Goal: Task Accomplishment & Management: Use online tool/utility

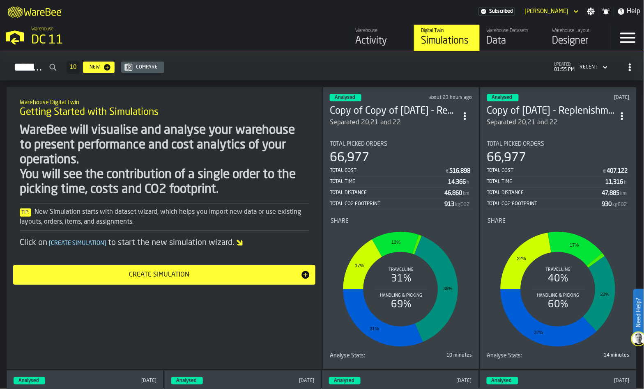
click at [401, 118] on div "Separated 20,21 and 22" at bounding box center [394, 123] width 128 height 10
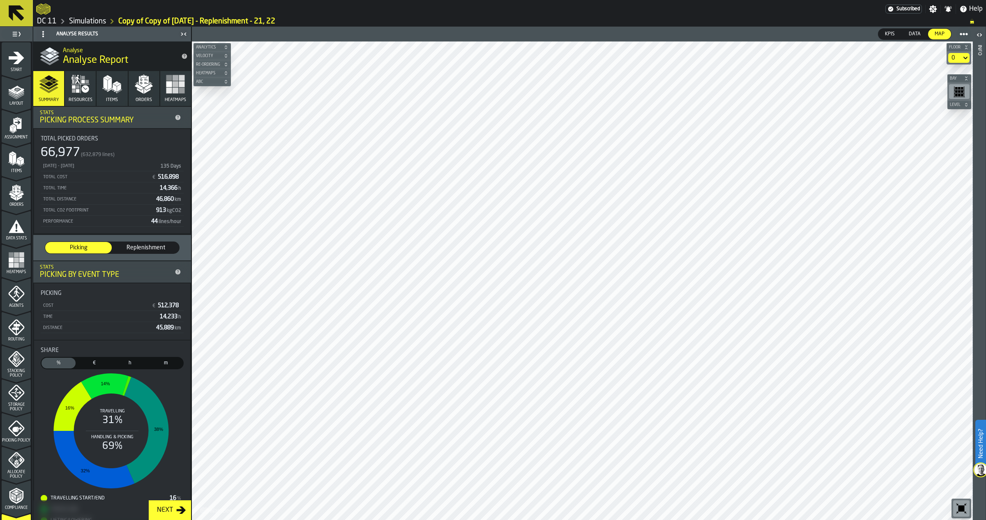
scroll to position [103, 0]
click at [137, 95] on button "Orders" at bounding box center [144, 88] width 31 height 35
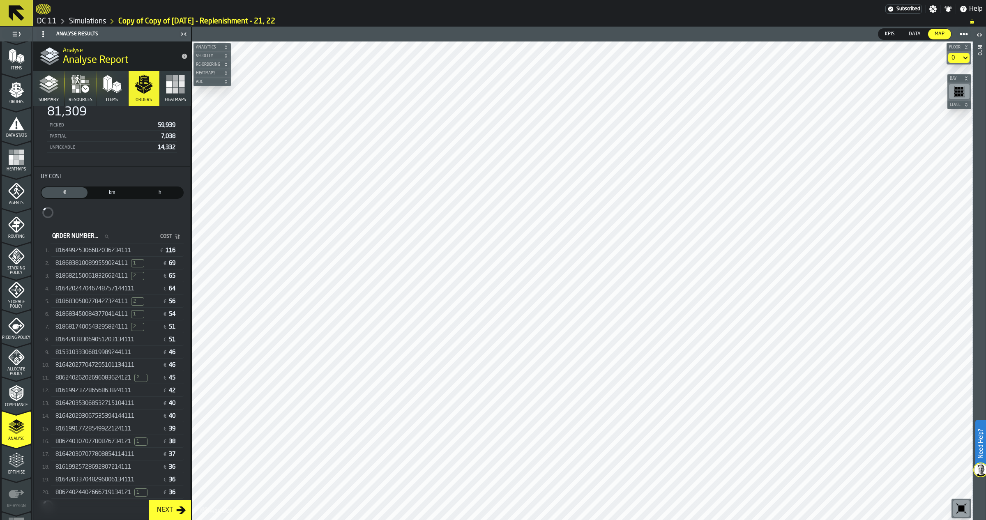
scroll to position [88, 0]
click at [107, 240] on span "81649925306682036234111" at bounding box center [93, 241] width 76 height 7
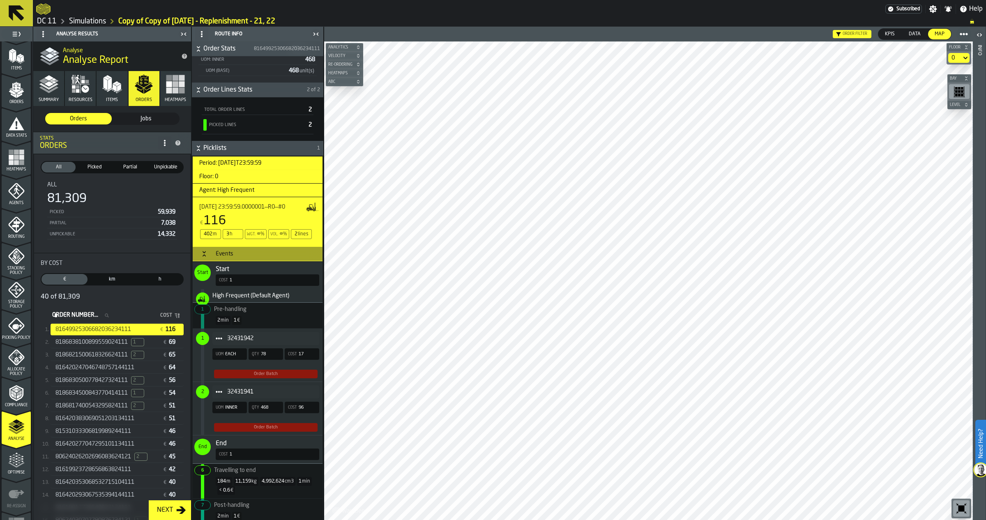
scroll to position [207, 0]
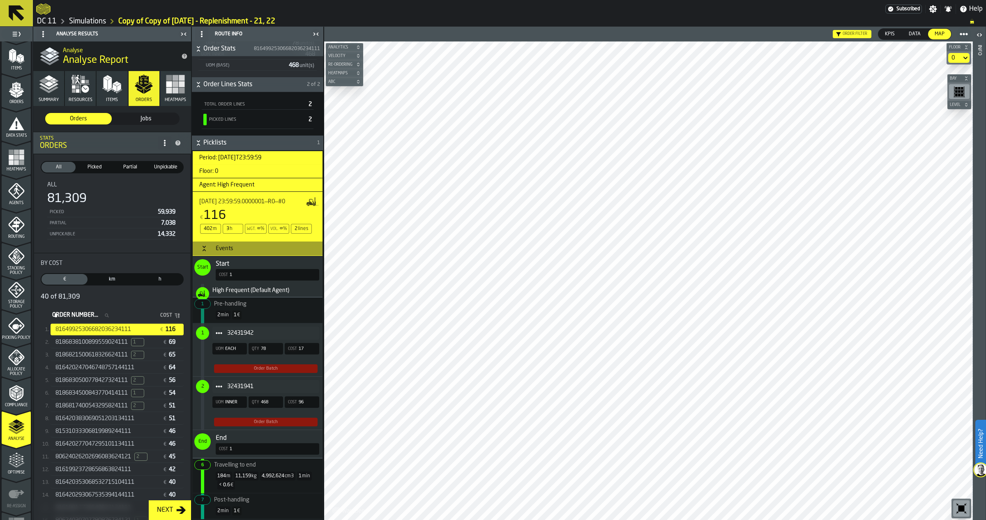
click at [56, 85] on polyline "button" at bounding box center [48, 86] width 19 height 7
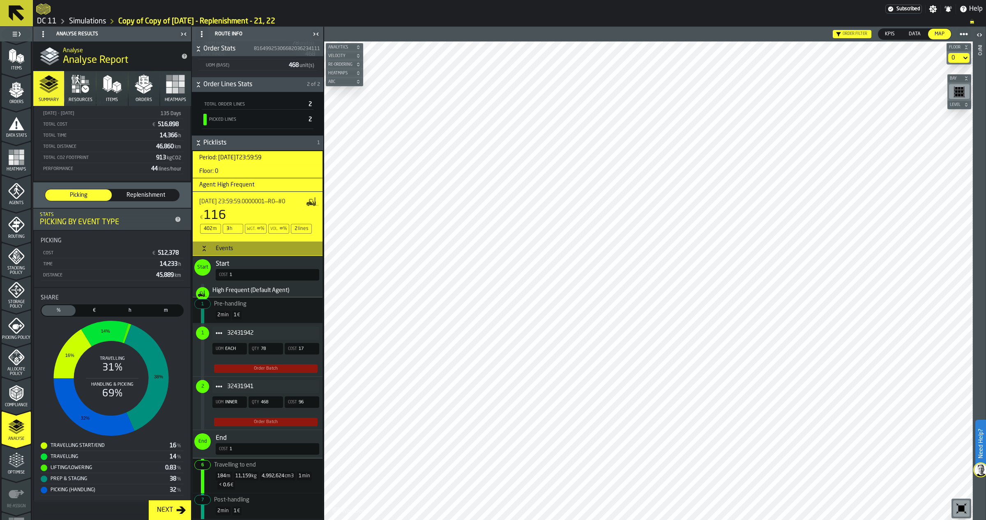
scroll to position [56, 0]
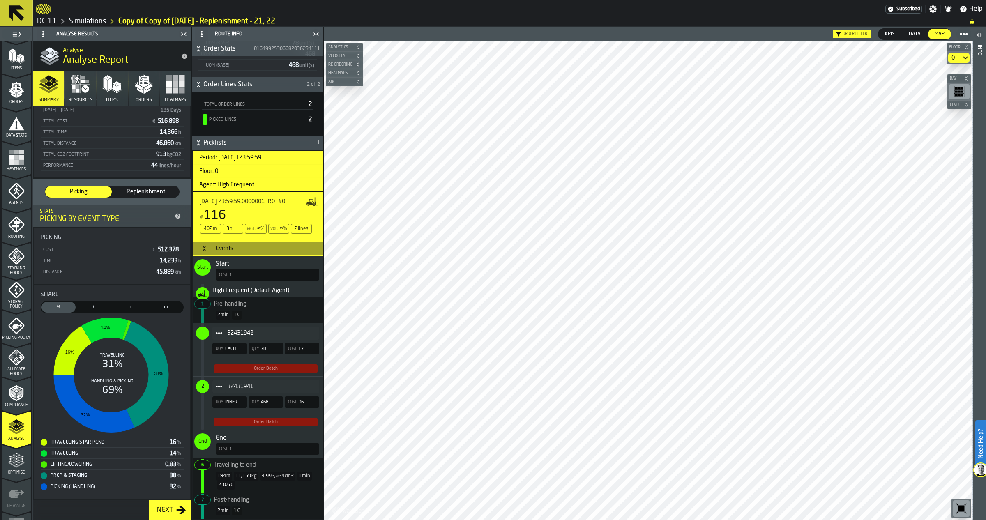
drag, startPoint x: 140, startPoint y: 83, endPoint x: 138, endPoint y: 94, distance: 10.4
click at [139, 83] on icon "button" at bounding box center [144, 84] width 20 height 20
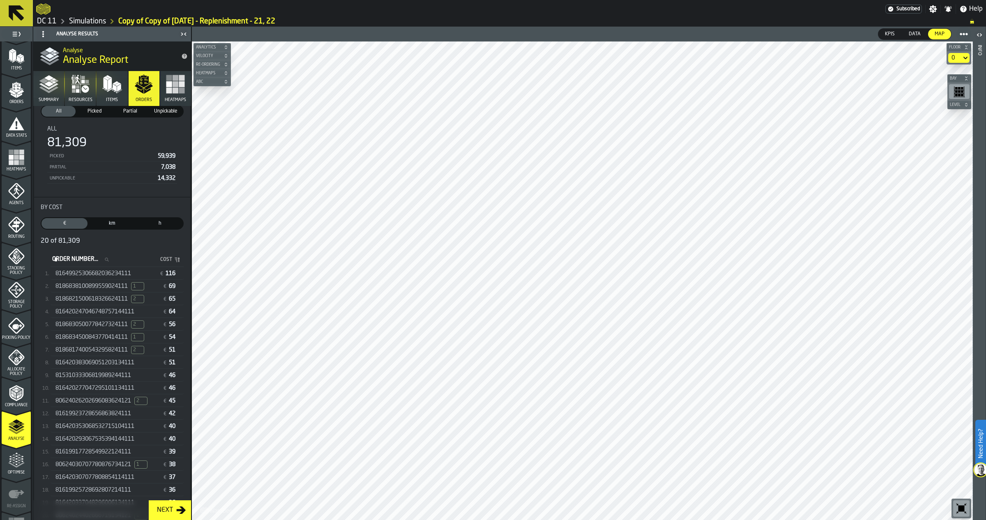
scroll to position [88, 0]
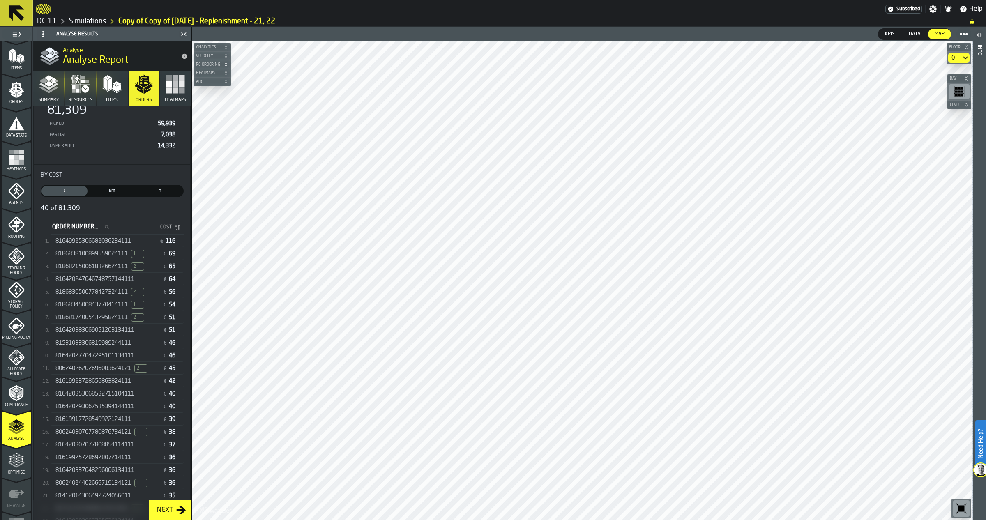
click at [106, 278] on span "816420247046748757144111" at bounding box center [94, 279] width 79 height 7
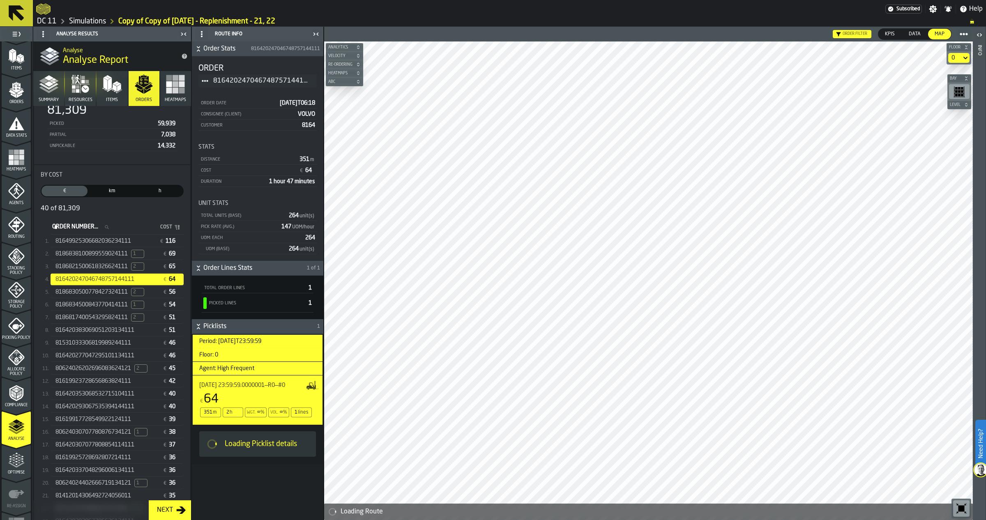
click at [644, 29] on div "Data" at bounding box center [914, 34] width 25 height 11
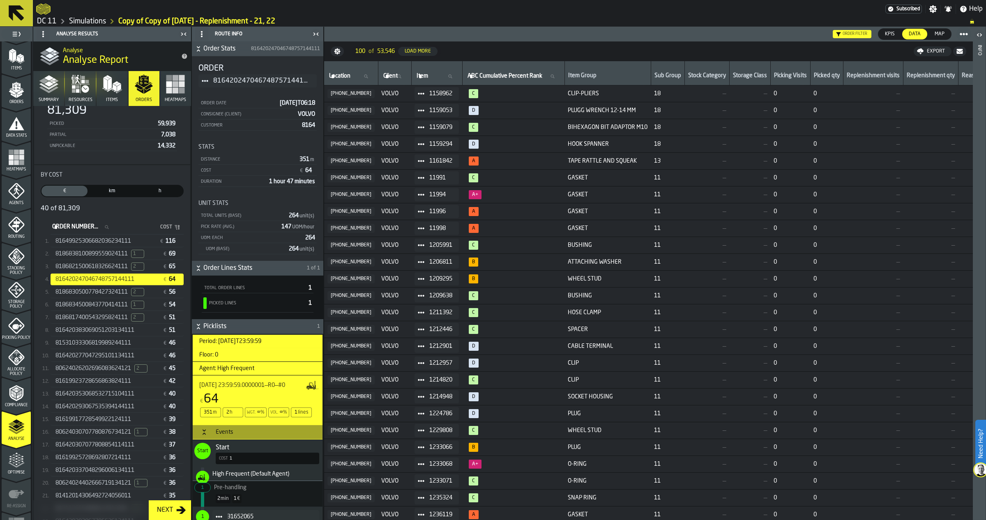
click at [644, 33] on span "KPIs" at bounding box center [890, 33] width 16 height 7
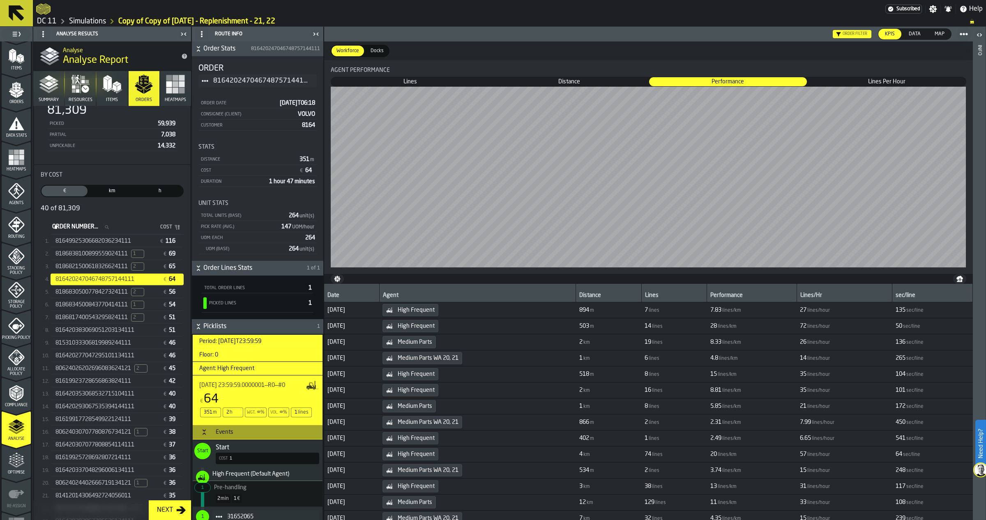
click at [644, 327] on span "28 lines/km" at bounding box center [751, 326] width 83 height 7
click at [366, 327] on span "[DATE]" at bounding box center [351, 326] width 48 height 7
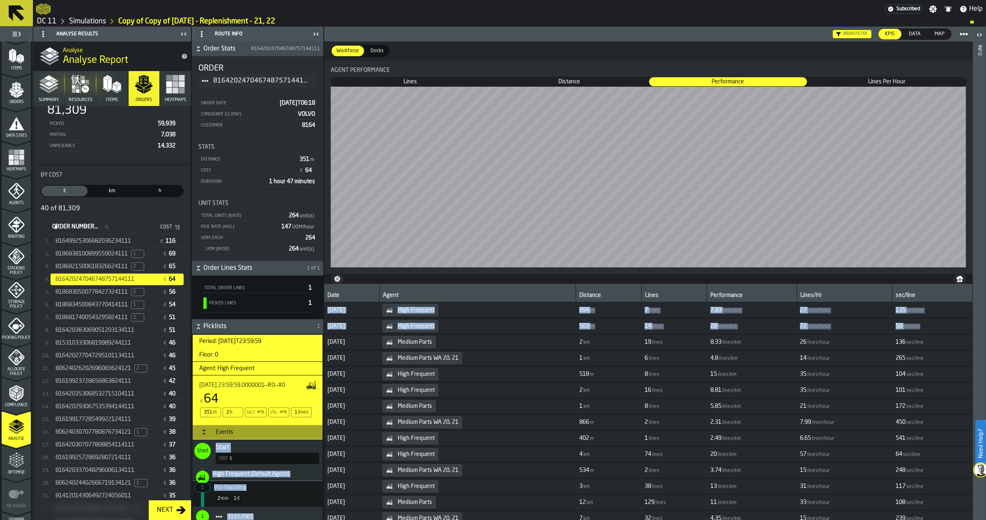
drag, startPoint x: 927, startPoint y: 325, endPoint x: 323, endPoint y: 323, distance: 604.3
click at [323, 323] on main "1 Start 2 Layout 3 Assignment 4 Items 5 Orders 6 Data Stats 7 Heatmaps 8 Agents…" at bounding box center [493, 273] width 986 height 493
click at [376, 325] on span "[DATE]" at bounding box center [351, 326] width 48 height 7
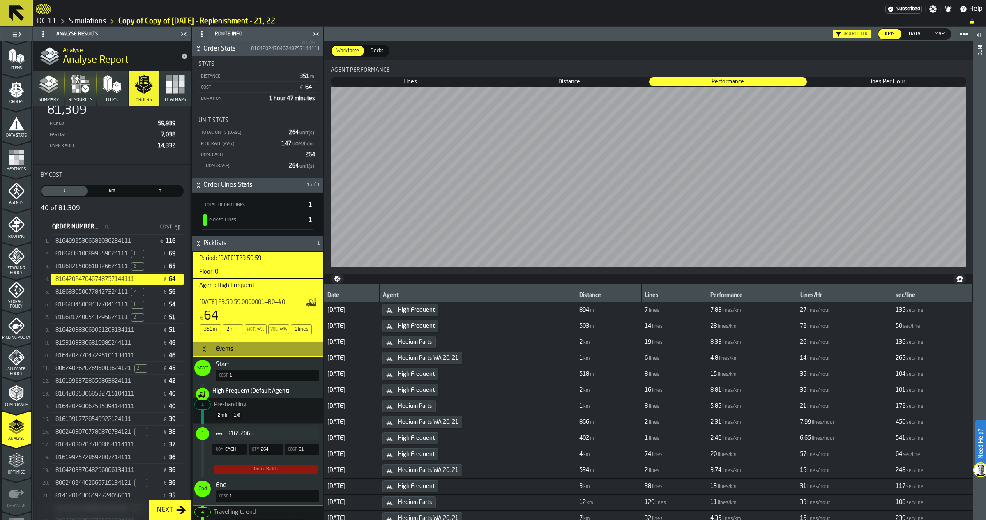
scroll to position [0, 0]
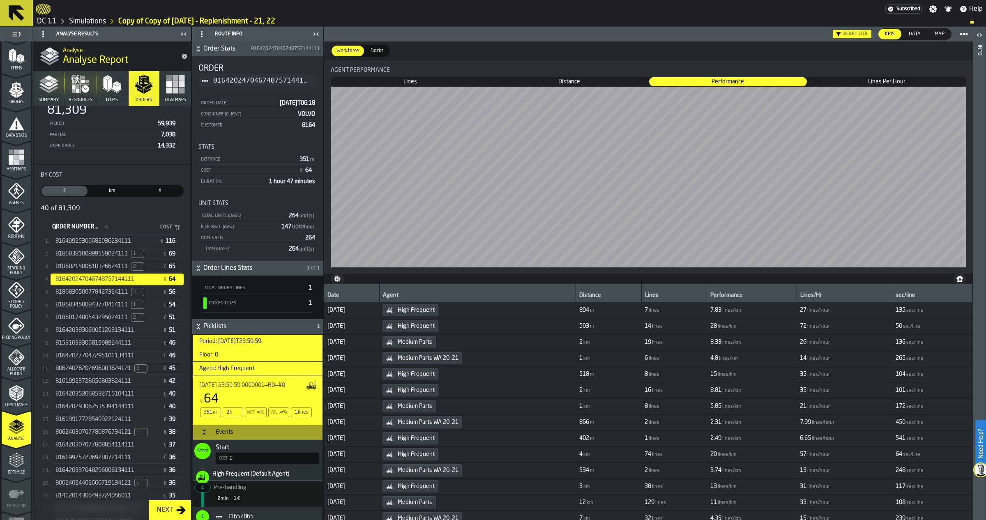
click at [130, 261] on div "8186821500618326624111 2 € 65" at bounding box center [117, 267] width 133 height 12
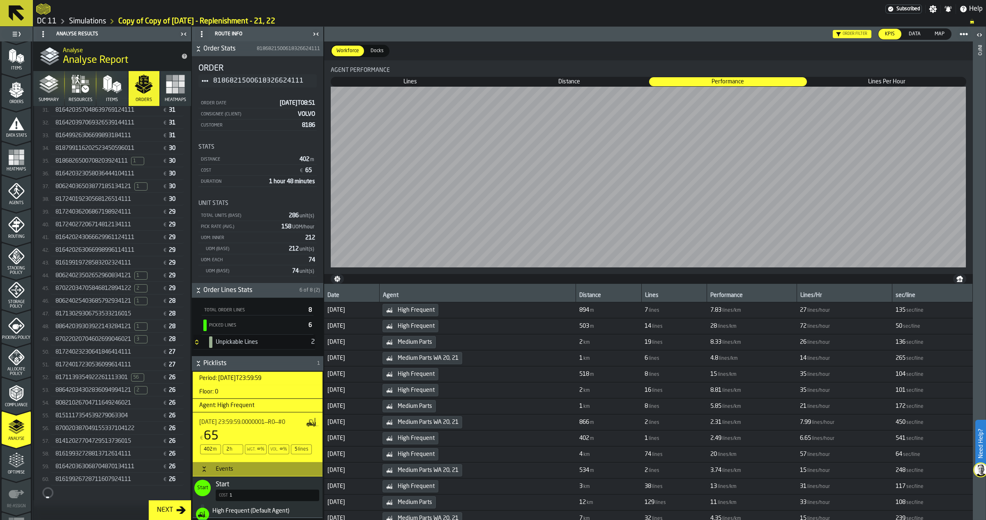
scroll to position [602, 0]
click at [131, 268] on span "81619919728583202324111" at bounding box center [93, 270] width 76 height 7
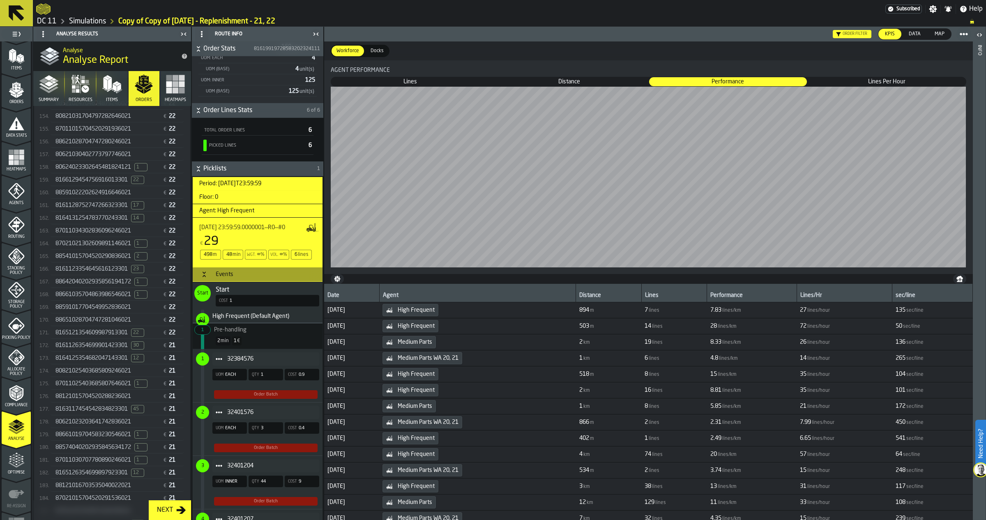
scroll to position [205, 0]
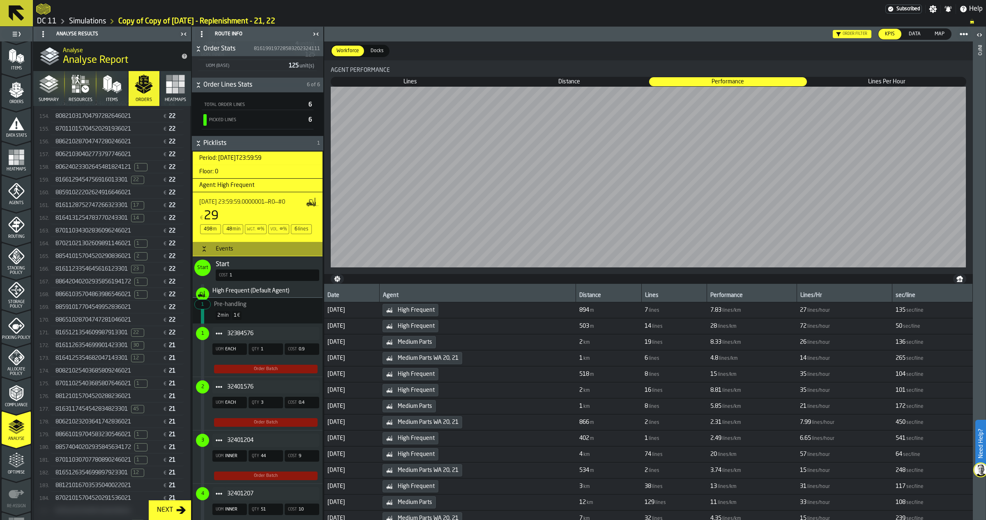
click at [236, 244] on h3 "Events" at bounding box center [258, 249] width 130 height 15
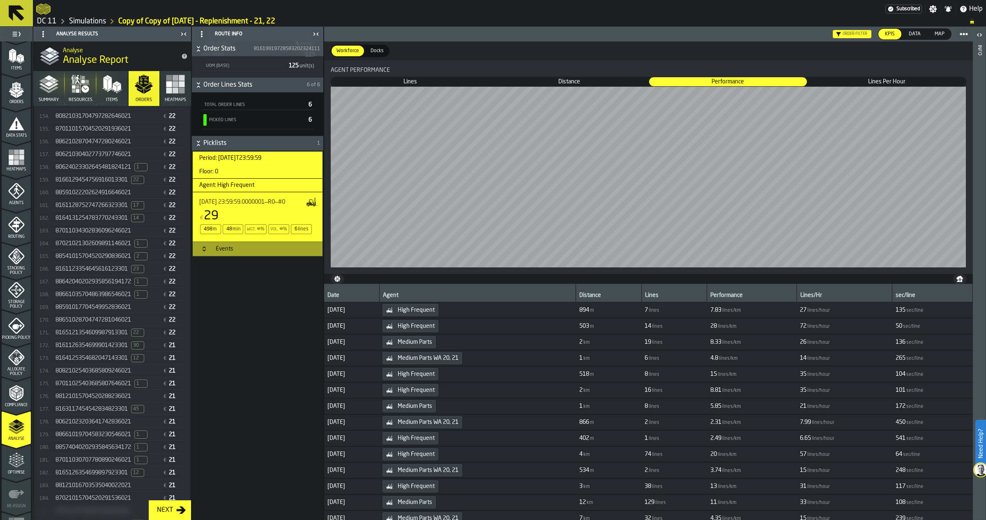
scroll to position [0, 0]
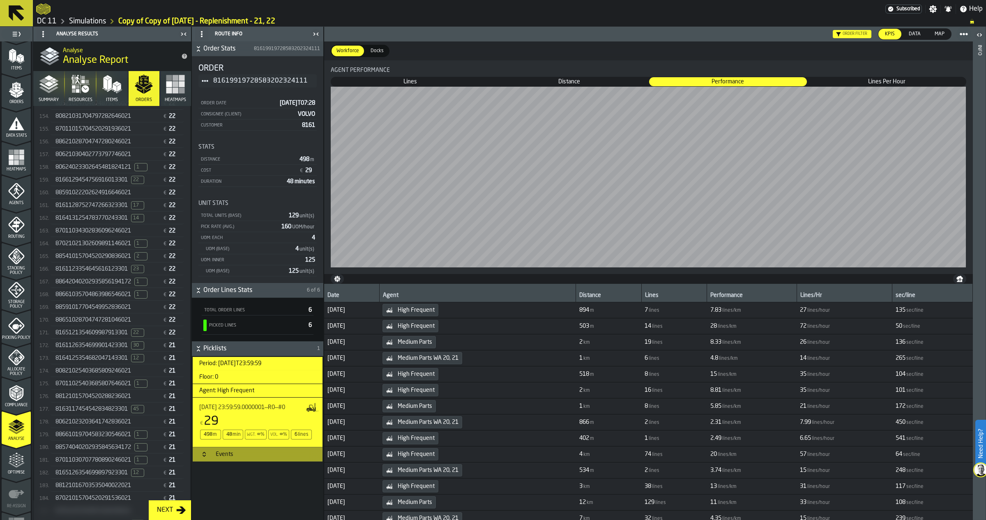
click at [267, 389] on h3 "Events" at bounding box center [258, 454] width 130 height 15
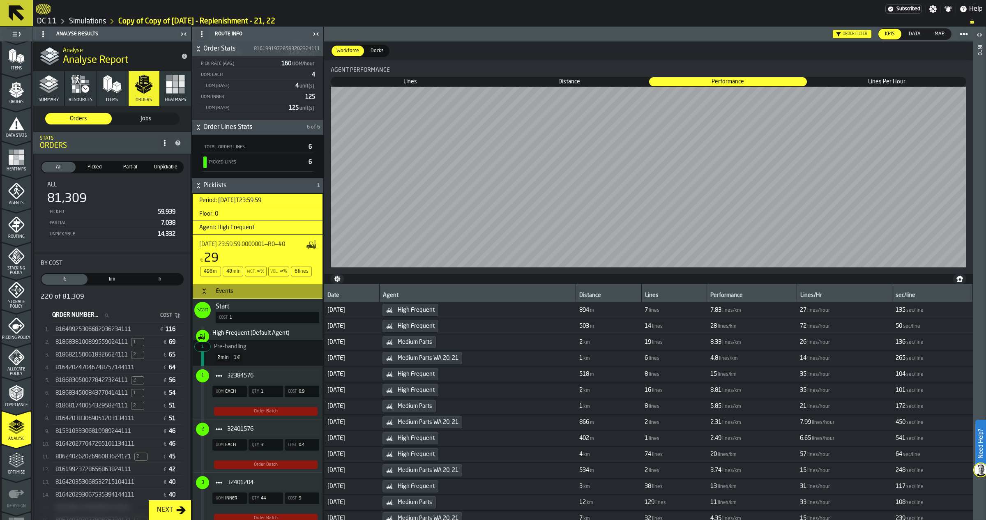
click at [153, 167] on span "Unpickable" at bounding box center [165, 167] width 31 height 7
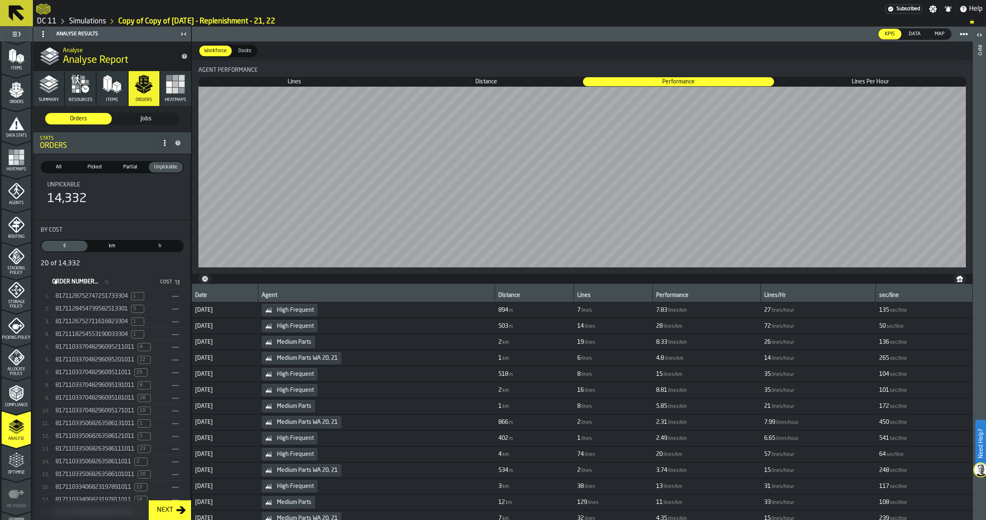
click at [117, 293] on span "8171128752747251733304" at bounding box center [91, 296] width 72 height 7
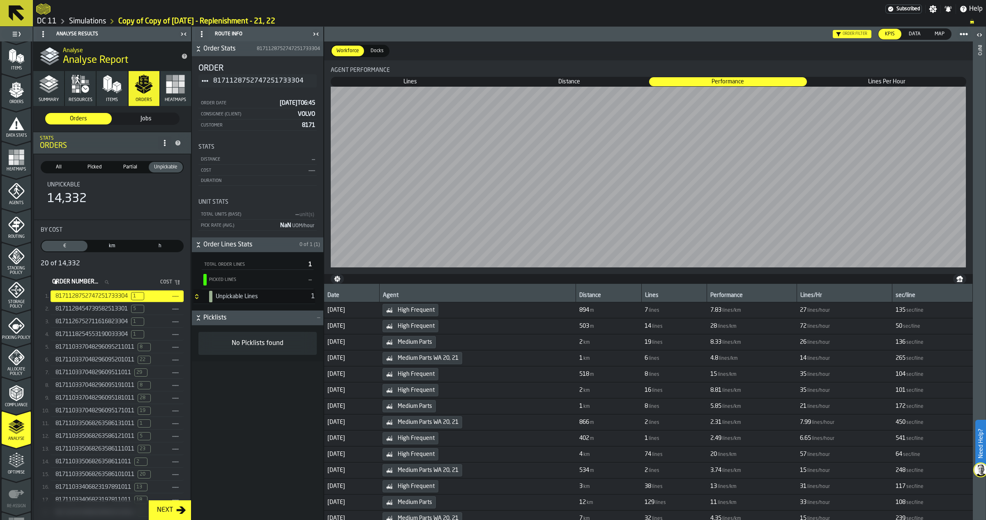
click at [115, 355] on div "817110337048296095201011 22 ——" at bounding box center [117, 360] width 133 height 12
click at [218, 323] on span "Picklists" at bounding box center [259, 318] width 112 height 10
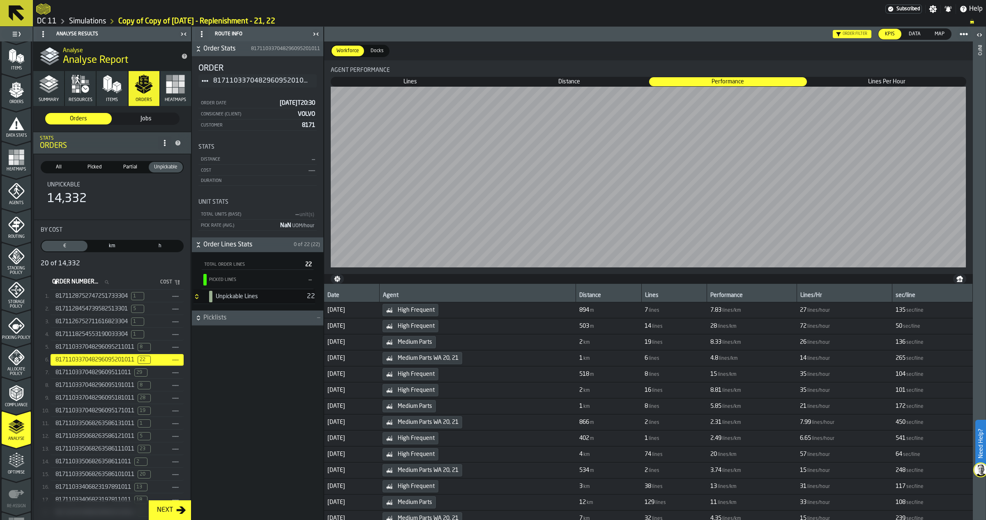
click at [218, 323] on span "Picklists" at bounding box center [259, 318] width 112 height 10
click at [231, 290] on h3 "Unpickable Lines 22" at bounding box center [255, 296] width 122 height 15
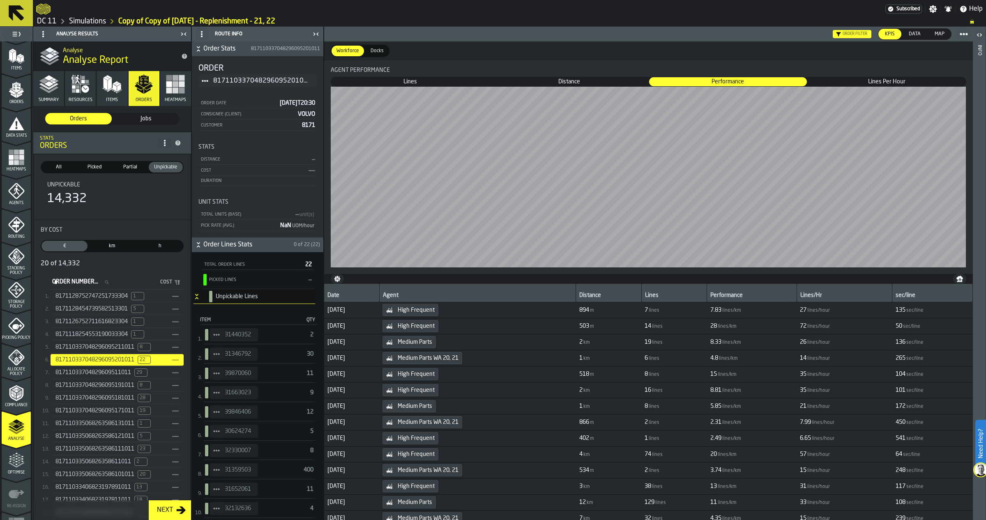
click at [247, 337] on span "31440352" at bounding box center [238, 335] width 27 height 7
click at [217, 334] on icon "StatList-item-31440352" at bounding box center [216, 335] width 7 height 7
click at [249, 378] on div "Show Items" at bounding box center [239, 380] width 49 height 5
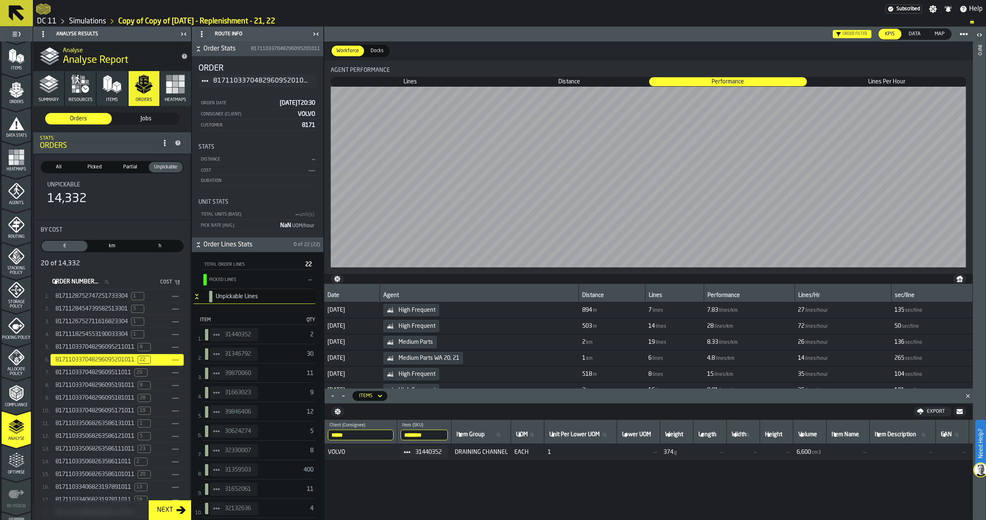
click at [211, 352] on span "StatList-item-31346792" at bounding box center [216, 354] width 13 height 13
click at [249, 372] on li "Show Assignment" at bounding box center [239, 369] width 59 height 15
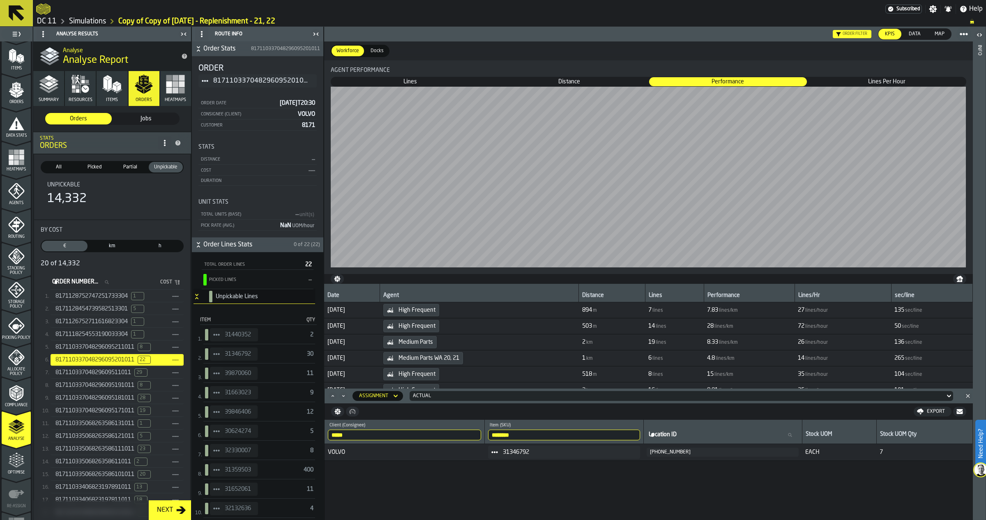
click at [318, 33] on icon "button-toggle-Close me" at bounding box center [316, 34] width 10 height 10
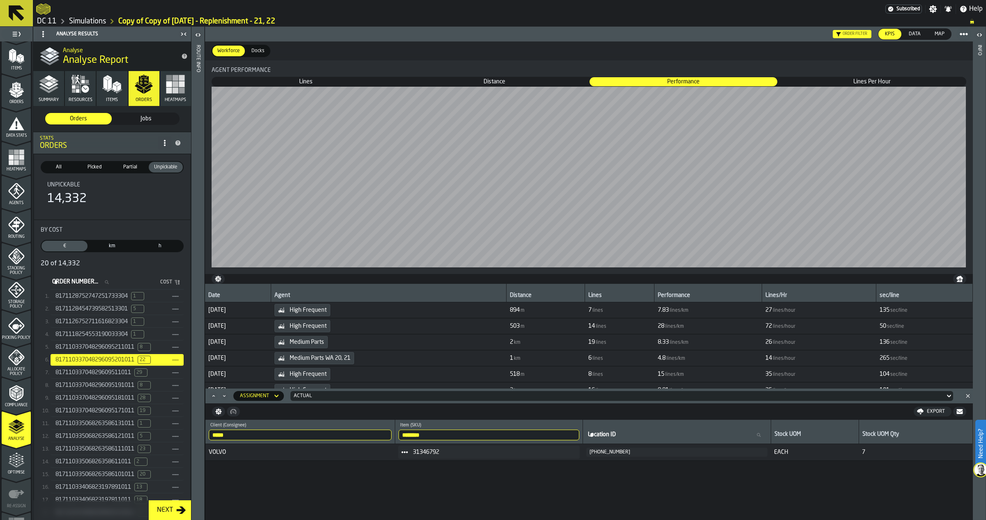
click at [185, 34] on icon "button-toggle-Close me" at bounding box center [184, 34] width 10 height 10
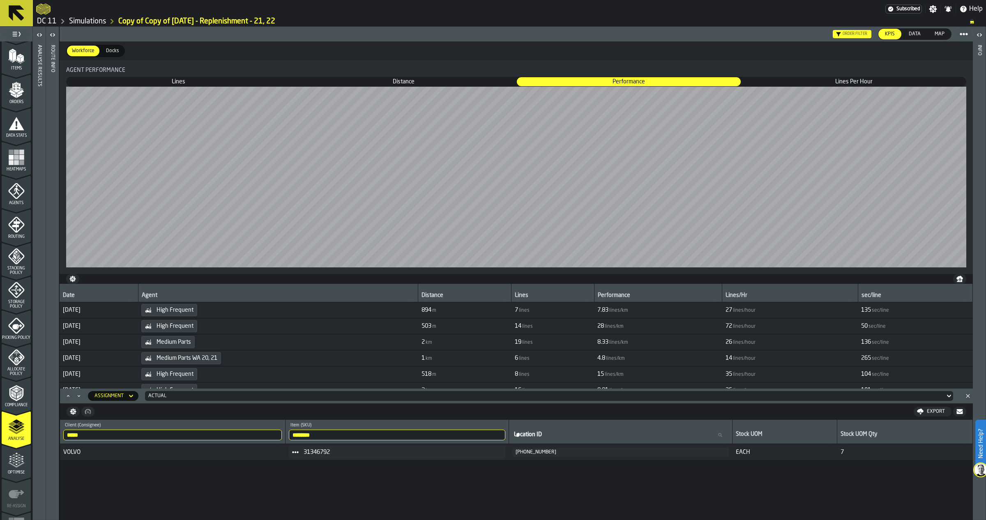
click at [23, 31] on div "button-toggle-Toggle Full Menu" at bounding box center [16, 34] width 29 height 12
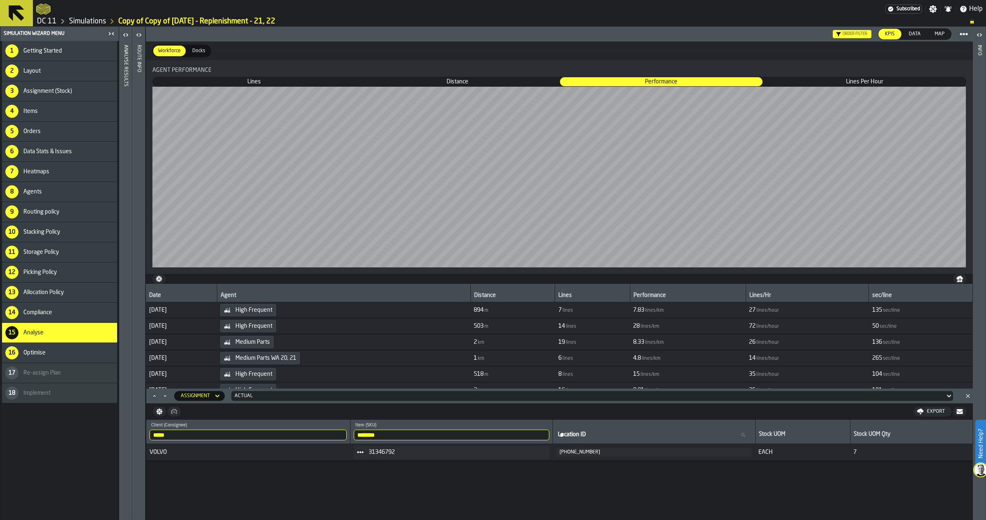
click at [111, 33] on icon "button-toggle-Close me" at bounding box center [111, 34] width 10 height 10
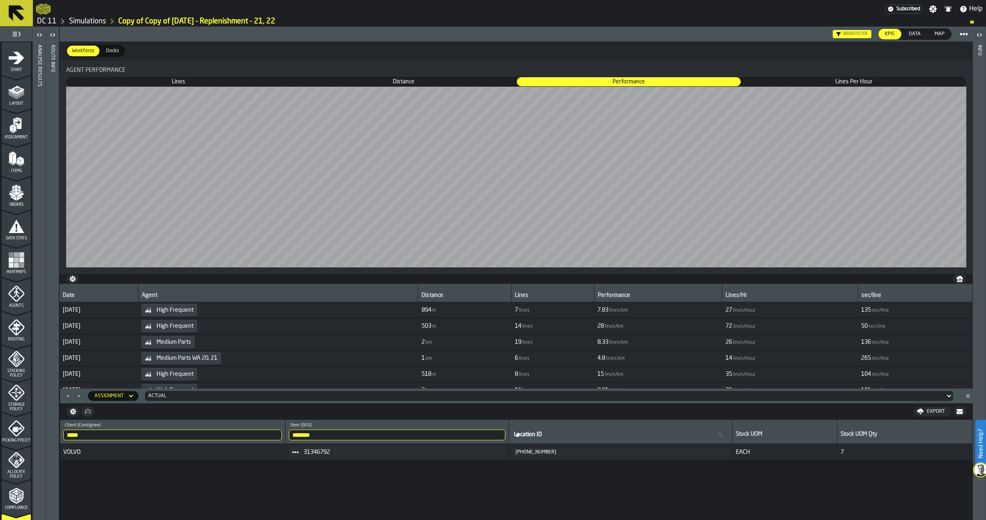
click at [43, 34] on icon "button-toggle-Open" at bounding box center [40, 35] width 10 height 10
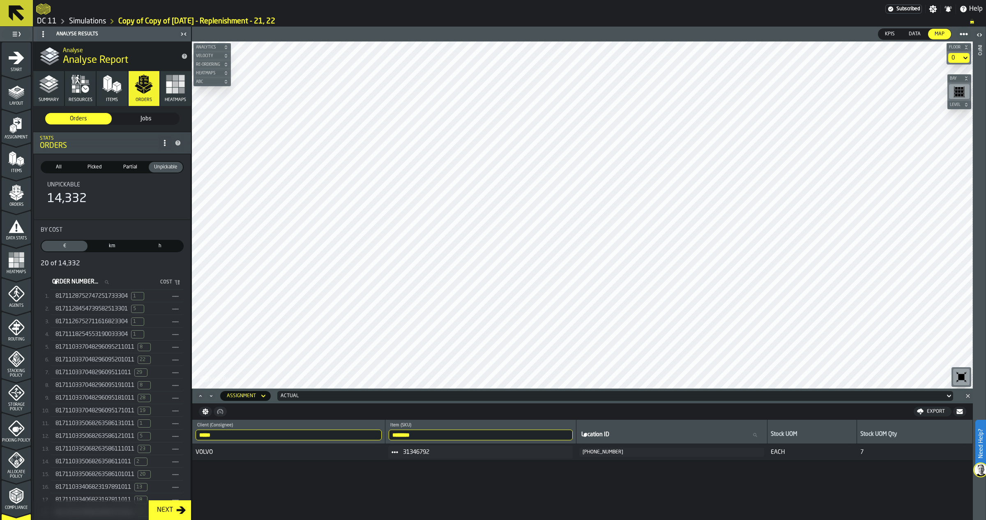
scroll to position [128, 0]
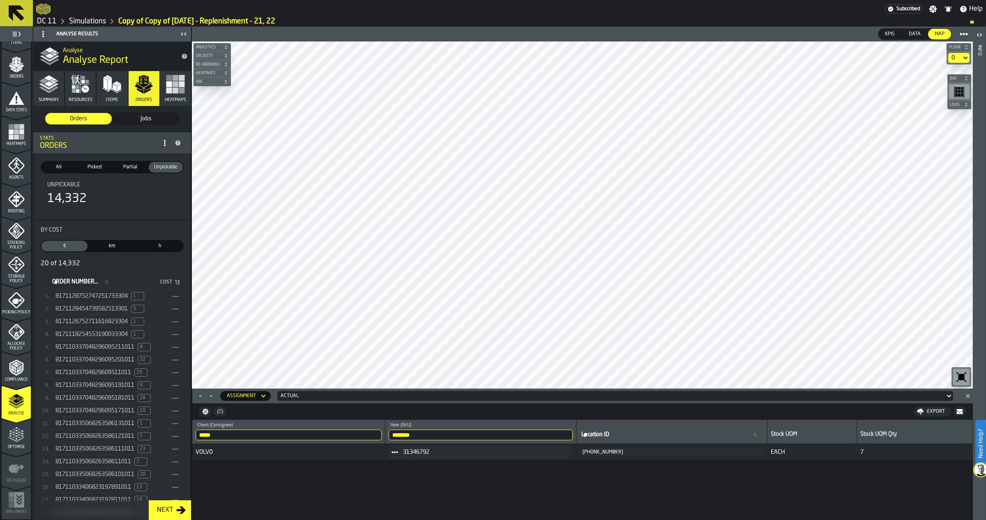
click at [21, 389] on icon "menu Optimise" at bounding box center [16, 435] width 16 height 16
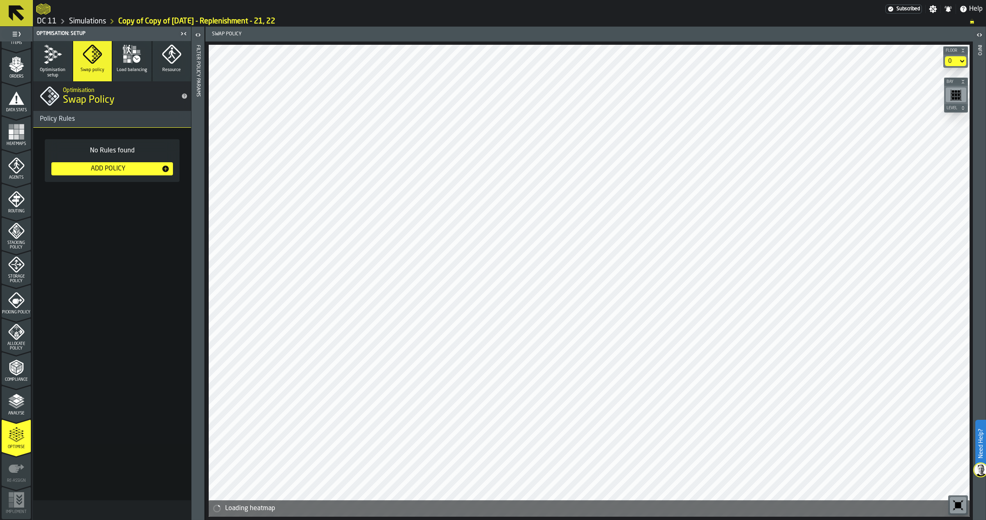
click at [53, 60] on icon "button" at bounding box center [53, 54] width 20 height 20
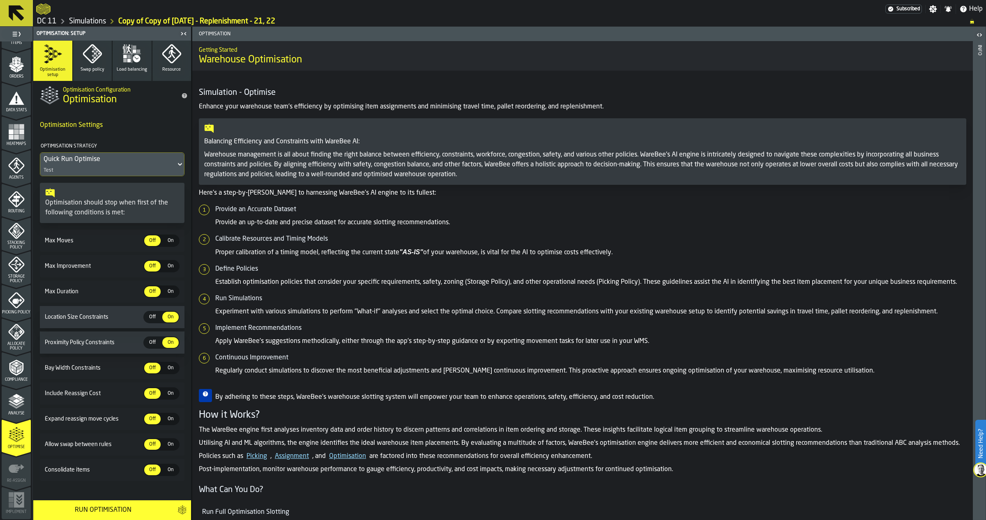
click at [84, 69] on span "Swap policy" at bounding box center [93, 69] width 24 height 5
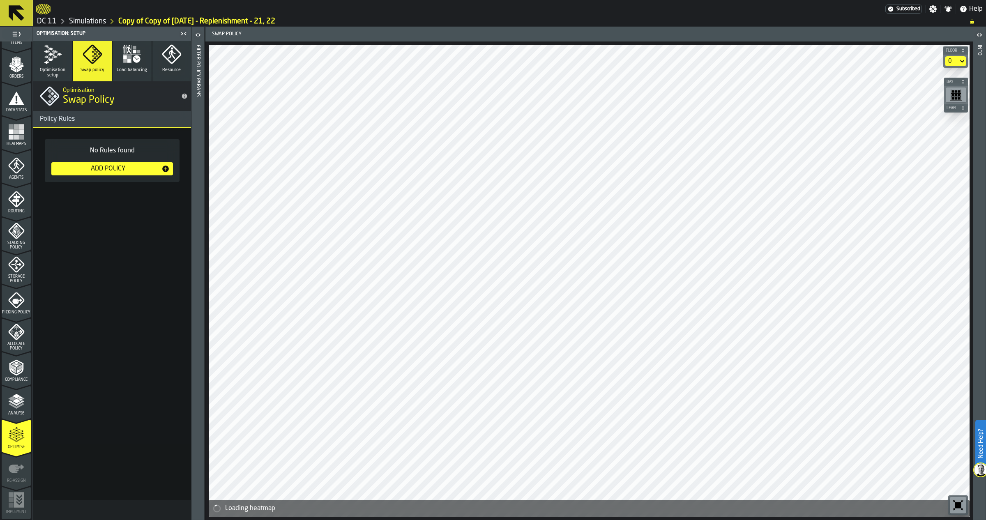
click at [143, 170] on div "Add Policy" at bounding box center [108, 169] width 107 height 10
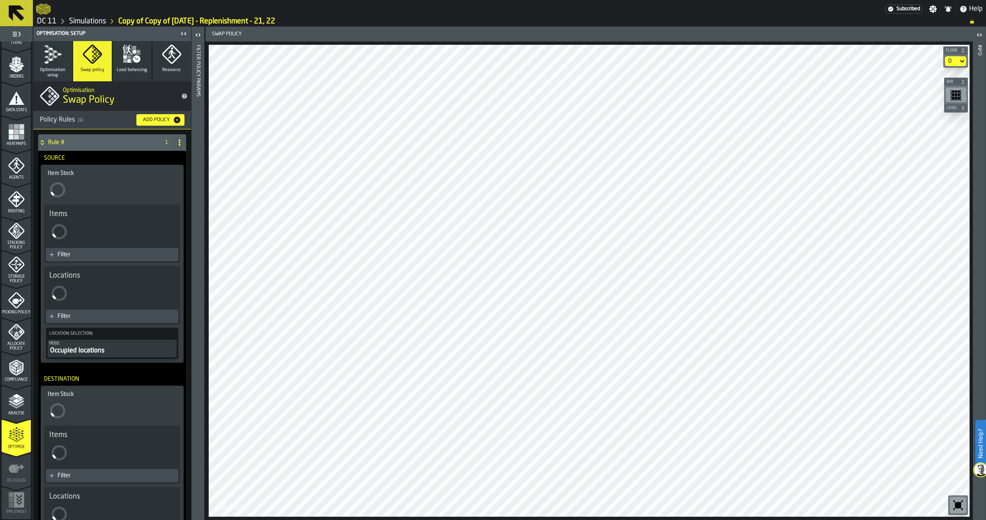
click at [85, 318] on div "Filter" at bounding box center [116, 316] width 117 height 7
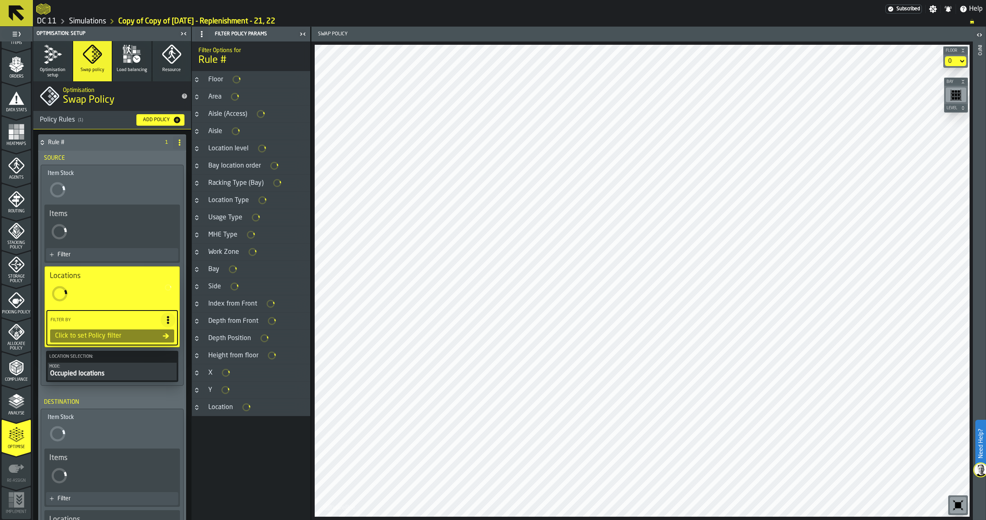
click at [249, 99] on h3 "Area" at bounding box center [251, 96] width 118 height 17
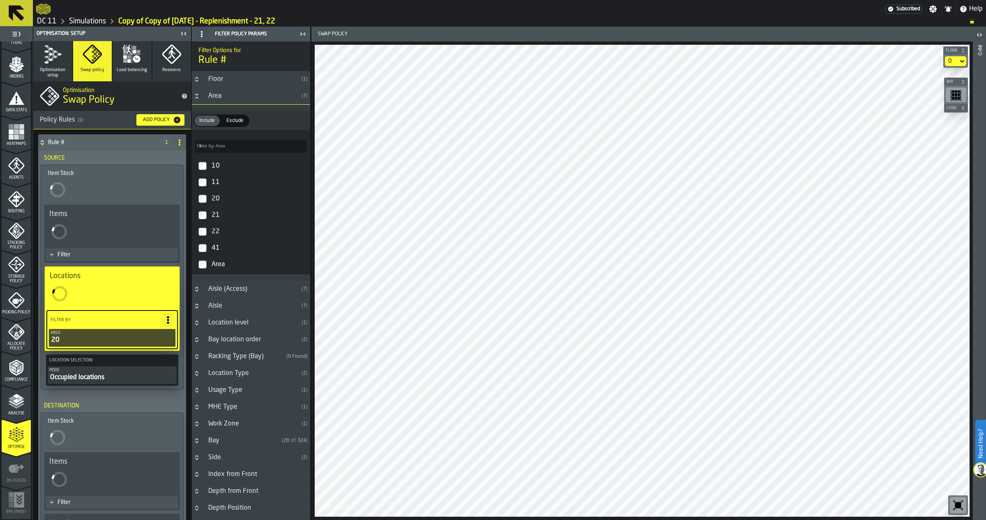
click at [77, 142] on h4 "Rule #" at bounding box center [102, 142] width 108 height 7
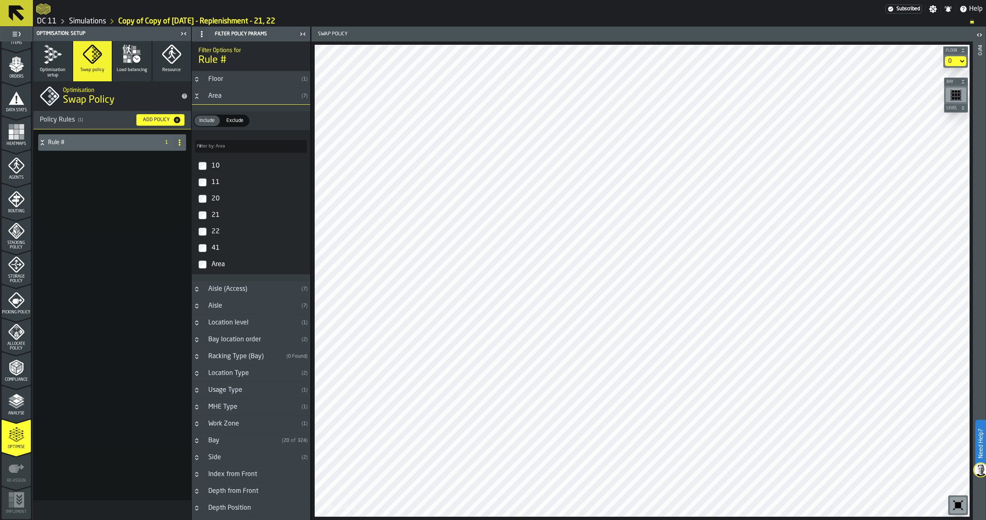
click at [77, 142] on h4 "Rule #" at bounding box center [102, 142] width 108 height 7
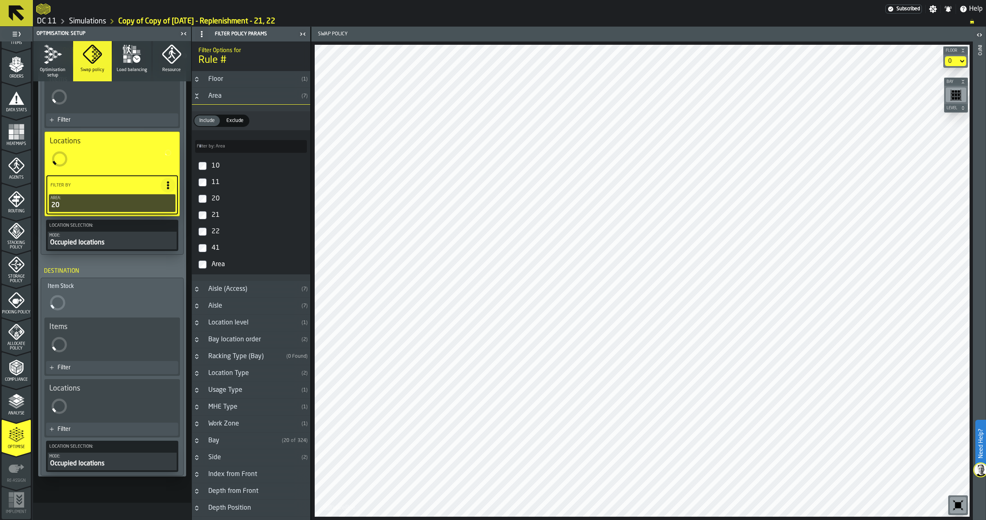
scroll to position [136, 0]
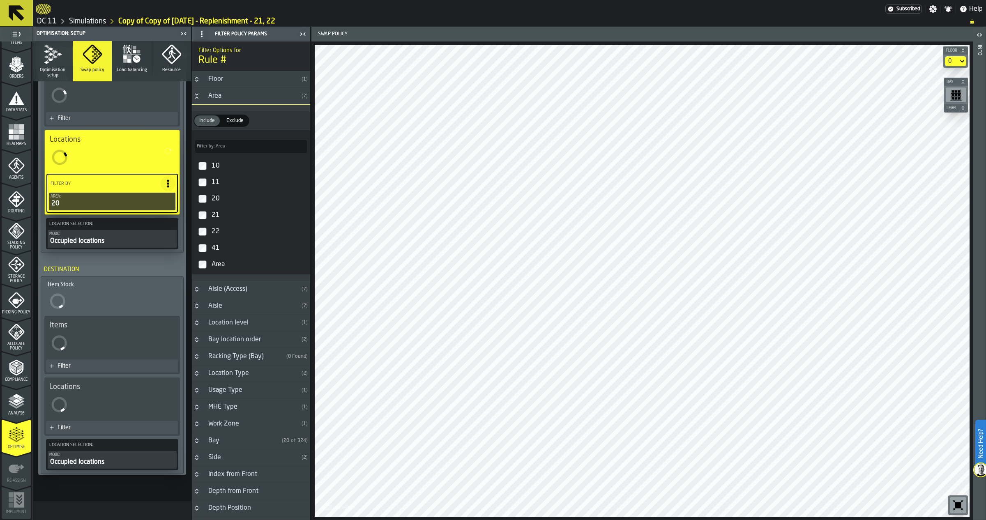
click at [101, 389] on div "Filter" at bounding box center [116, 427] width 117 height 7
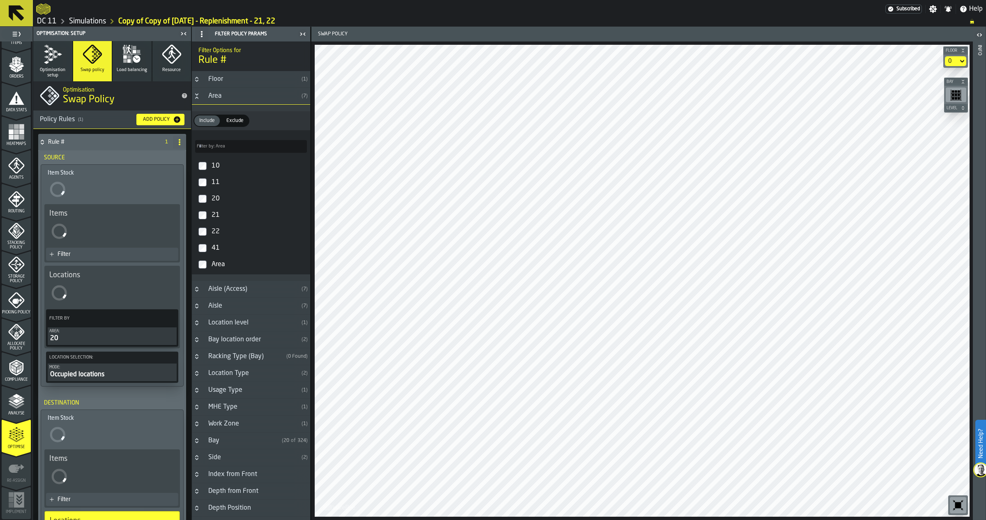
scroll to position [0, 0]
click at [58, 142] on h4 "Rule #" at bounding box center [102, 142] width 108 height 7
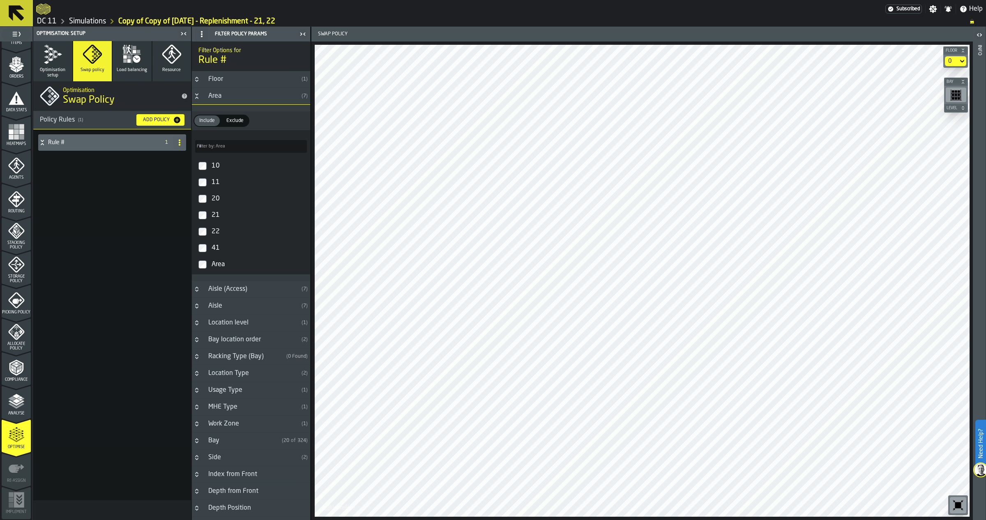
click at [162, 120] on div "Add Policy" at bounding box center [156, 120] width 33 height 6
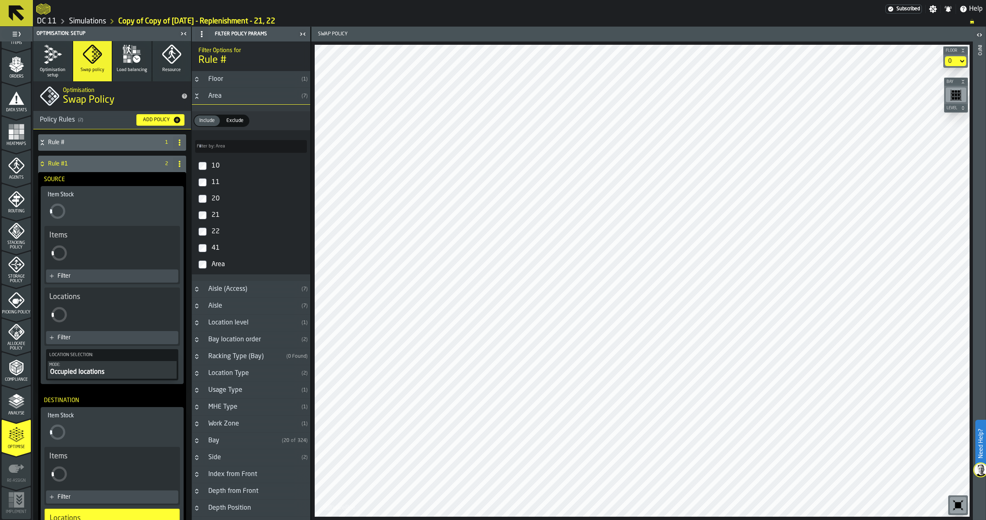
click at [81, 332] on div "Filter" at bounding box center [112, 337] width 132 height 13
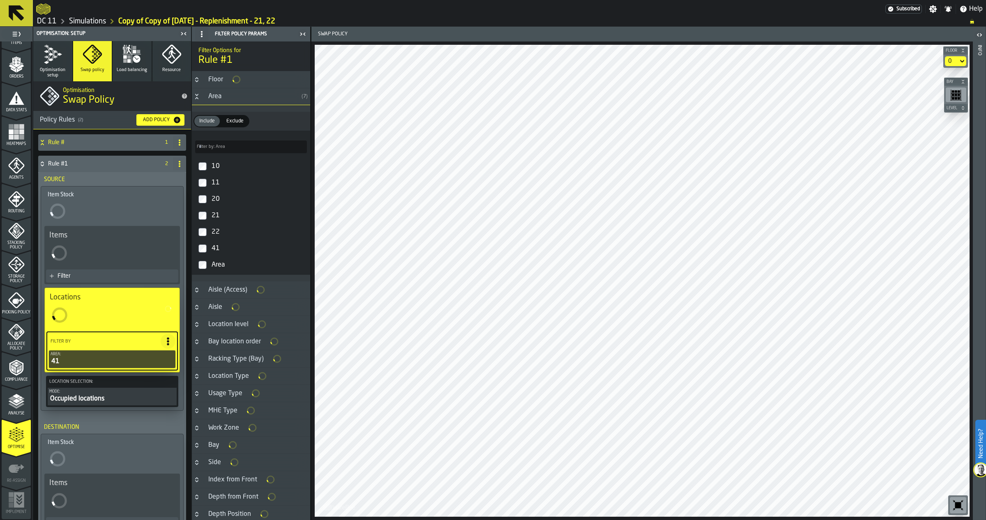
click at [48, 167] on div "Rule #1" at bounding box center [97, 164] width 118 height 16
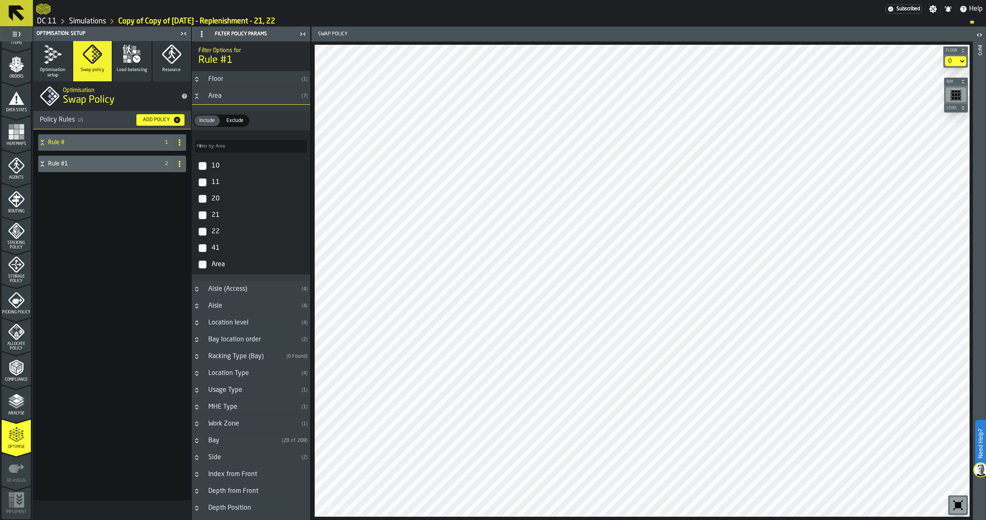
click at [56, 161] on h4 "Rule #1" at bounding box center [102, 164] width 108 height 7
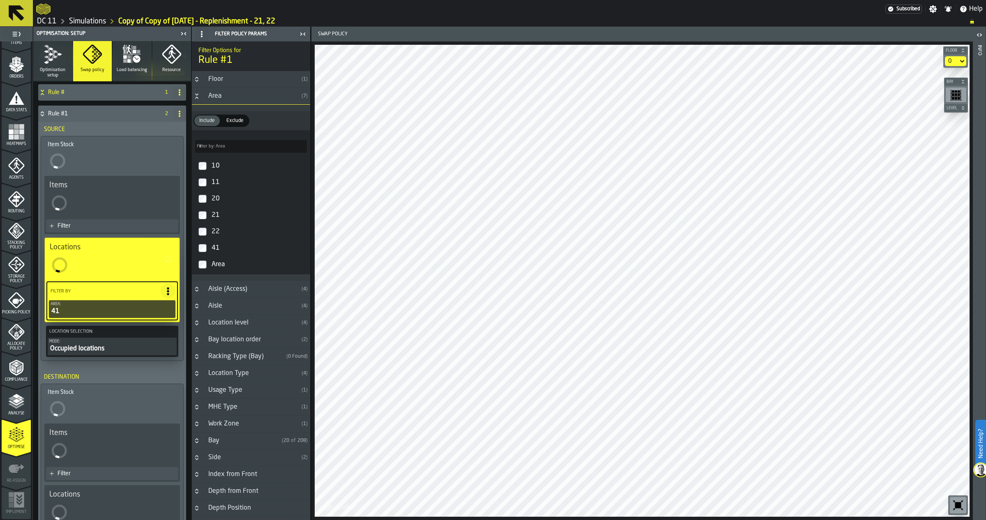
scroll to position [151, 0]
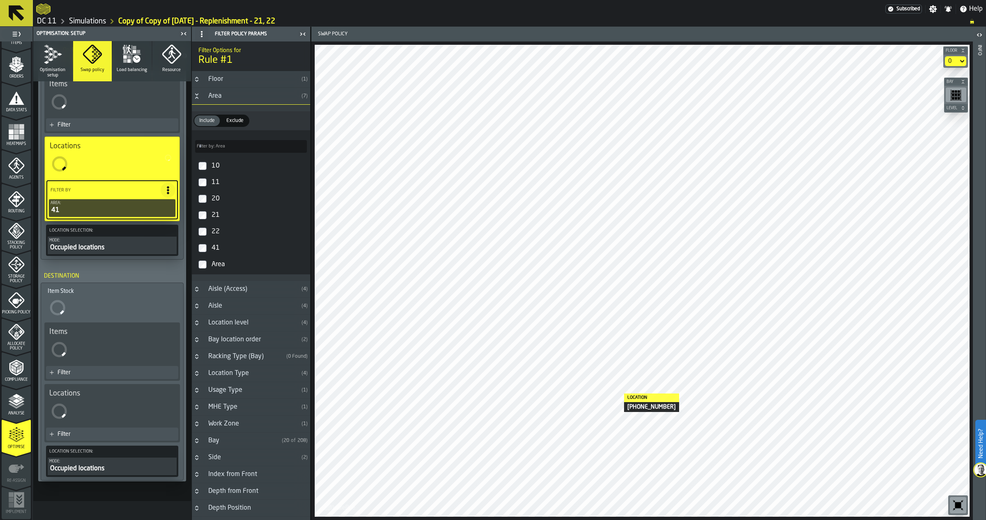
click at [101, 389] on div "Optimisation setup Swap policy Load balancing Resource Optimisation Swap Policy…" at bounding box center [112, 280] width 158 height 479
click at [87, 389] on div "Filter" at bounding box center [116, 434] width 117 height 7
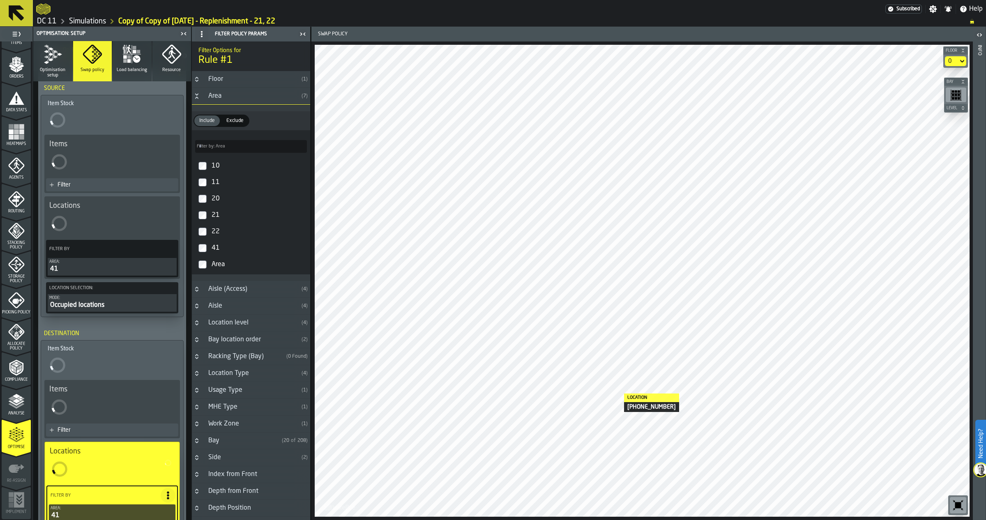
scroll to position [0, 0]
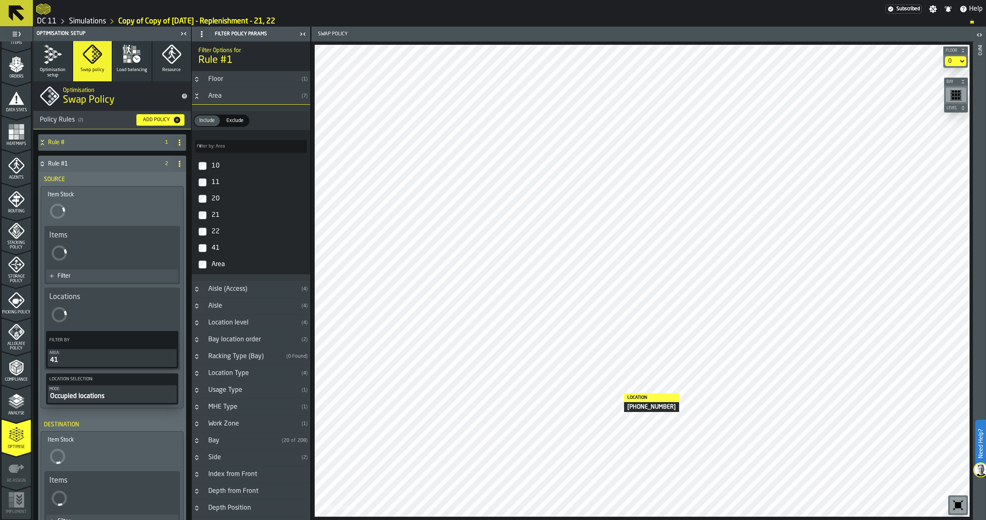
click at [68, 166] on h4 "Rule #1" at bounding box center [102, 164] width 108 height 7
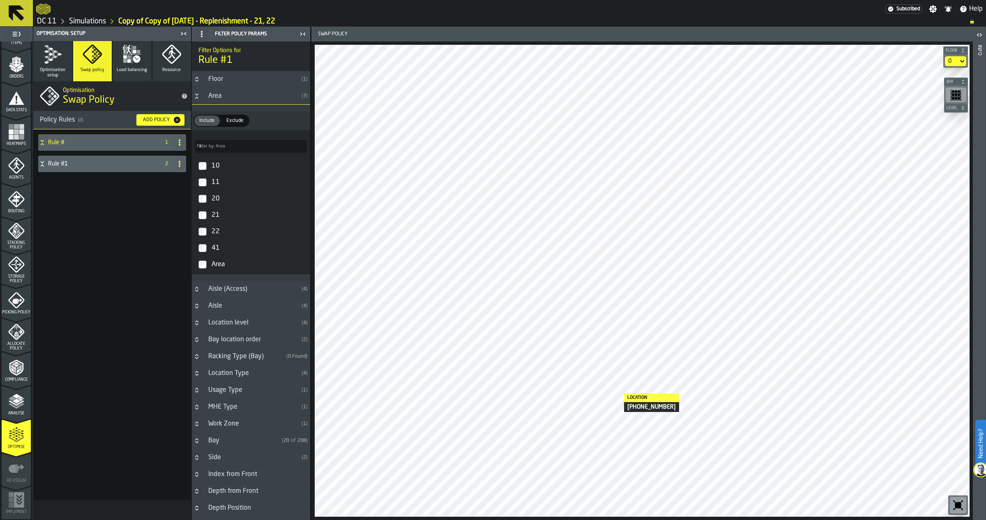
click at [95, 167] on h4 "Rule #1" at bounding box center [102, 164] width 108 height 7
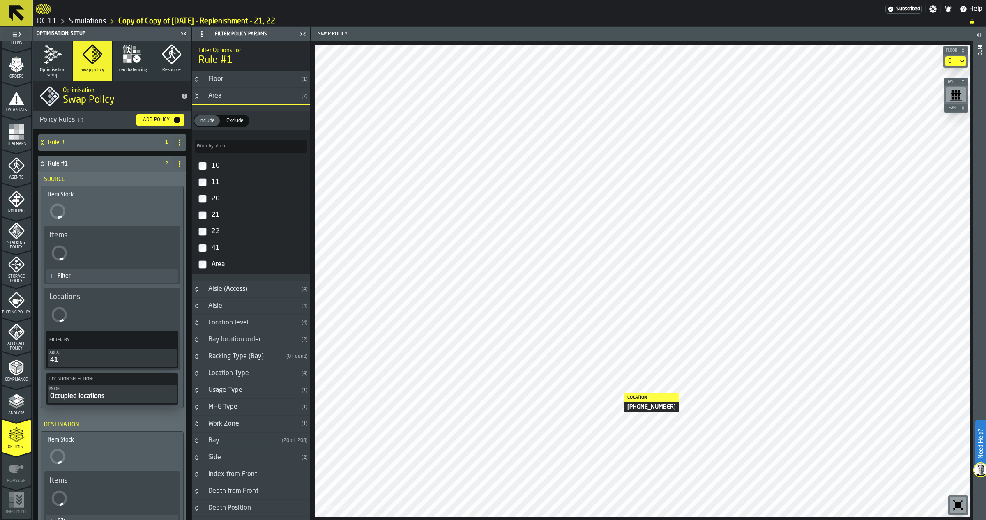
click at [180, 163] on icon at bounding box center [179, 164] width 7 height 7
drag, startPoint x: 140, startPoint y: 190, endPoint x: 141, endPoint y: 178, distance: 11.9
click at [141, 178] on ul "Rename Delete" at bounding box center [144, 189] width 79 height 39
click at [141, 178] on div "Rename" at bounding box center [144, 180] width 69 height 10
drag, startPoint x: 23, startPoint y: 164, endPoint x: 5, endPoint y: 161, distance: 18.2
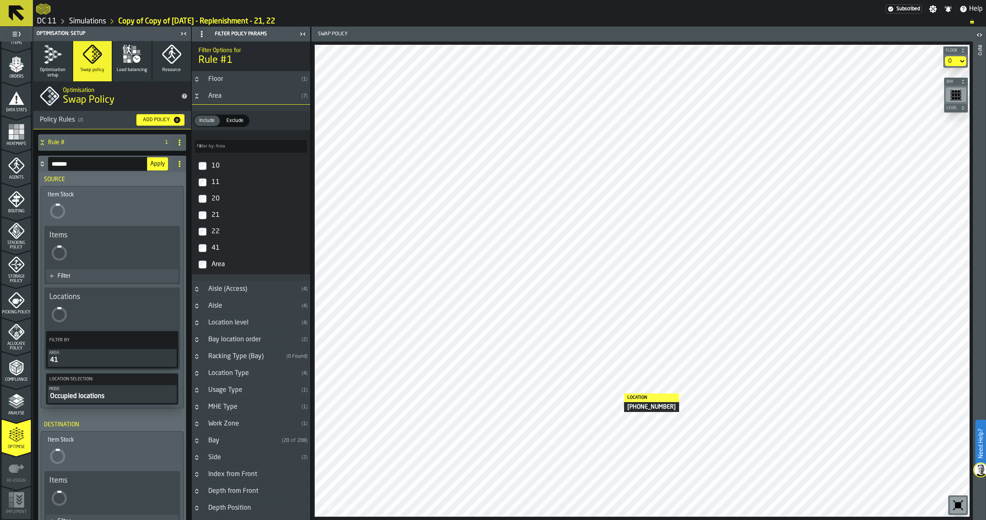
click at [6, 161] on aside "1 Start 2 Layout 3 Assignment 4 Items 5 Orders 6 Data Stats 7 Heatmaps 8 Agents…" at bounding box center [155, 273] width 311 height 493
type input "*****"
click at [157, 163] on span "Apply" at bounding box center [157, 164] width 14 height 6
click at [176, 140] on icon at bounding box center [179, 142] width 7 height 7
click at [151, 158] on div "Rename" at bounding box center [144, 159] width 69 height 10
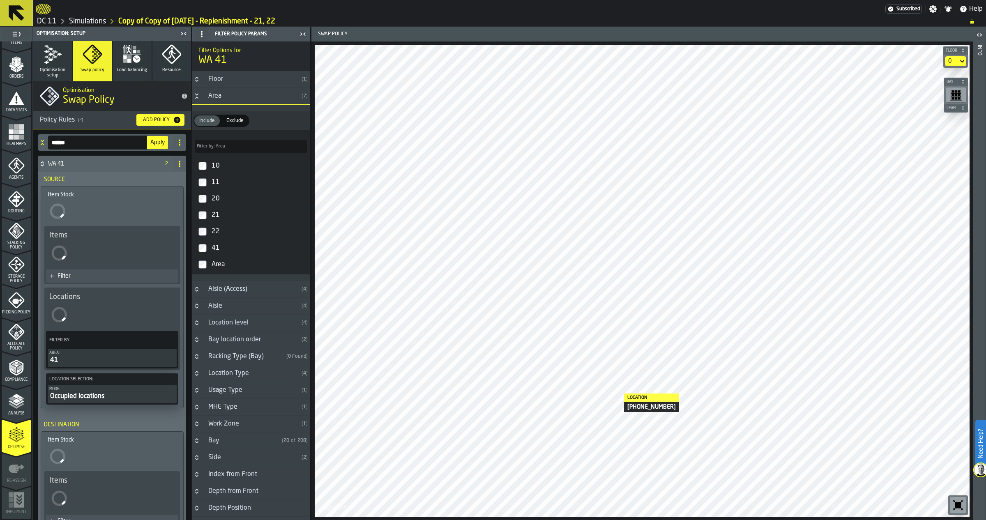
drag, startPoint x: 87, startPoint y: 143, endPoint x: 35, endPoint y: 155, distance: 52.8
click at [14, 138] on aside "1 Start 2 Layout 3 Assignment 4 Items 5 Orders 6 Data Stats 7 Heatmaps 8 Agents…" at bounding box center [155, 273] width 311 height 493
type input "*****"
click at [153, 137] on button "Apply" at bounding box center [157, 142] width 21 height 13
click at [58, 164] on h4 "WA 41" at bounding box center [102, 164] width 108 height 7
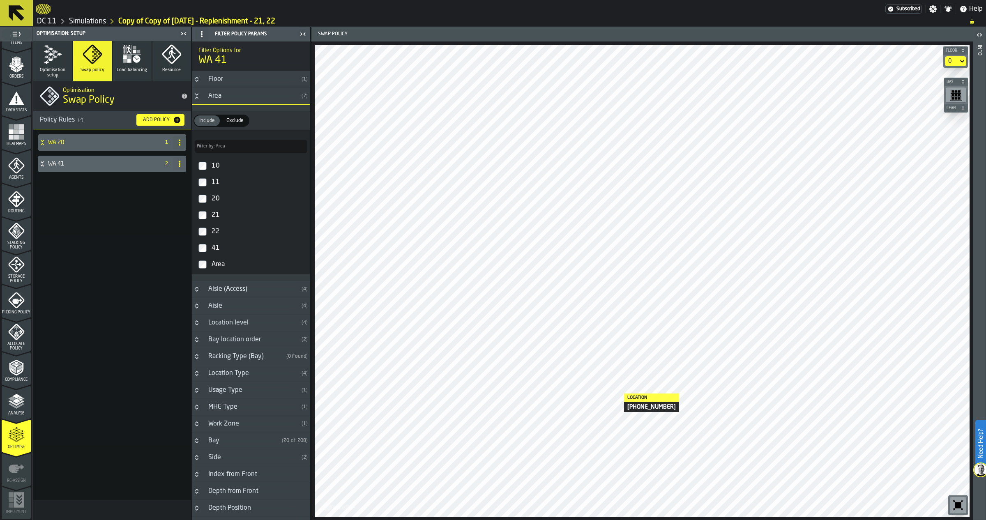
click at [71, 162] on div "WA 41" at bounding box center [97, 164] width 118 height 16
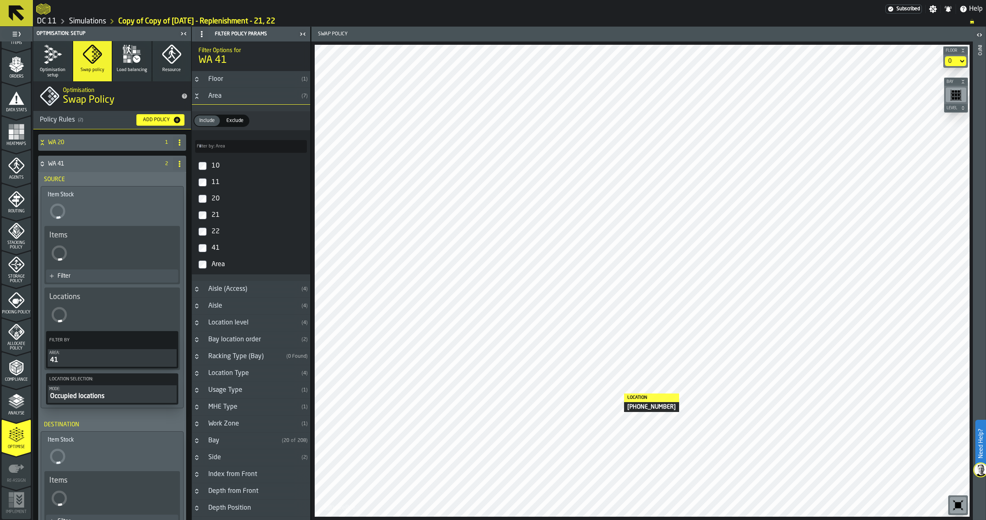
click at [78, 143] on h4 "WA 20" at bounding box center [102, 142] width 108 height 7
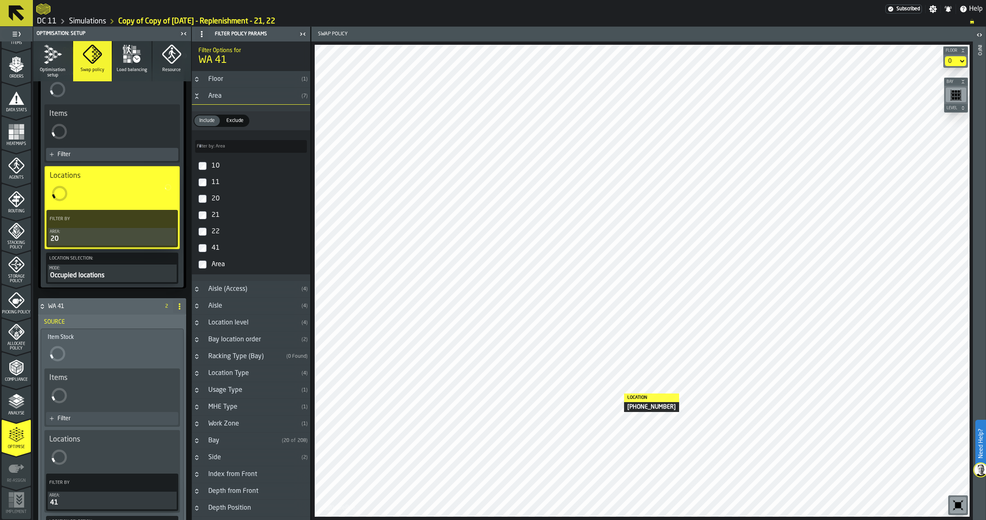
scroll to position [305, 0]
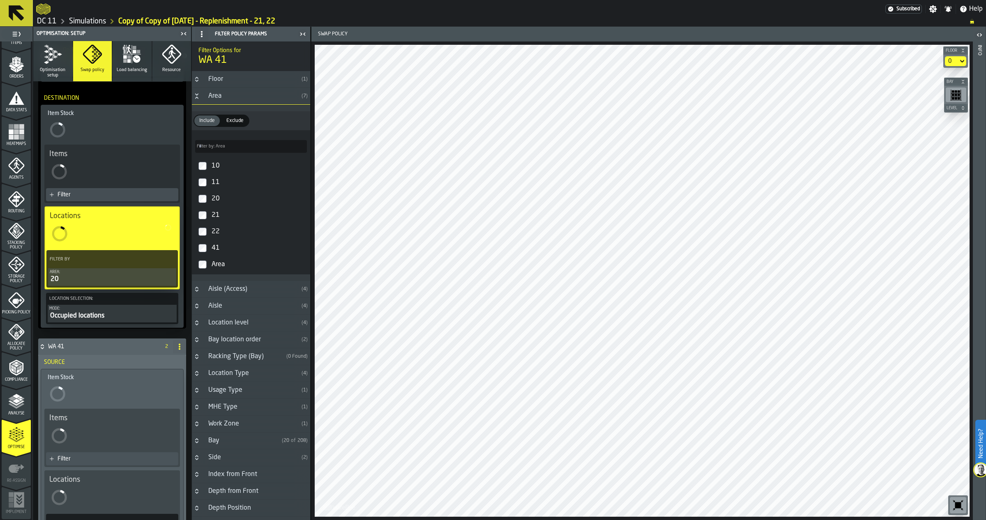
click at [77, 97] on div "Destination" at bounding box center [112, 98] width 143 height 13
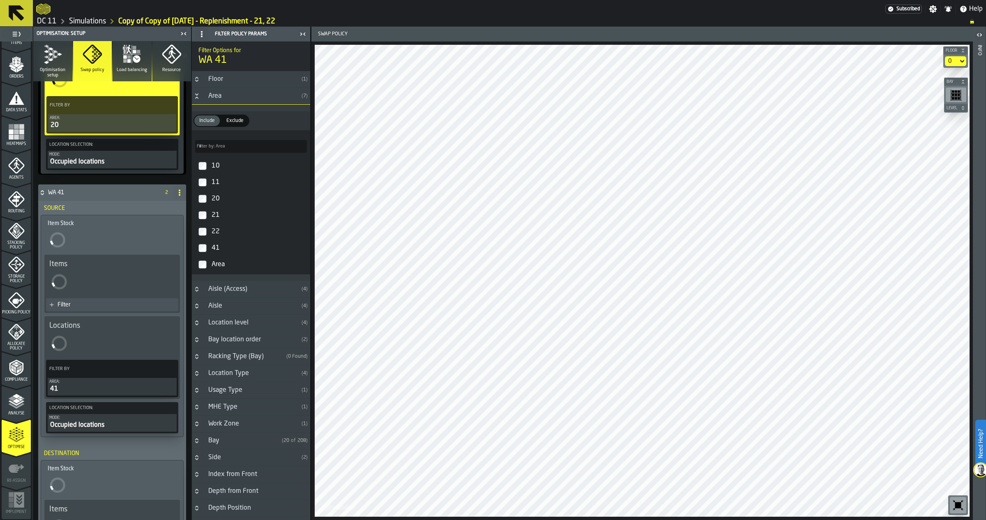
click at [77, 194] on h4 "WA 41" at bounding box center [102, 192] width 108 height 7
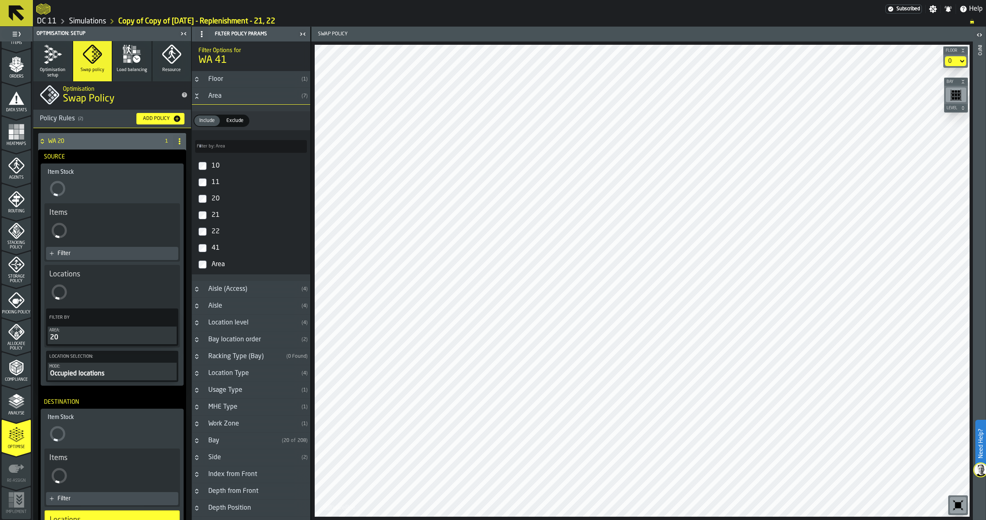
scroll to position [0, 0]
click at [79, 145] on h4 "WA 20" at bounding box center [102, 142] width 108 height 7
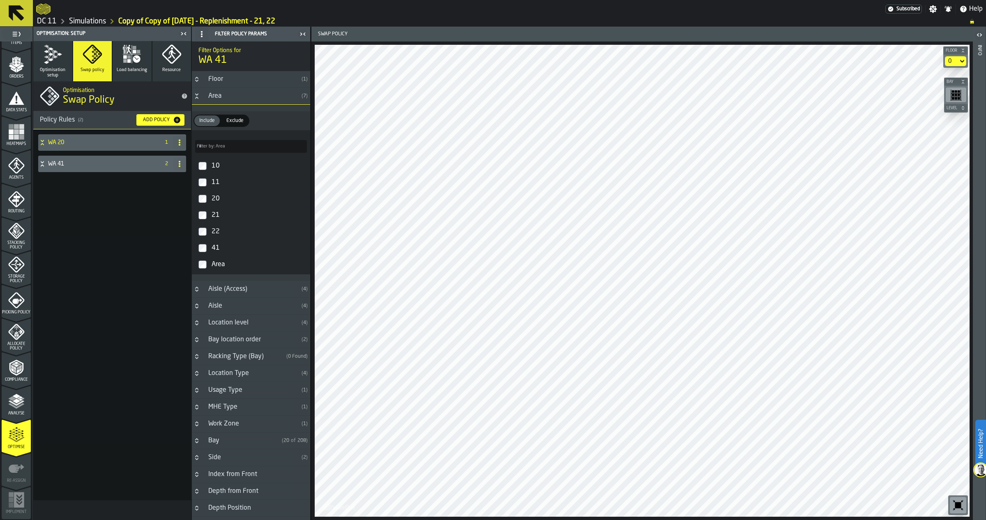
click at [79, 145] on h4 "WA 20" at bounding box center [102, 142] width 108 height 7
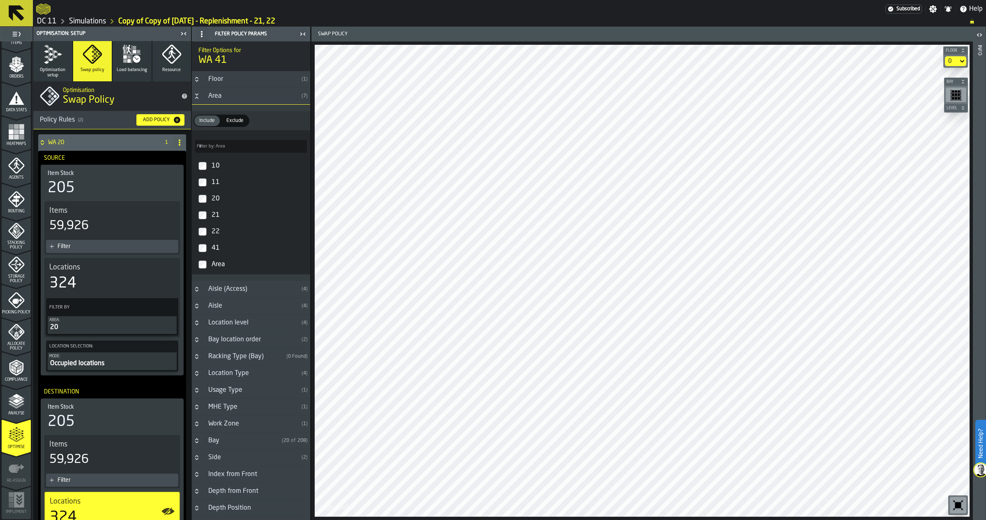
click at [49, 136] on div "WA 20" at bounding box center [97, 142] width 118 height 16
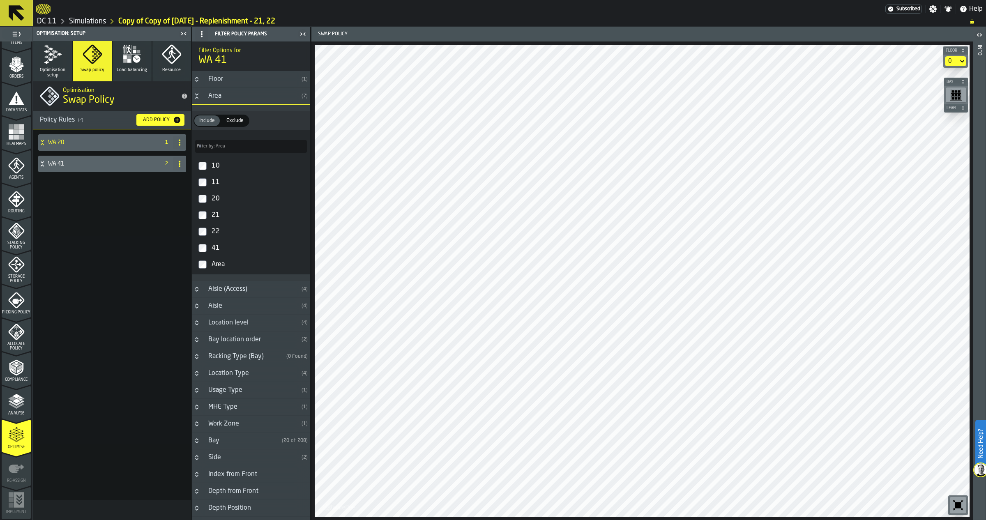
click at [67, 168] on div "WA 41" at bounding box center [97, 164] width 118 height 16
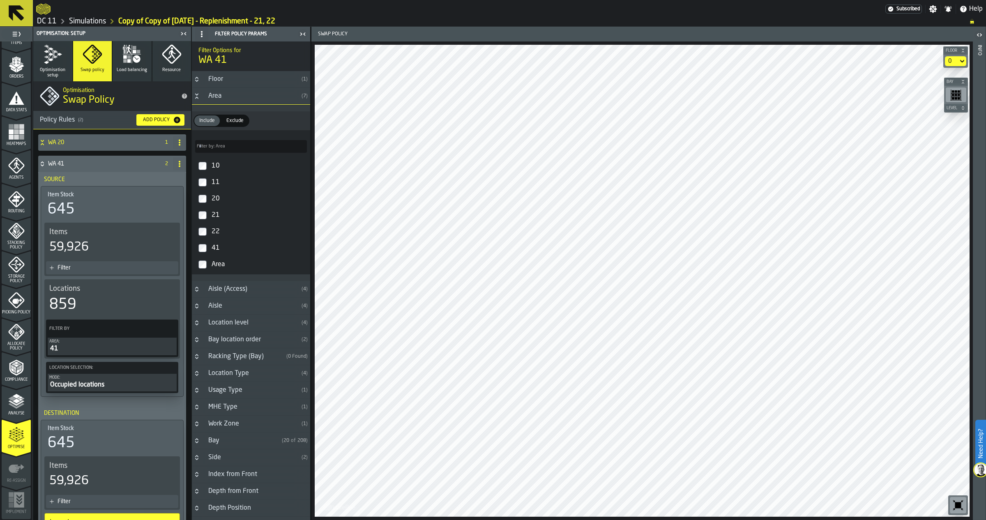
click at [80, 159] on div "WA 41" at bounding box center [97, 164] width 118 height 16
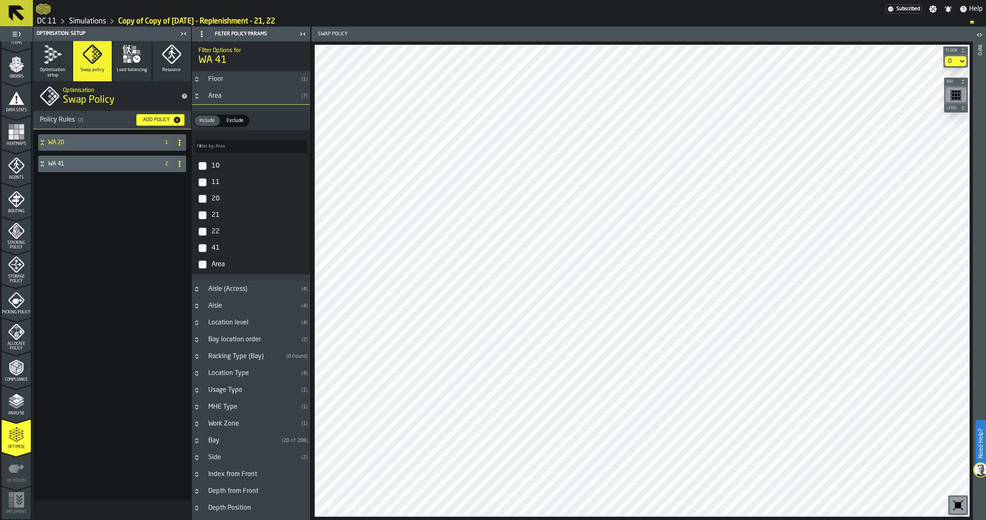
click at [219, 98] on div "Area" at bounding box center [250, 96] width 95 height 10
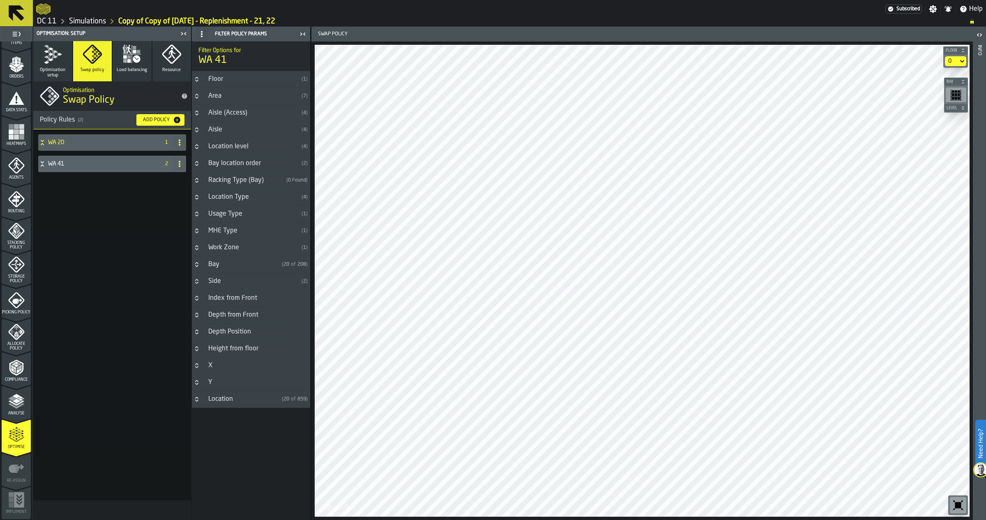
click at [74, 144] on h4 "WA 20" at bounding box center [102, 142] width 108 height 7
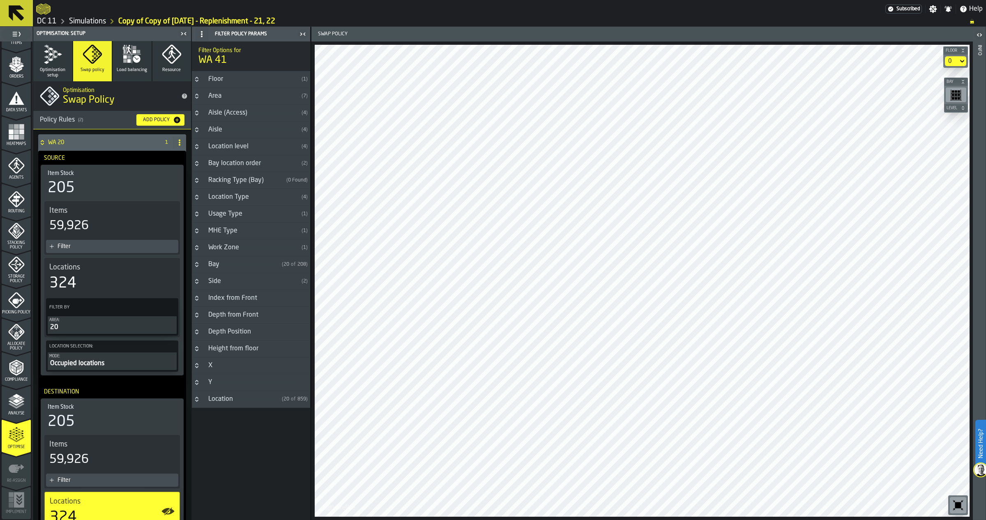
click at [108, 362] on div "Occupied locations" at bounding box center [112, 364] width 126 height 10
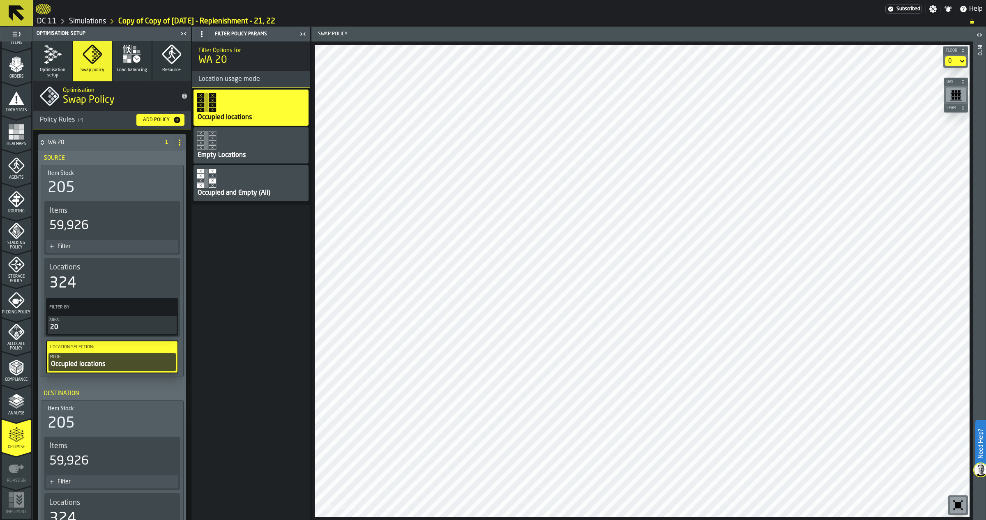
click at [73, 143] on h4 "WA 20" at bounding box center [102, 142] width 108 height 7
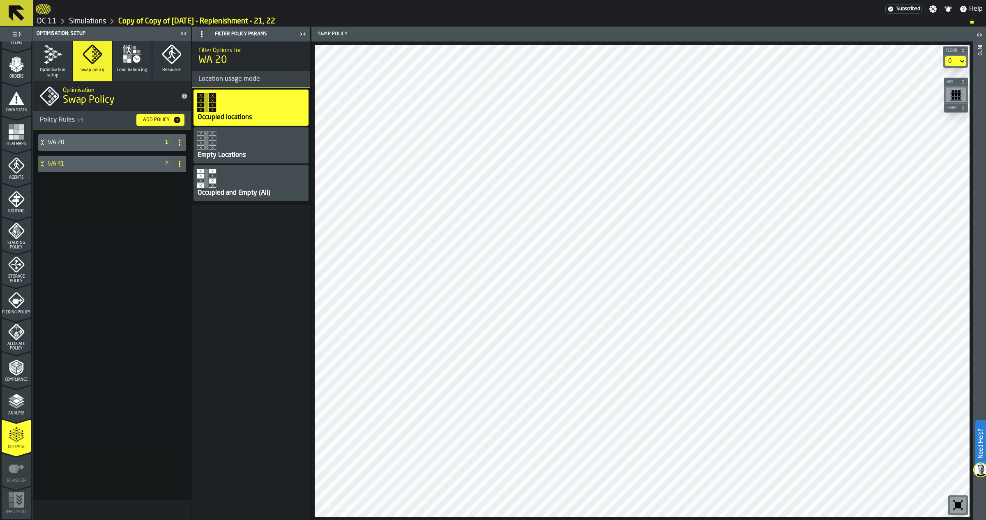
click at [173, 121] on icon "button-Add Policy" at bounding box center [177, 120] width 8 height 8
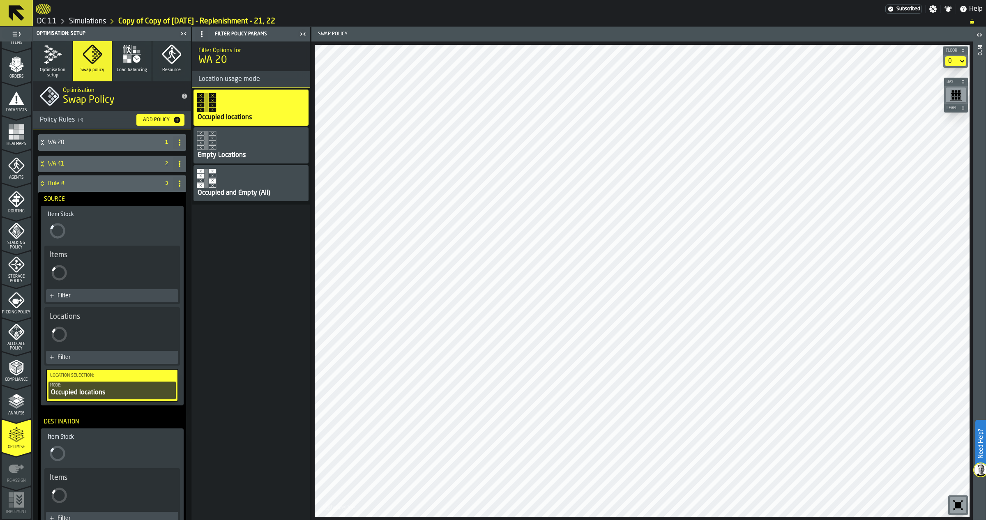
click at [84, 329] on div "Locations" at bounding box center [112, 328] width 126 height 32
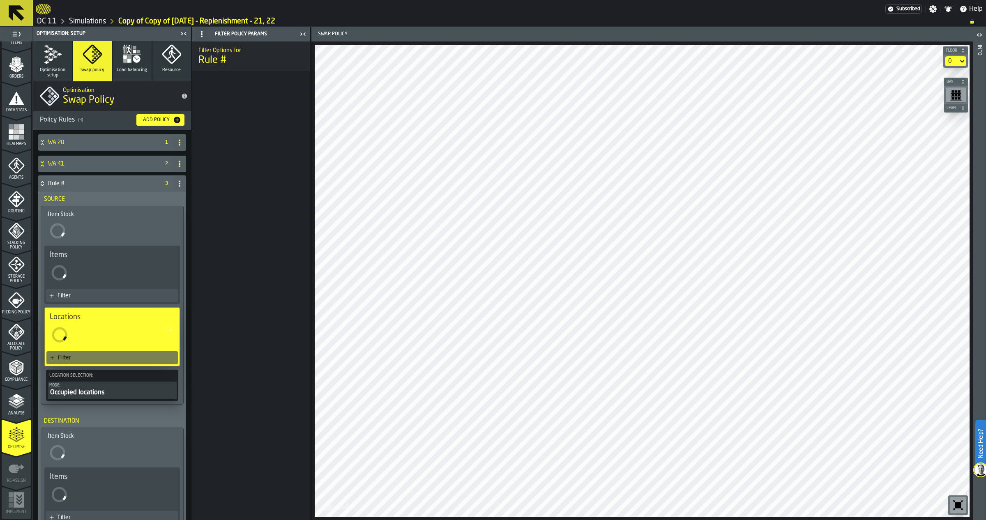
click at [118, 263] on div "Items" at bounding box center [112, 267] width 126 height 32
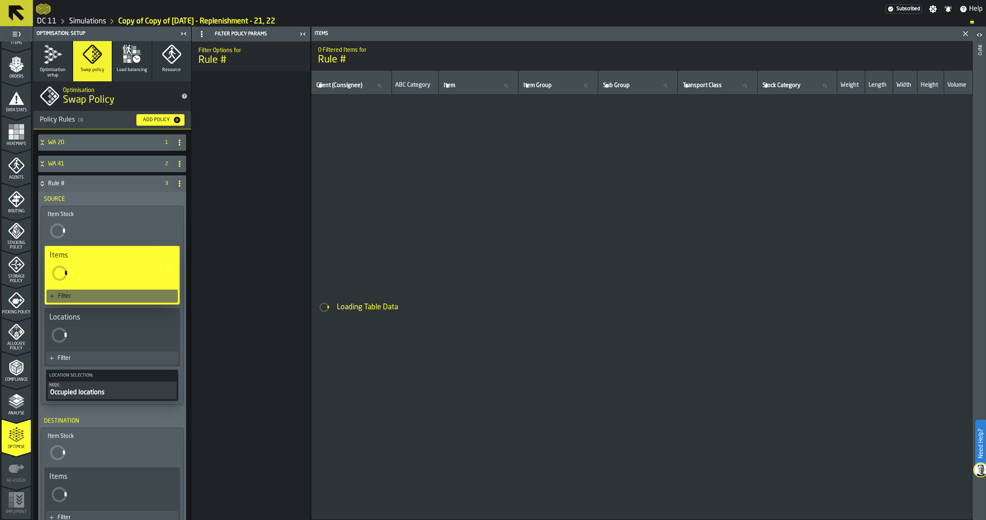
click at [644, 32] on icon "Close" at bounding box center [966, 34] width 10 height 10
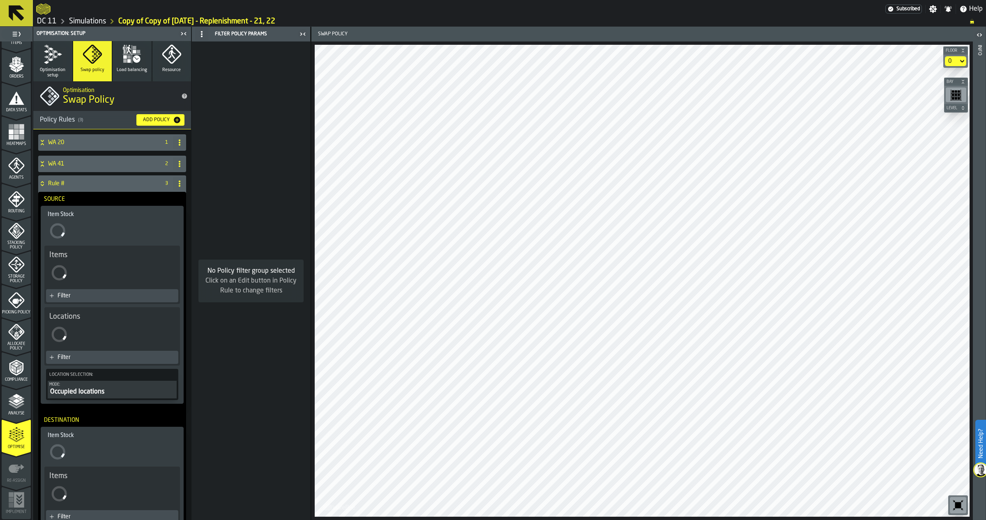
click at [68, 354] on div "Filter" at bounding box center [116, 357] width 117 height 7
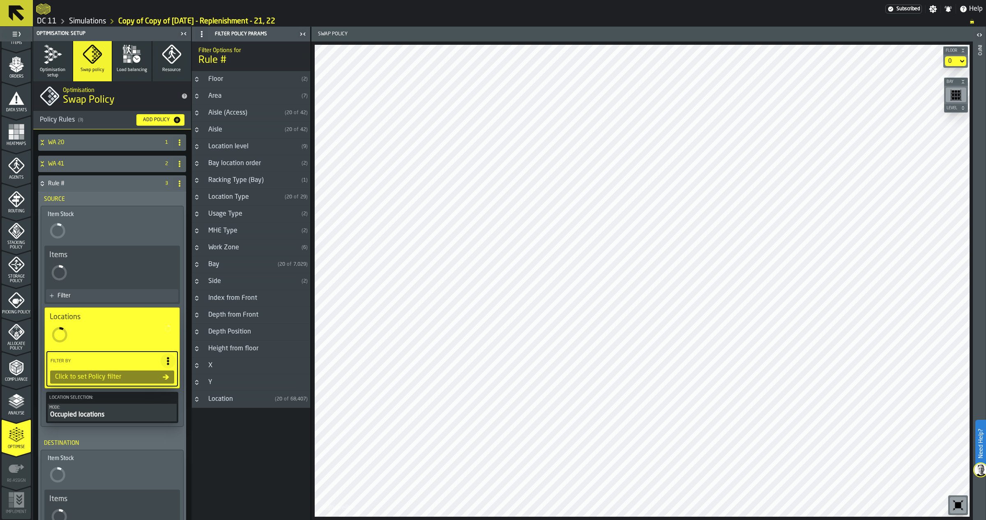
click at [267, 95] on div "Area" at bounding box center [250, 96] width 95 height 10
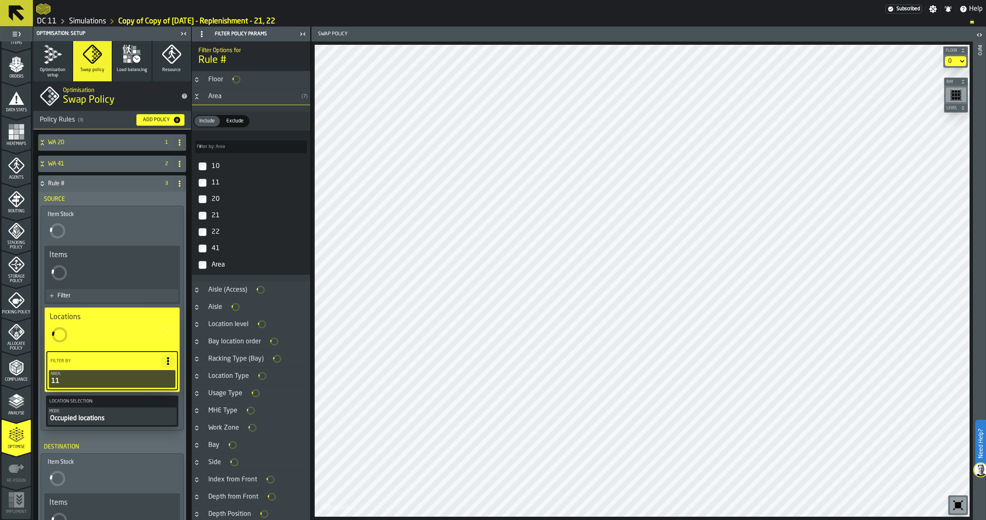
click at [66, 181] on h4 "Rule #" at bounding box center [102, 183] width 108 height 7
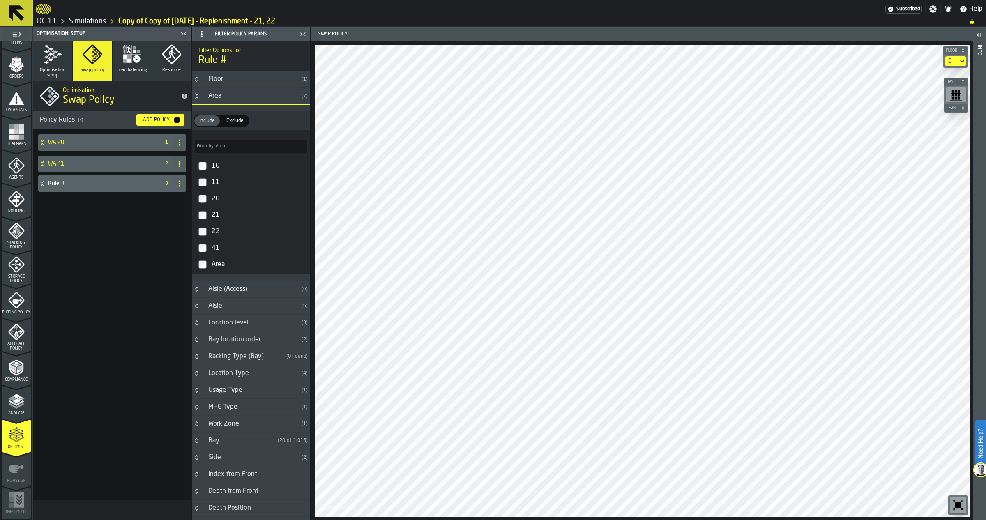
click at [74, 186] on h4 "Rule #" at bounding box center [102, 183] width 108 height 7
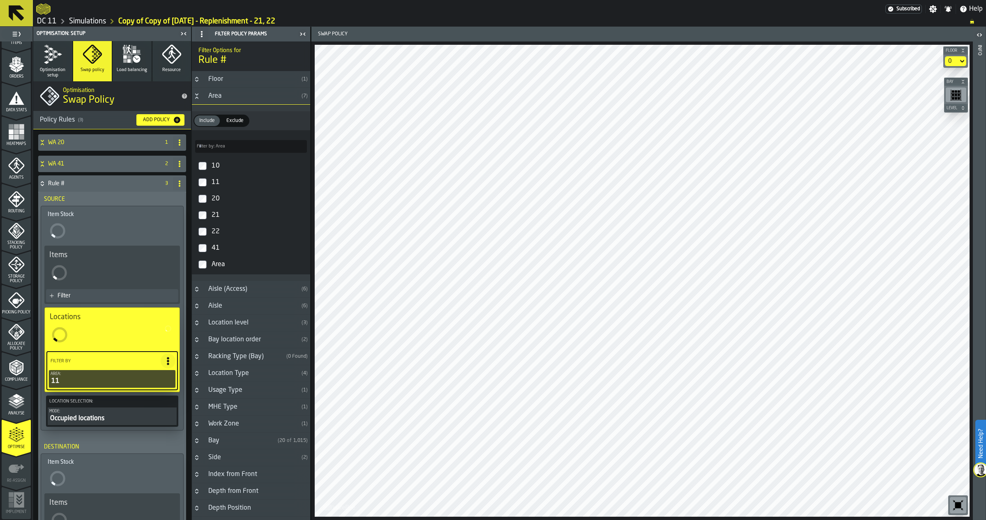
scroll to position [171, 0]
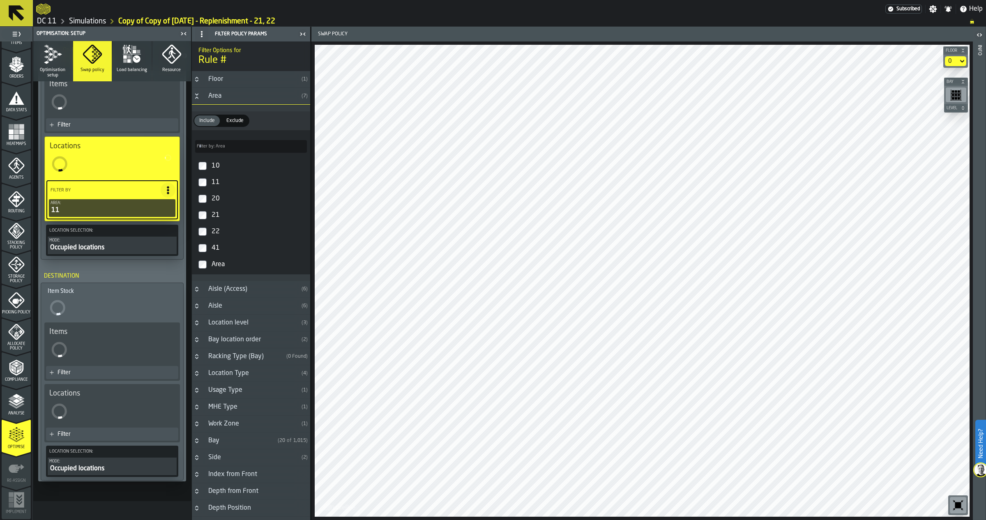
click at [81, 389] on div "Filter" at bounding box center [116, 434] width 117 height 7
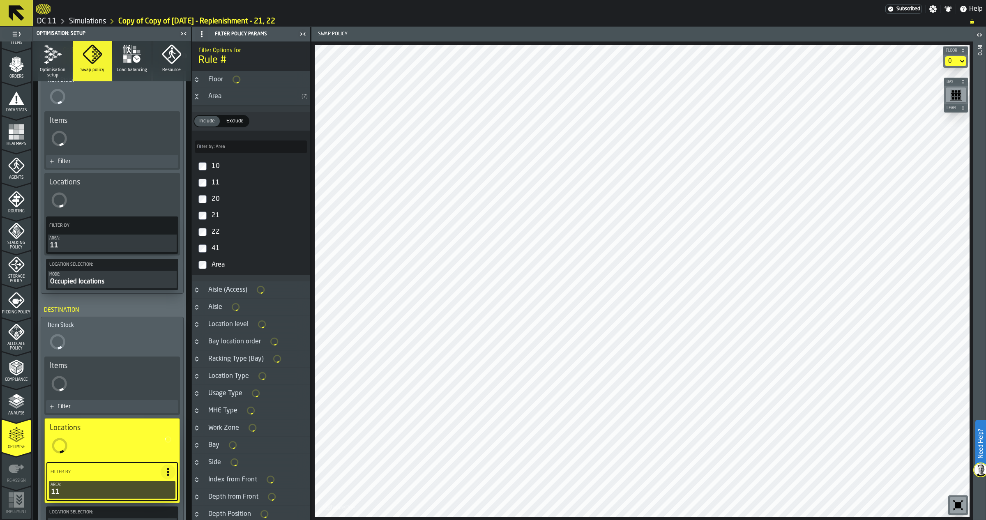
scroll to position [0, 0]
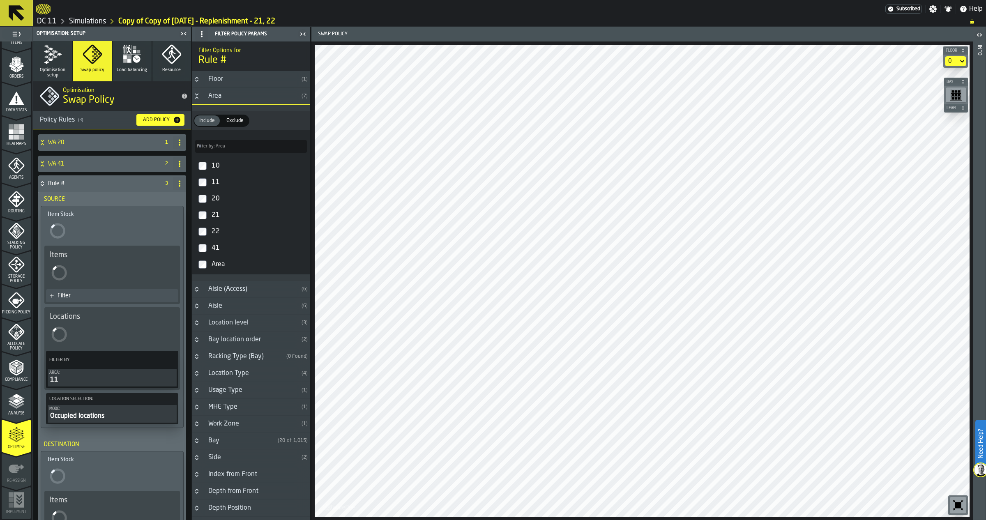
click at [66, 181] on h4 "Rule #" at bounding box center [102, 183] width 108 height 7
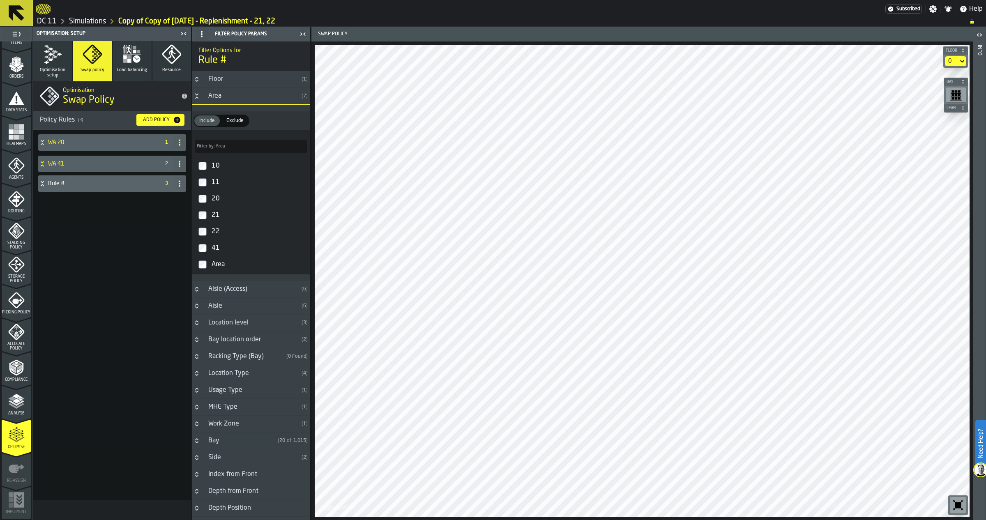
click at [180, 181] on circle at bounding box center [180, 182] width 2 height 2
click at [150, 192] on li "Rename" at bounding box center [146, 200] width 79 height 20
drag, startPoint x: 44, startPoint y: 187, endPoint x: 39, endPoint y: 187, distance: 4.5
click at [39, 187] on div "****** Apply" at bounding box center [103, 183] width 131 height 16
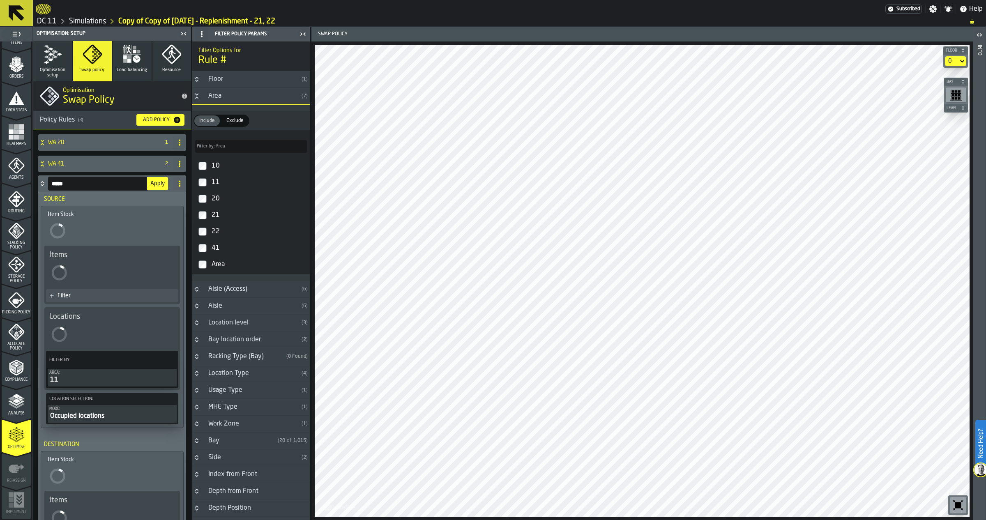
type input "*****"
click at [159, 186] on span "Apply" at bounding box center [157, 184] width 14 height 6
click at [62, 180] on h4 "WA 11" at bounding box center [102, 183] width 108 height 7
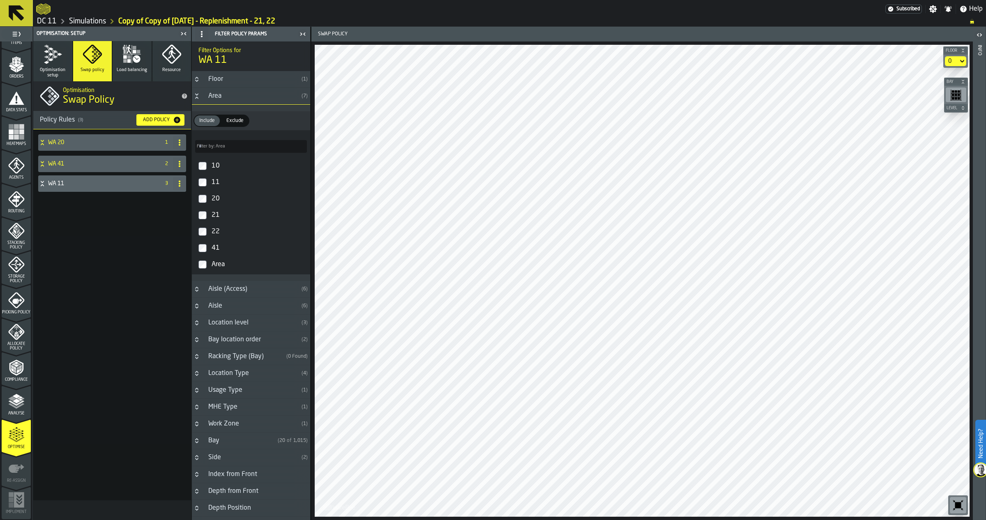
click at [133, 45] on icon "button" at bounding box center [132, 54] width 20 height 20
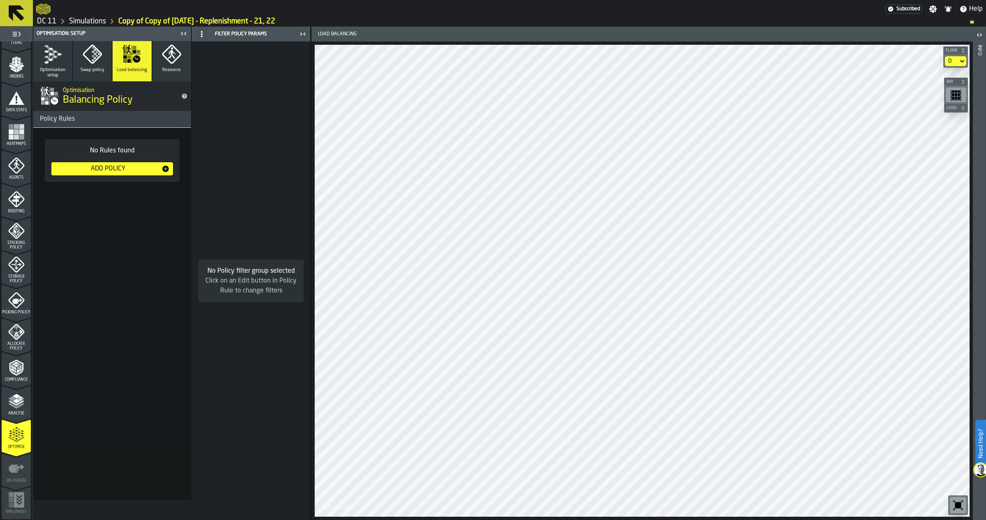
click at [105, 172] on div "Add Policy" at bounding box center [108, 169] width 107 height 10
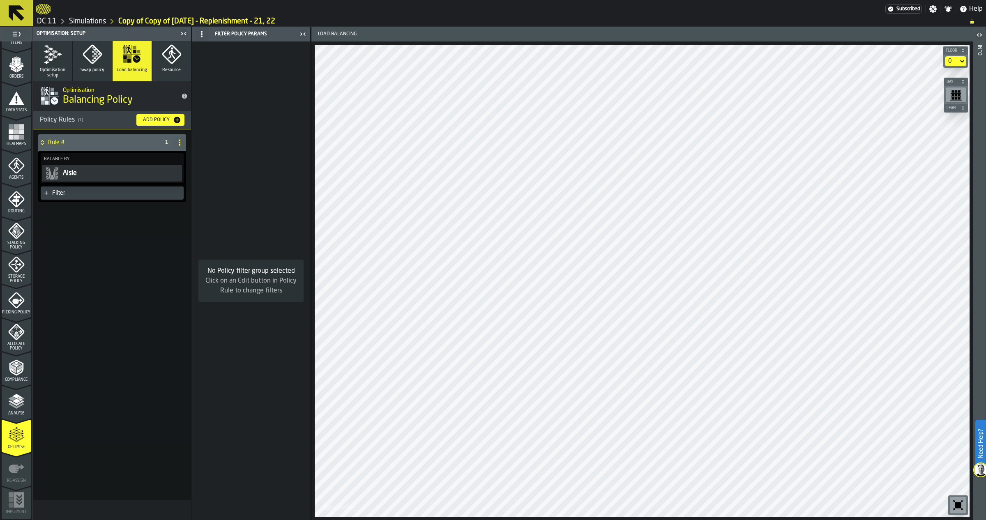
click at [88, 177] on div "Aisle" at bounding box center [121, 173] width 118 height 10
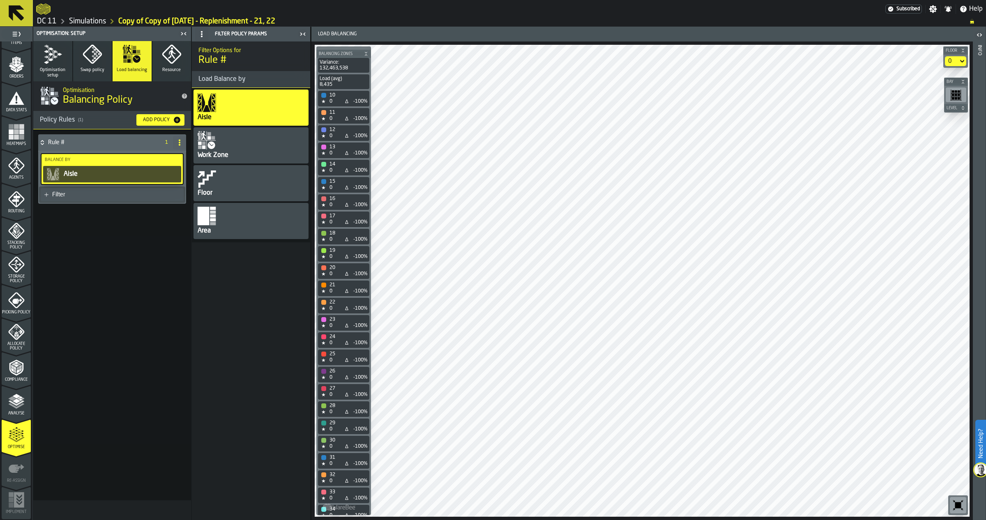
click at [119, 189] on div "Filter" at bounding box center [112, 194] width 143 height 13
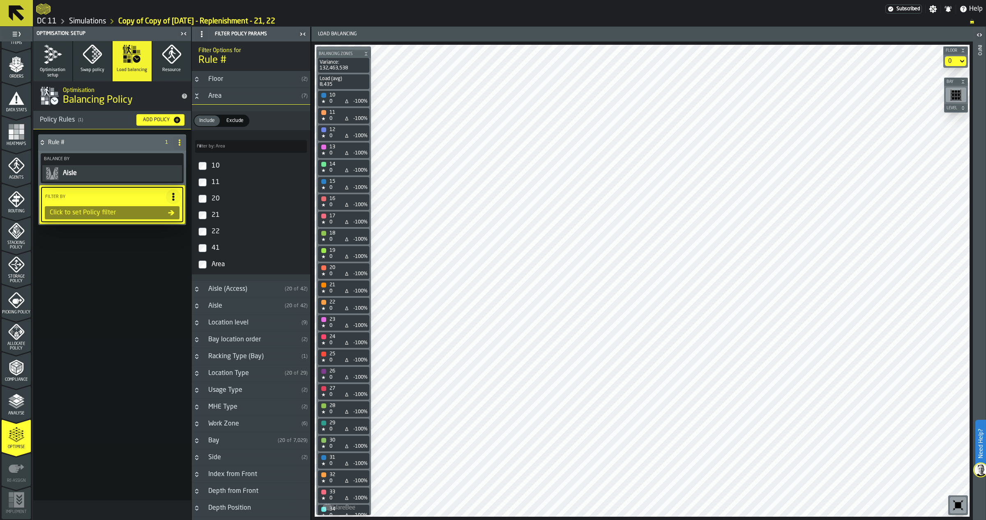
click at [180, 140] on circle at bounding box center [180, 141] width 2 height 2
click at [161, 191] on li "Advanced Mode" at bounding box center [146, 198] width 79 height 20
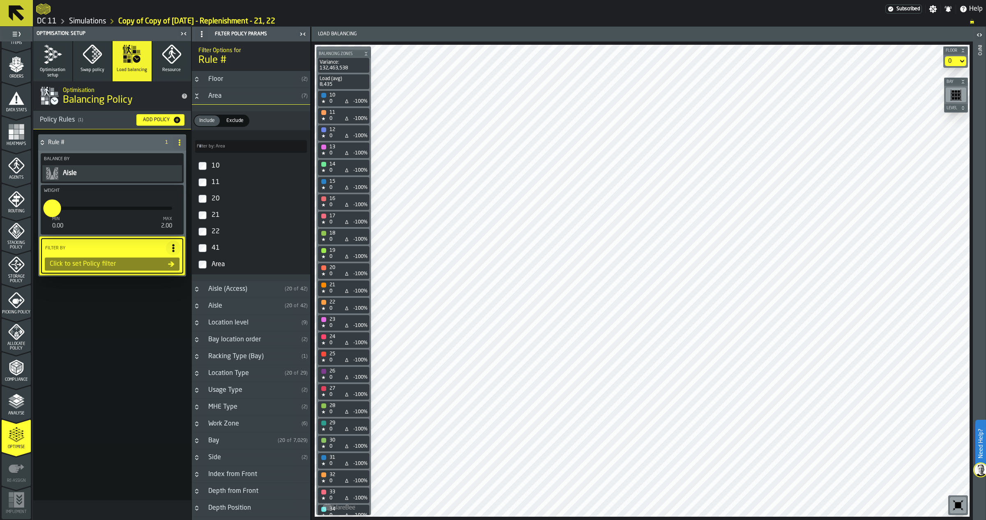
click at [177, 146] on span at bounding box center [179, 142] width 13 height 13
click at [168, 181] on div "Delete" at bounding box center [146, 178] width 69 height 10
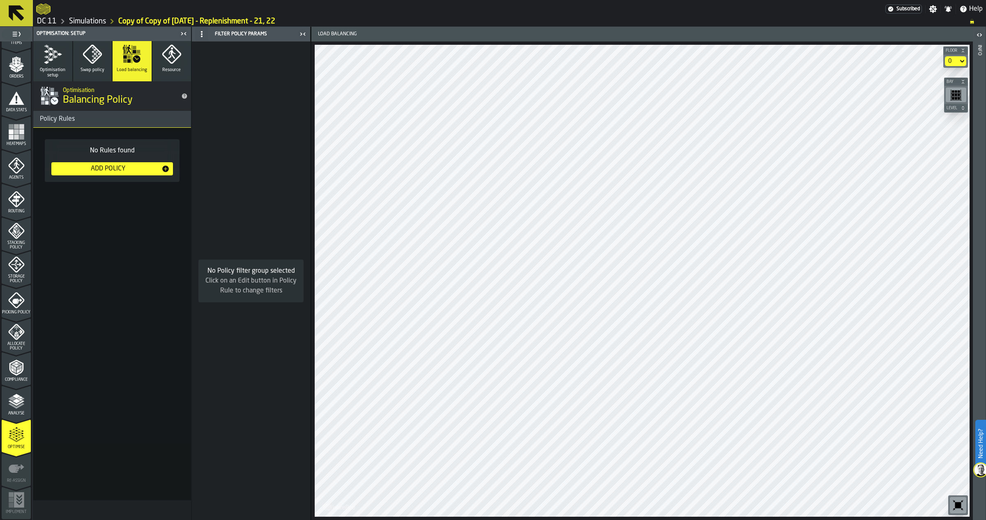
click at [184, 56] on button "Resource" at bounding box center [171, 61] width 39 height 40
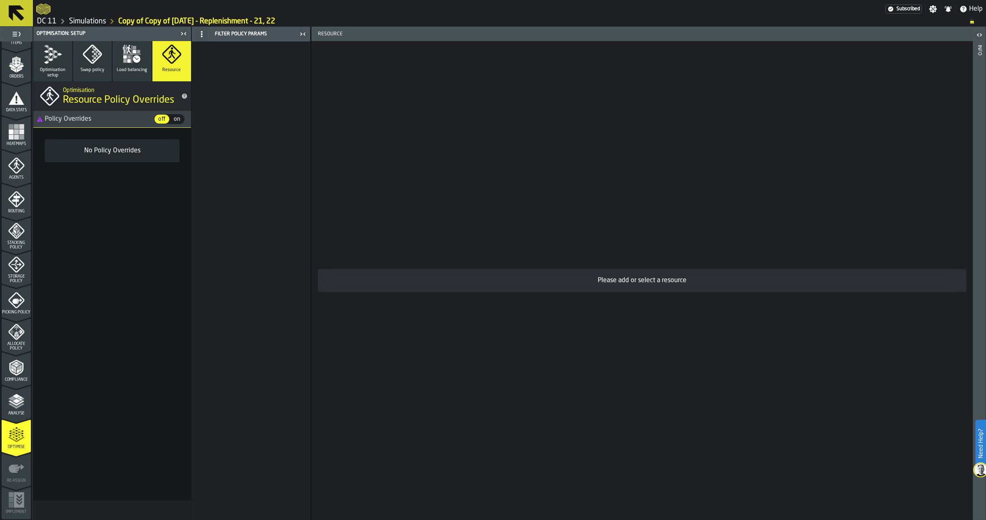
drag, startPoint x: 32, startPoint y: 63, endPoint x: 55, endPoint y: 112, distance: 54.2
click at [32, 62] on div "1 Start 2 Layout 3 Assignment 4 Items 5 Orders 6 Data Stats 7 Heatmaps 8 Agents…" at bounding box center [16, 273] width 33 height 493
click at [57, 53] on icon "button" at bounding box center [53, 54] width 20 height 20
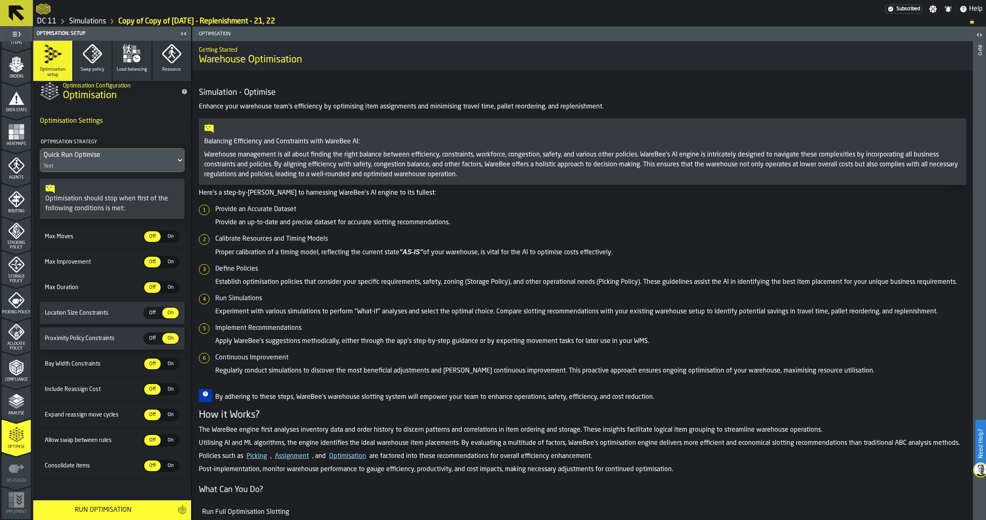
scroll to position [5, 0]
click at [108, 159] on div "Quick Run Optimise Test" at bounding box center [108, 159] width 136 height 23
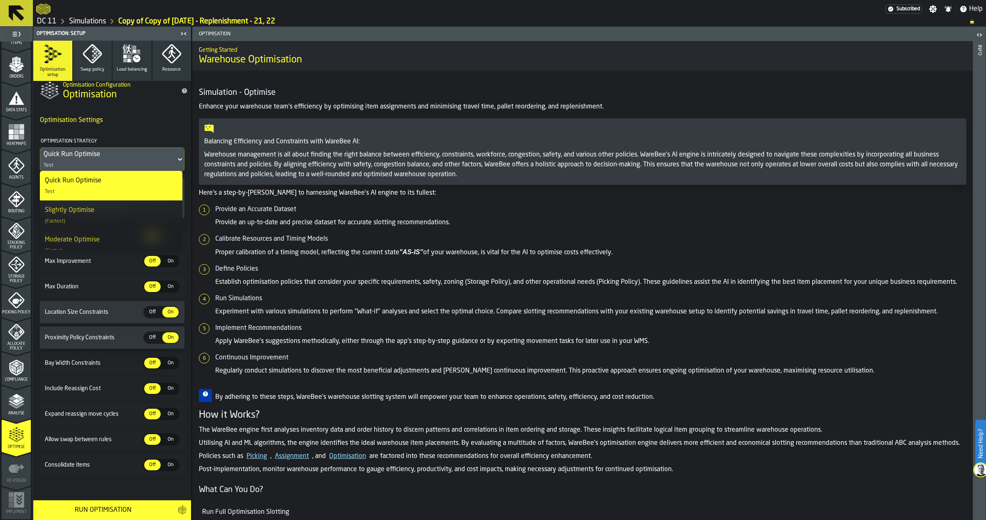
click at [108, 159] on div "Quick Run Optimise Test" at bounding box center [108, 159] width 136 height 23
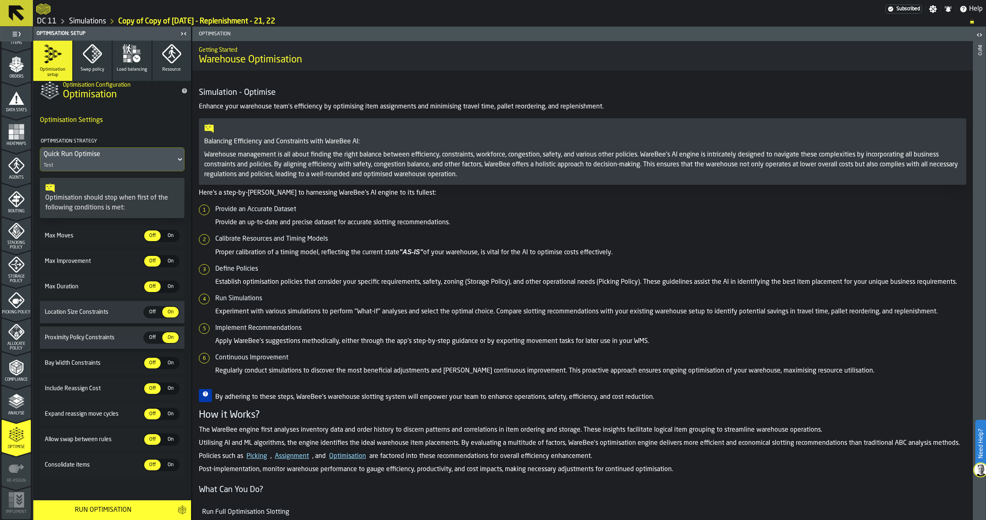
click at [131, 389] on div "Run Optimisation" at bounding box center [102, 510] width 129 height 10
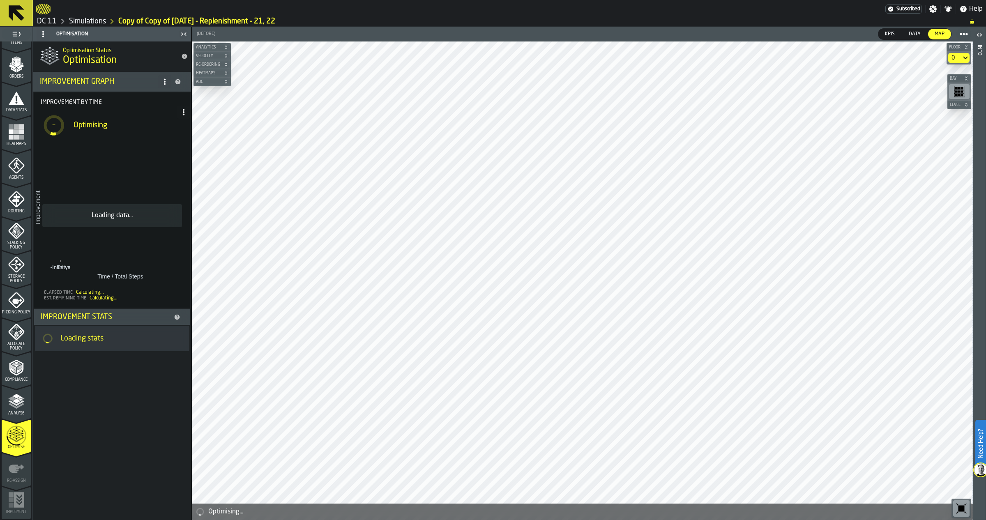
click at [85, 20] on link "Simulations" at bounding box center [87, 21] width 37 height 9
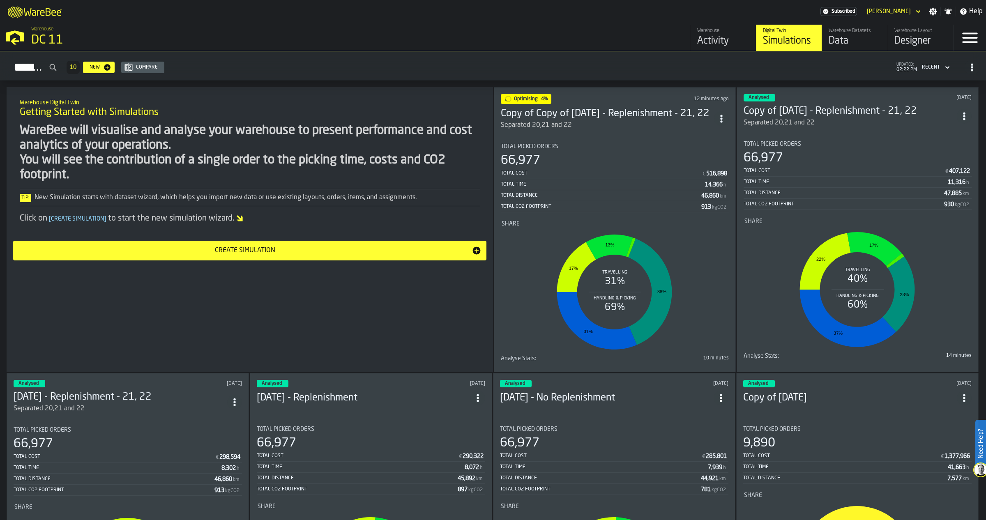
click at [547, 137] on section "Total Picked Orders 66,977 Total Cost € 516,898 Total Time 14,366 h Total Dista…" at bounding box center [615, 251] width 228 height 228
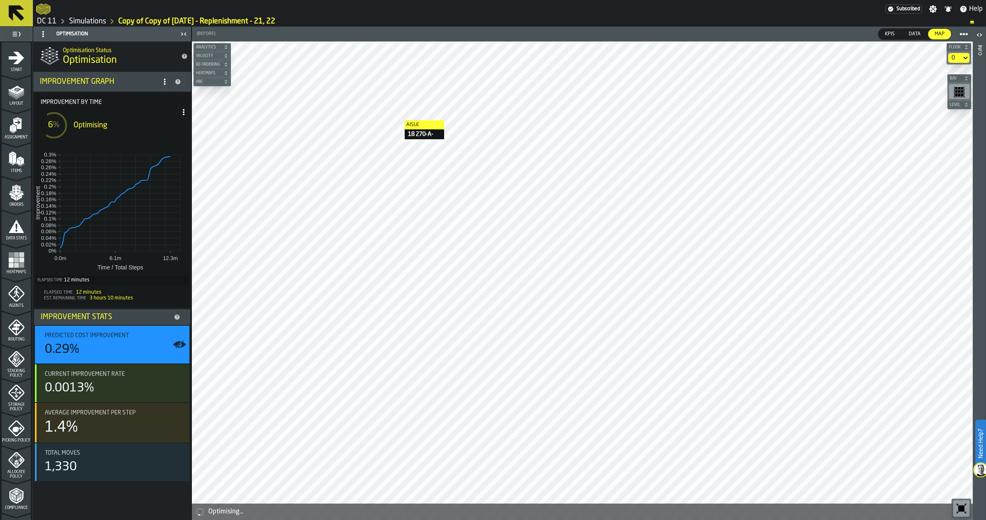
click at [56, 389] on div "Optimisation Status Optimisation Improvement Graph Improvement by time 6 % Opti…" at bounding box center [112, 280] width 158 height 479
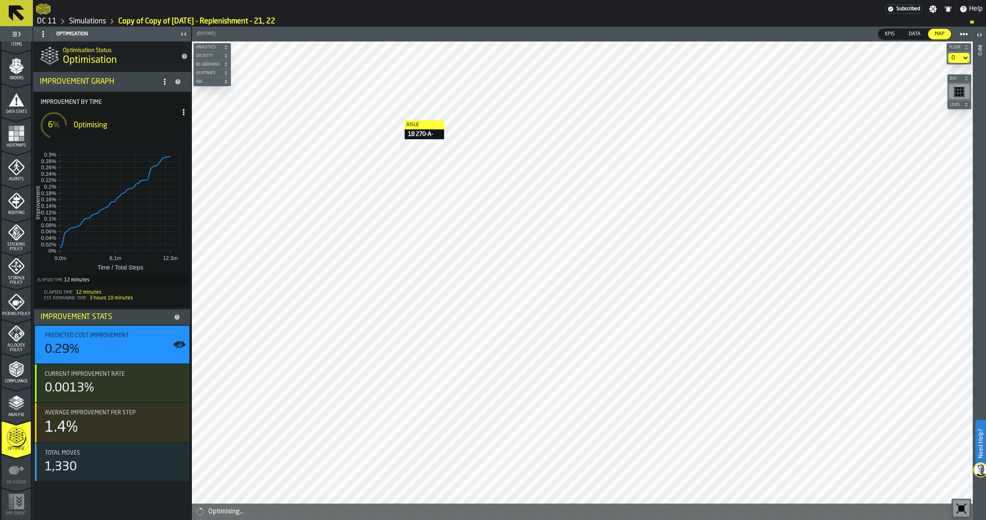
scroll to position [128, 0]
click at [16, 389] on span "Analyse" at bounding box center [16, 413] width 29 height 5
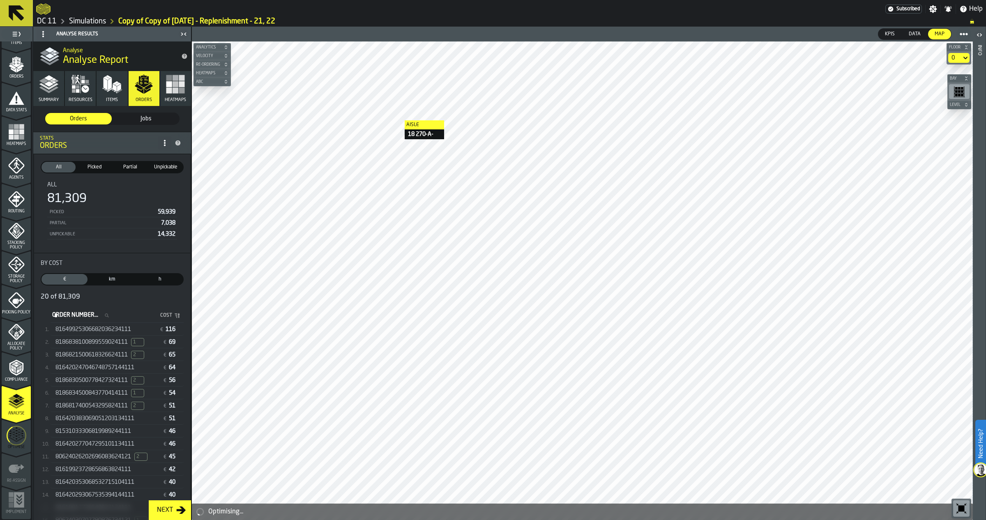
click at [124, 339] on span "8186838100899559024111" at bounding box center [91, 342] width 72 height 7
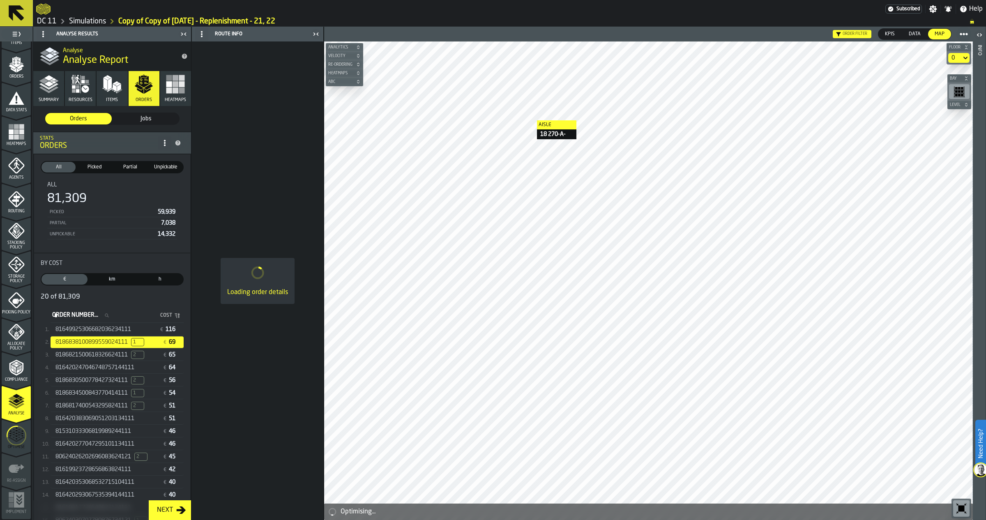
click at [76, 88] on icon "button" at bounding box center [78, 87] width 4 height 4
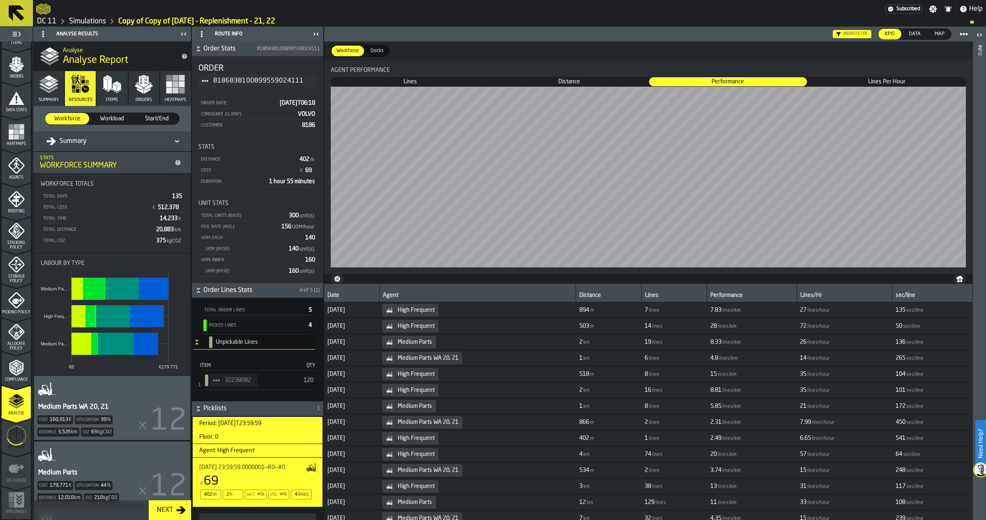
click at [105, 120] on span "Workload" at bounding box center [111, 119] width 37 height 8
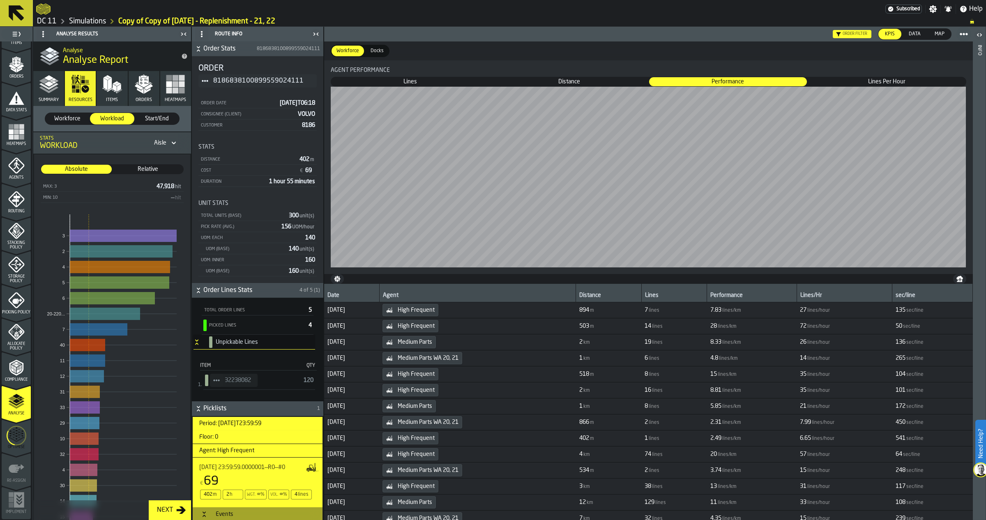
click at [0, 0] on icon at bounding box center [0, 0] width 0 height 0
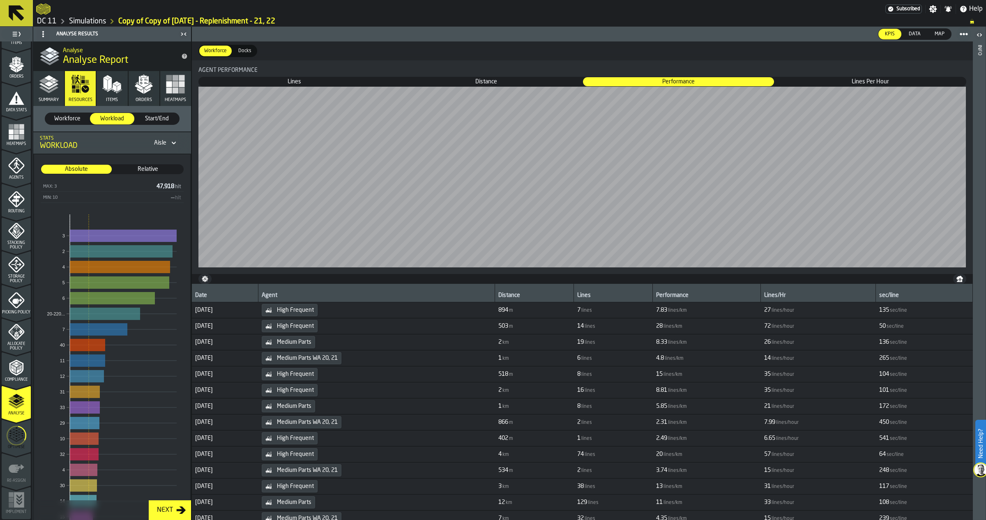
click at [644, 81] on span "Lines Per Hour" at bounding box center [870, 82] width 190 height 8
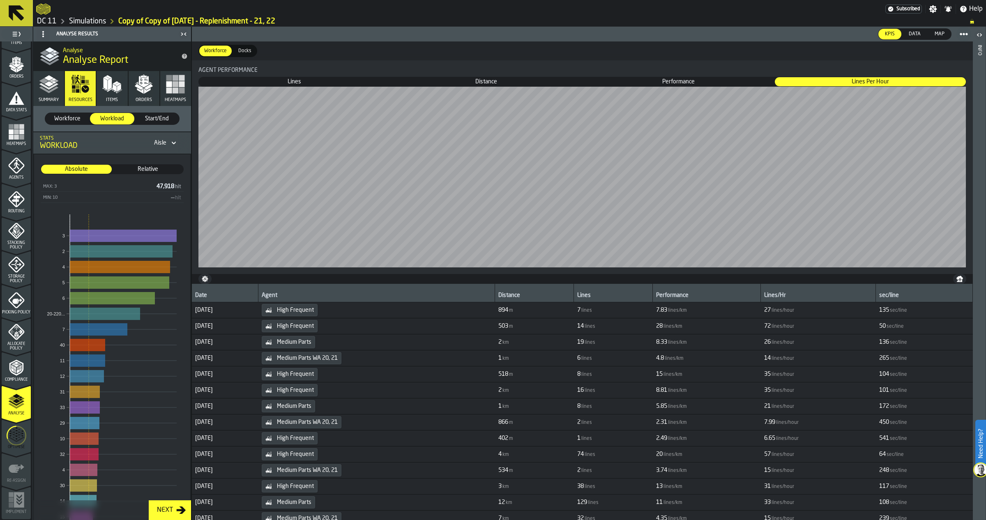
click at [274, 117] on div "Agent performance Lines Lines Distance Distance Performance Performance Lines P…" at bounding box center [582, 167] width 768 height 200
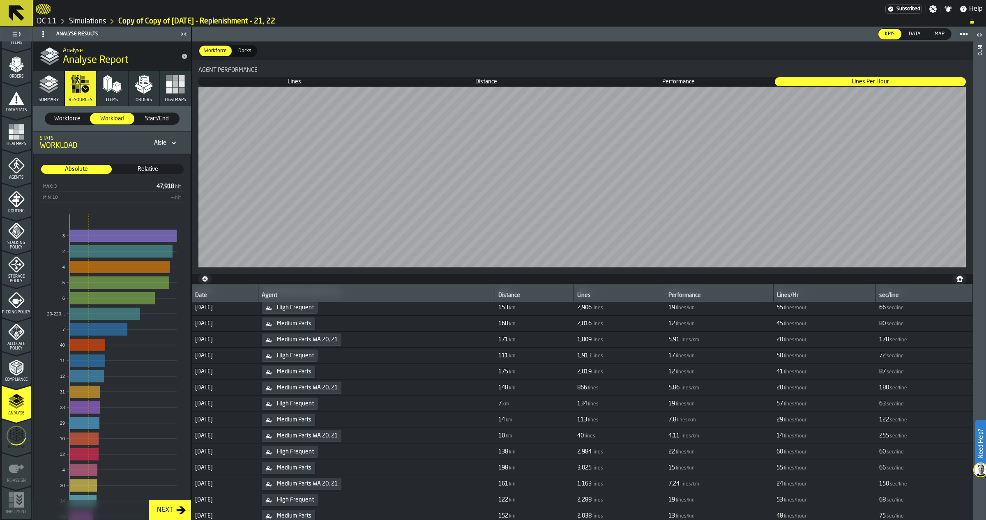
scroll to position [15, 0]
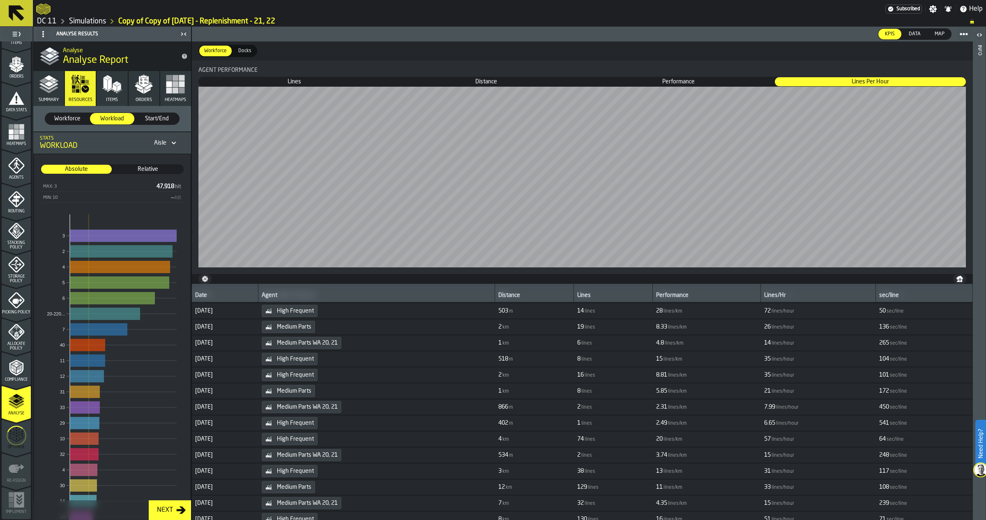
click at [237, 50] on span "Docks" at bounding box center [245, 50] width 20 height 7
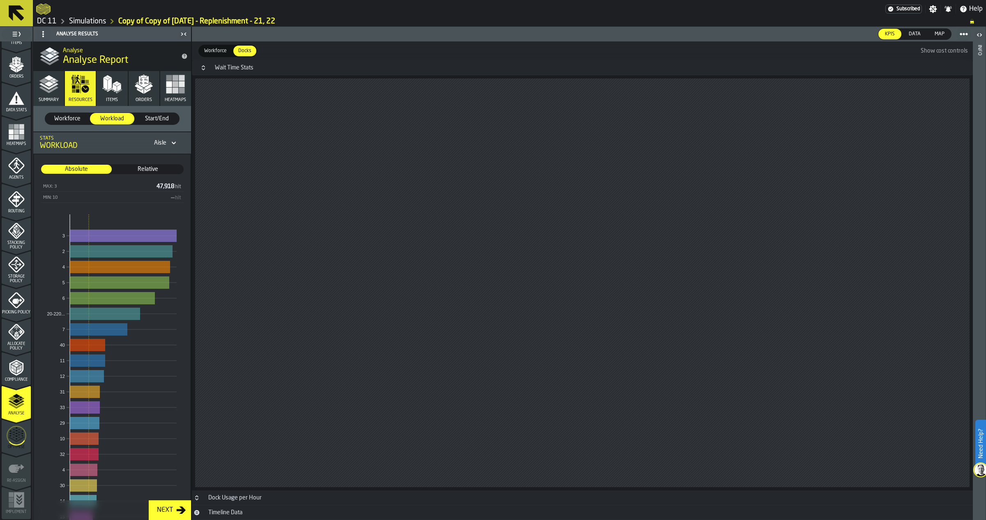
click at [208, 48] on span "Workforce" at bounding box center [215, 50] width 29 height 7
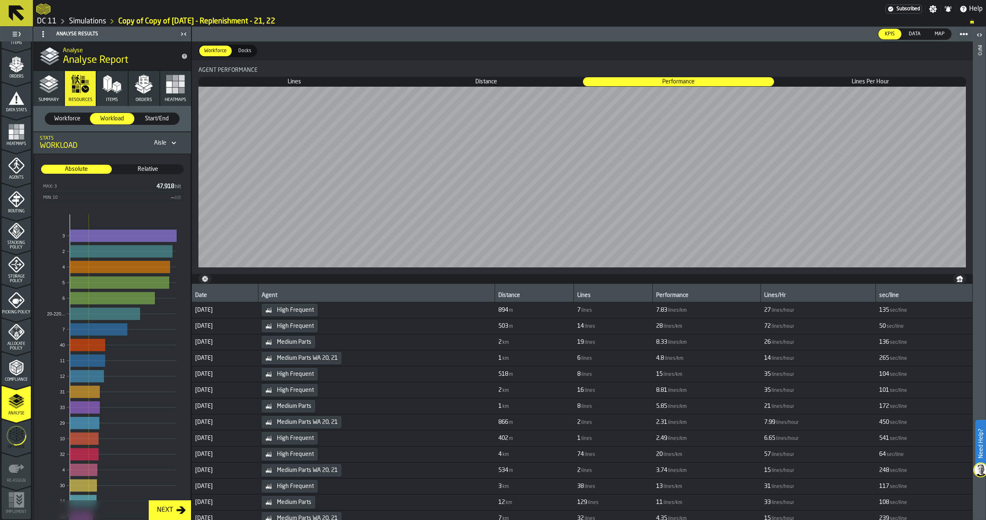
click at [644, 32] on span "Data" at bounding box center [914, 33] width 18 height 7
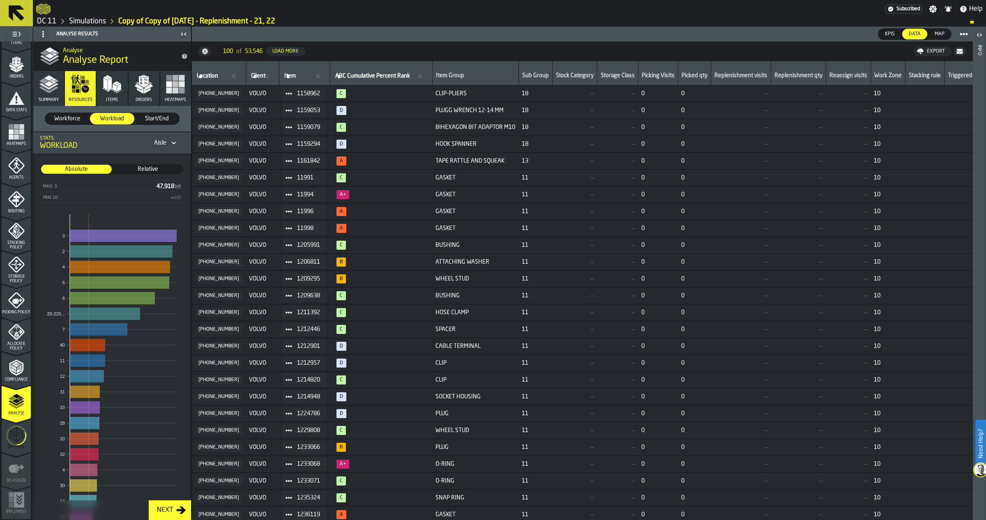
drag, startPoint x: 941, startPoint y: 32, endPoint x: 922, endPoint y: 33, distance: 18.5
click at [644, 32] on span "Map" at bounding box center [939, 33] width 16 height 7
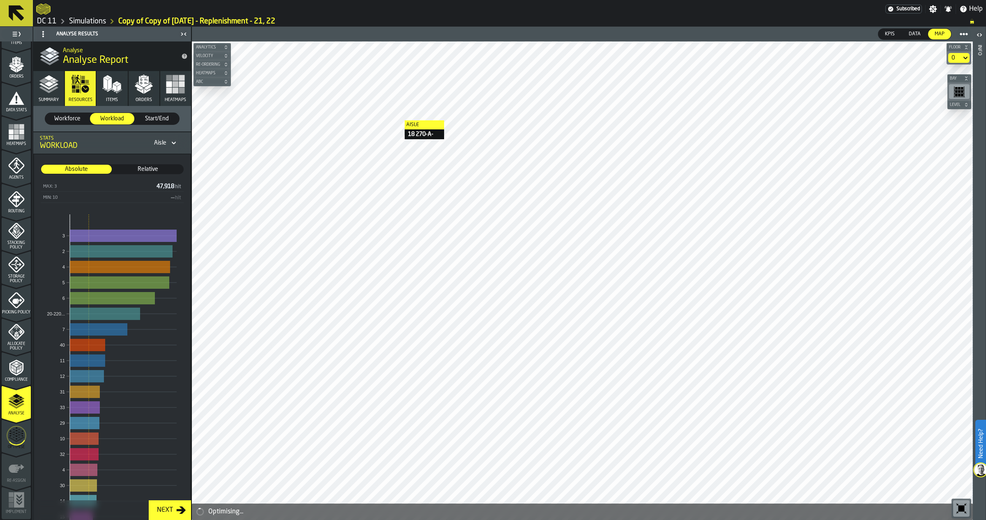
click at [644, 32] on span "KPIs" at bounding box center [890, 33] width 16 height 7
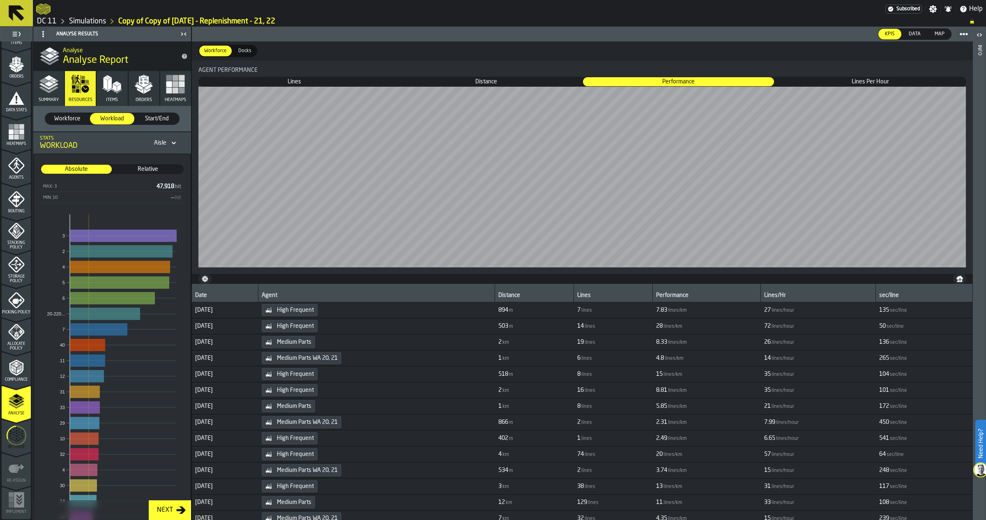
click at [84, 115] on span "Workforce" at bounding box center [66, 119] width 37 height 8
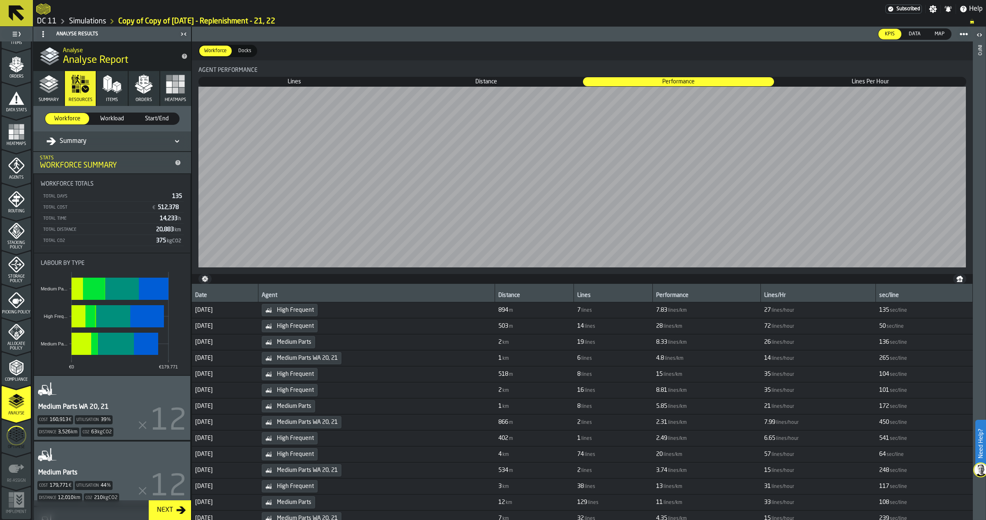
click at [131, 389] on div "Medium Parts WA 20, 21 Cost 160,913 € Utilisation 39 % Distance 3,526 km Co2 63…" at bounding box center [112, 408] width 156 height 64
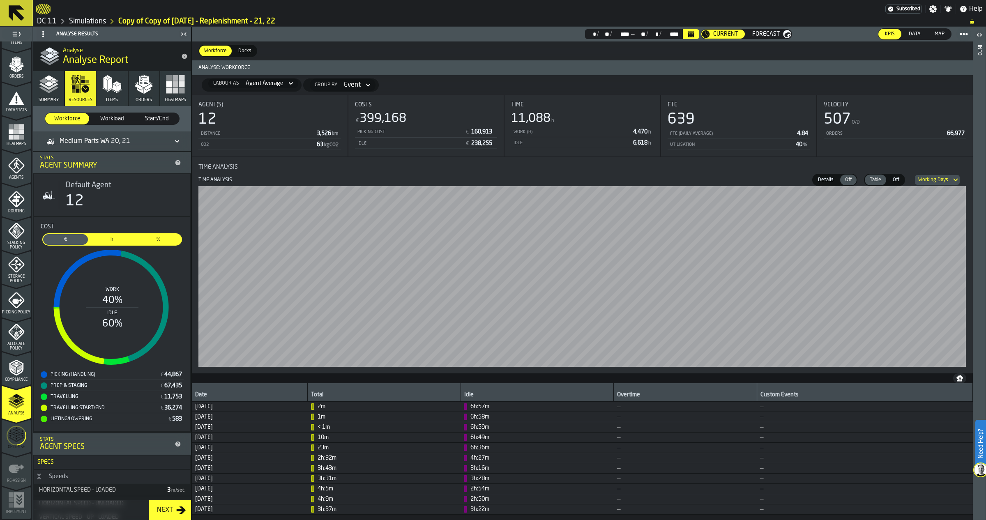
click at [16, 389] on icon "menu Optimise" at bounding box center [17, 435] width 20 height 32
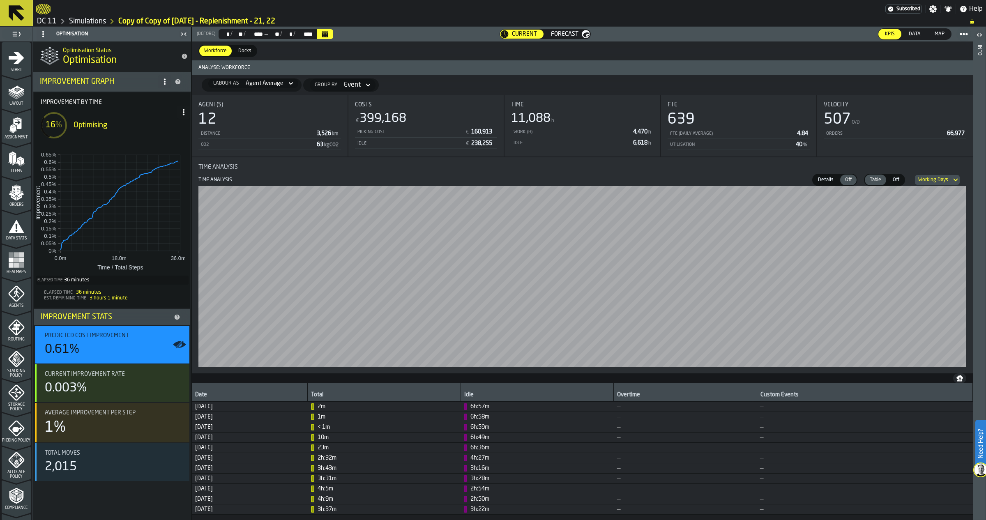
scroll to position [128, 0]
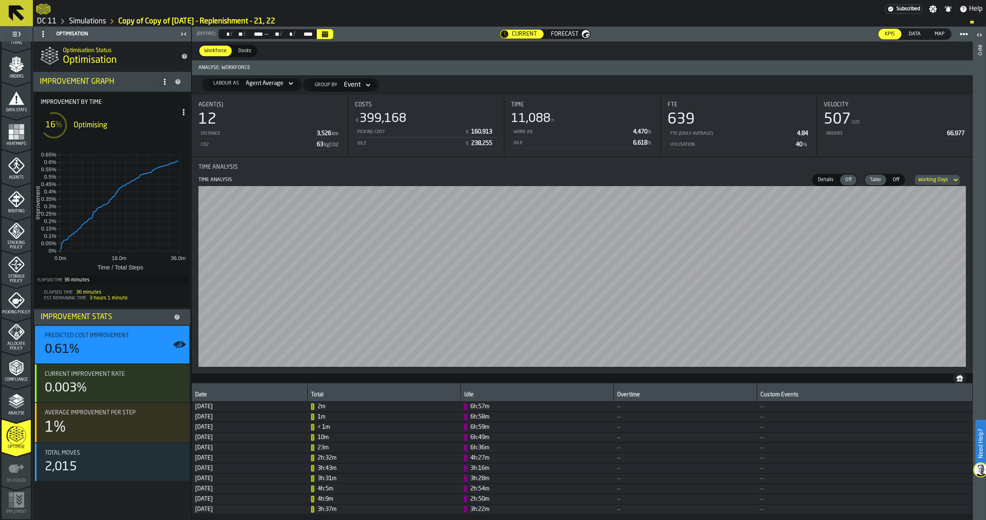
click at [21, 406] on icon "menu Analyse" at bounding box center [16, 401] width 16 height 16
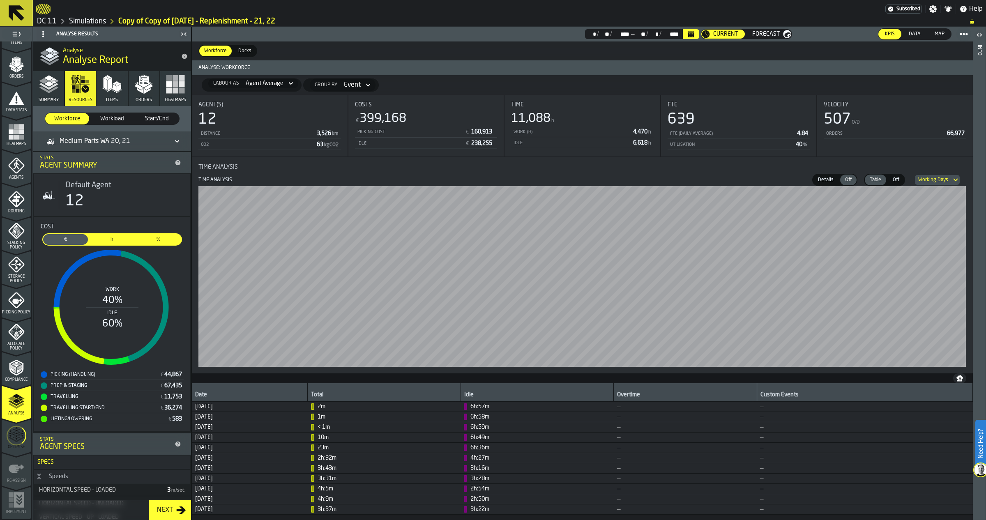
click at [137, 92] on icon "button" at bounding box center [144, 84] width 20 height 20
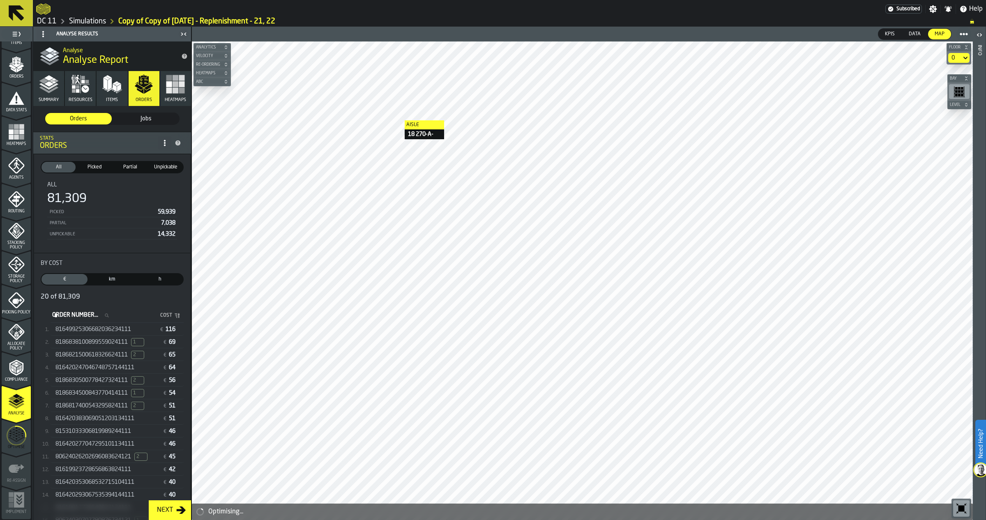
click at [124, 326] on span "81649925306682036234111" at bounding box center [93, 329] width 76 height 7
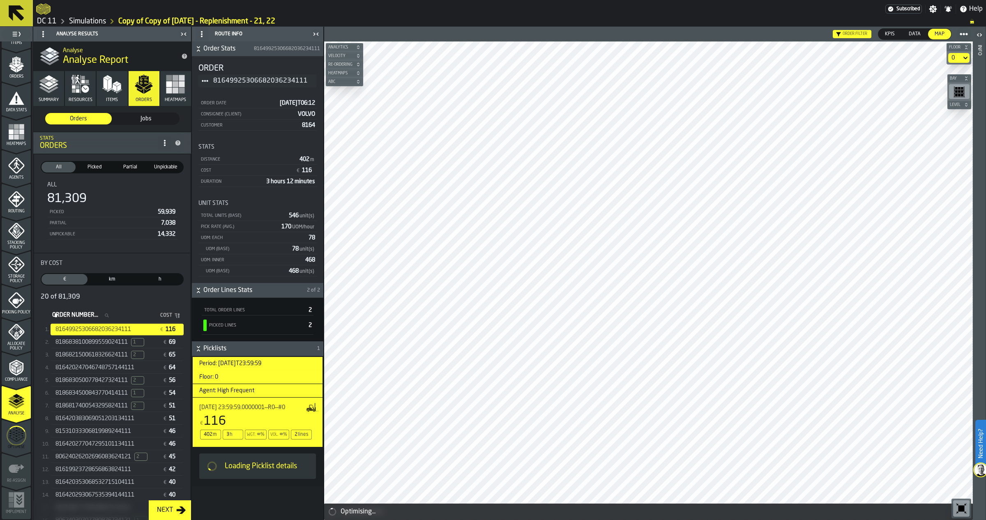
click at [915, 26] on ol "DC 11 Simulations Copy of Copy of [DATE] - Replenishment - 21, 22" at bounding box center [498, 21] width 925 height 10
click at [915, 37] on span "Data" at bounding box center [914, 33] width 18 height 7
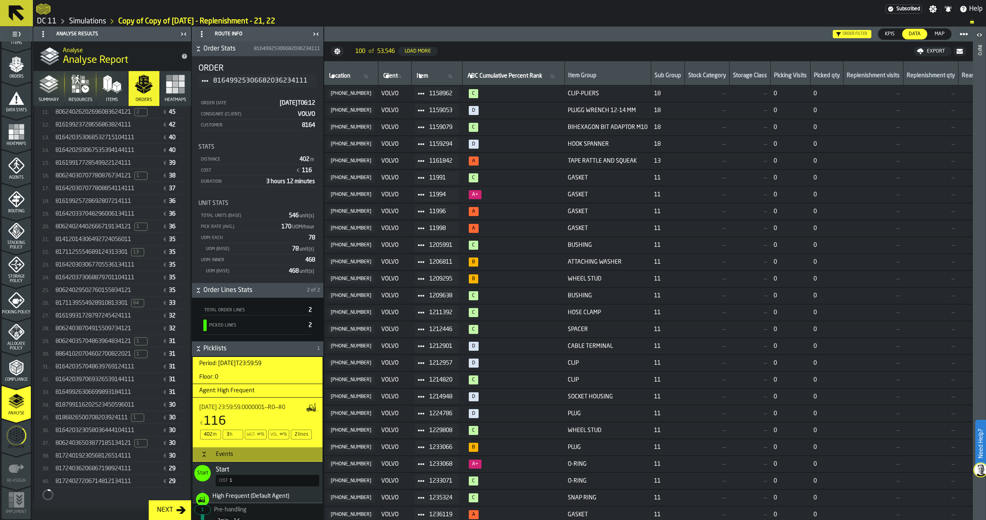
scroll to position [345, 0]
click at [108, 302] on span "8171139554928910813301" at bounding box center [91, 302] width 72 height 7
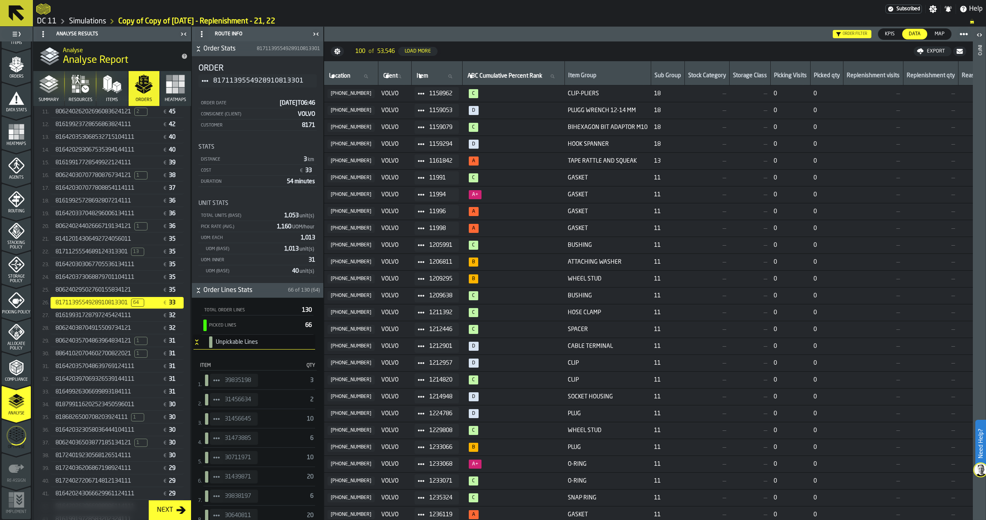
click at [225, 346] on div "Unpickable Lines" at bounding box center [258, 342] width 103 height 12
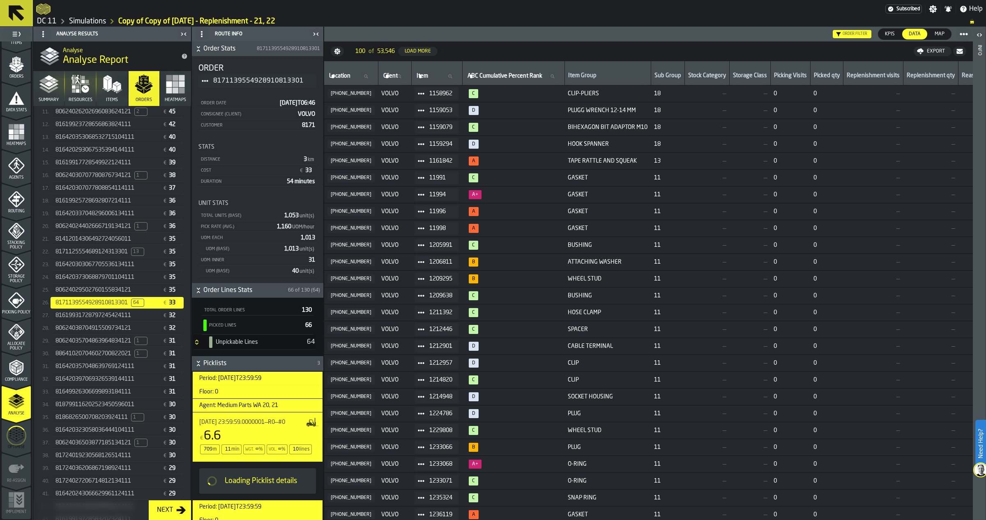
click at [225, 346] on div "Unpickable Lines" at bounding box center [254, 342] width 94 height 12
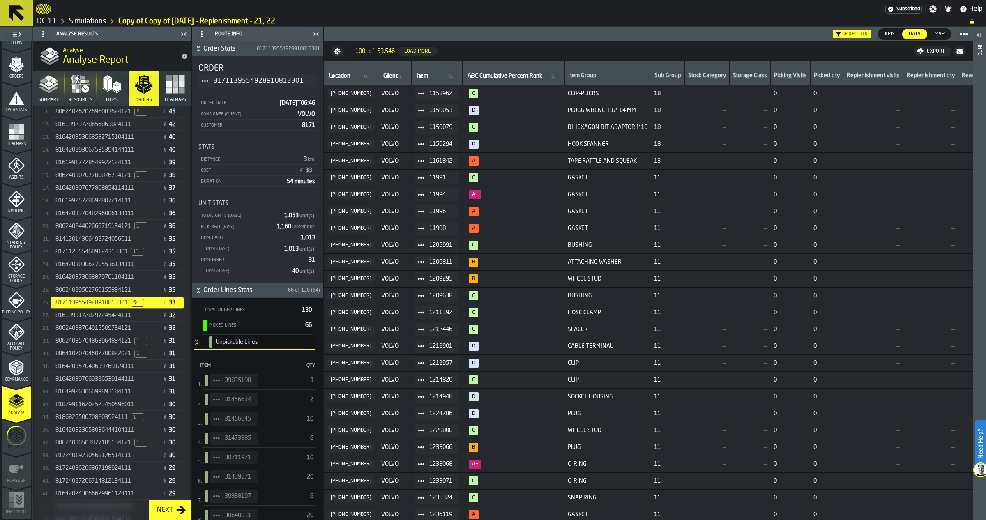
click at [225, 346] on div "Unpickable Lines" at bounding box center [258, 342] width 103 height 12
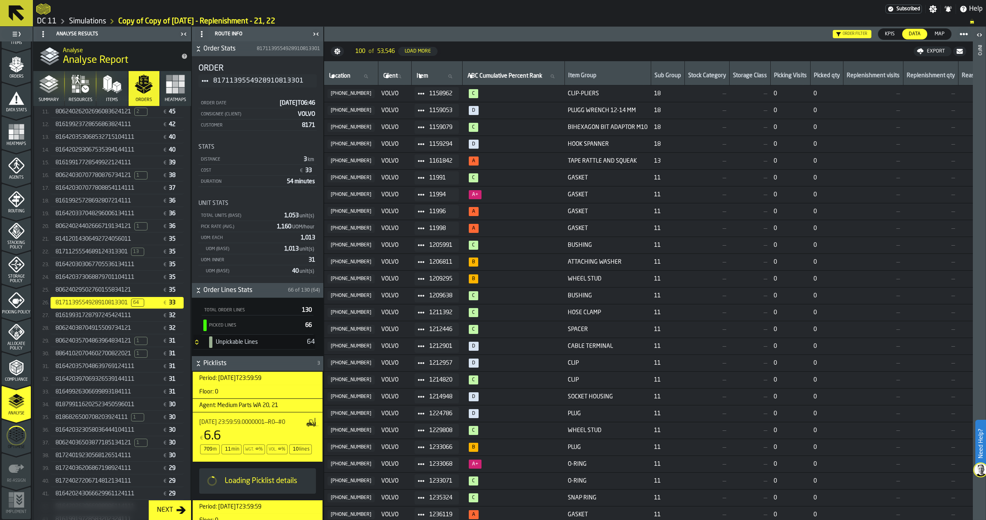
scroll to position [175, 0]
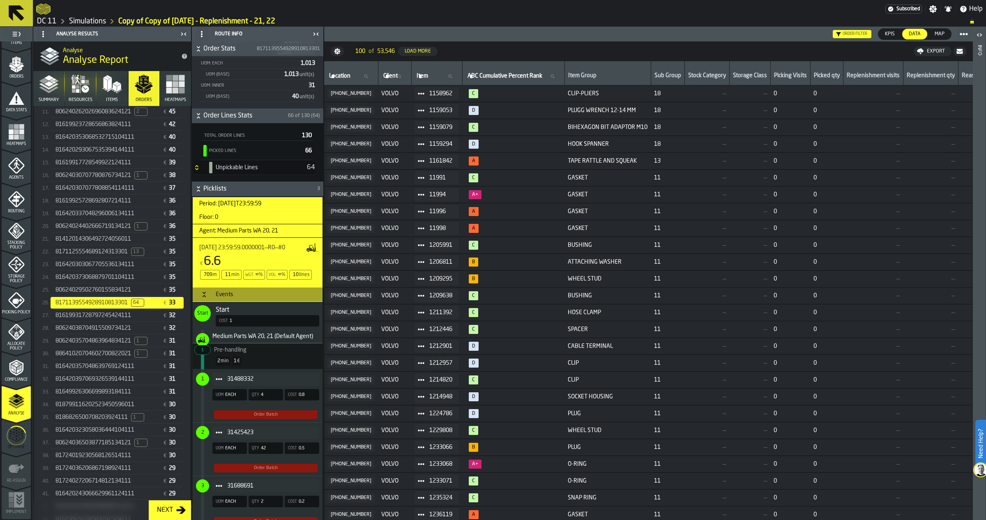
click at [939, 33] on span "Map" at bounding box center [939, 33] width 16 height 7
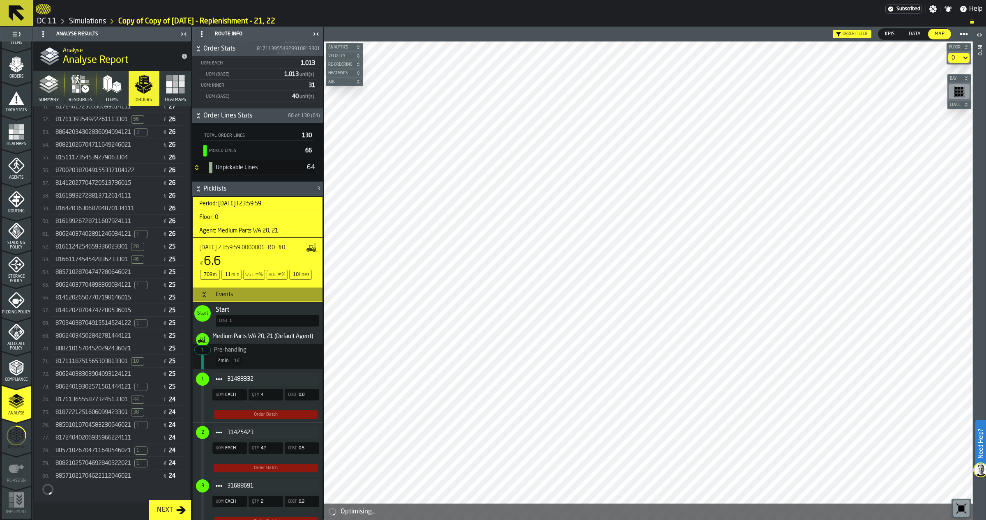
scroll to position [859, 0]
click at [131, 304] on div "81412026507707198146015 € 25" at bounding box center [117, 298] width 133 height 12
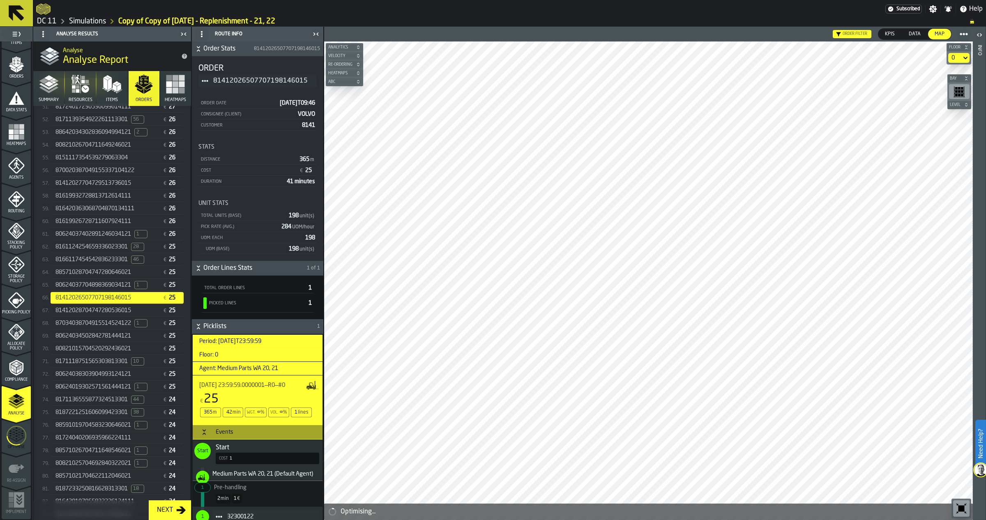
scroll to position [131, 0]
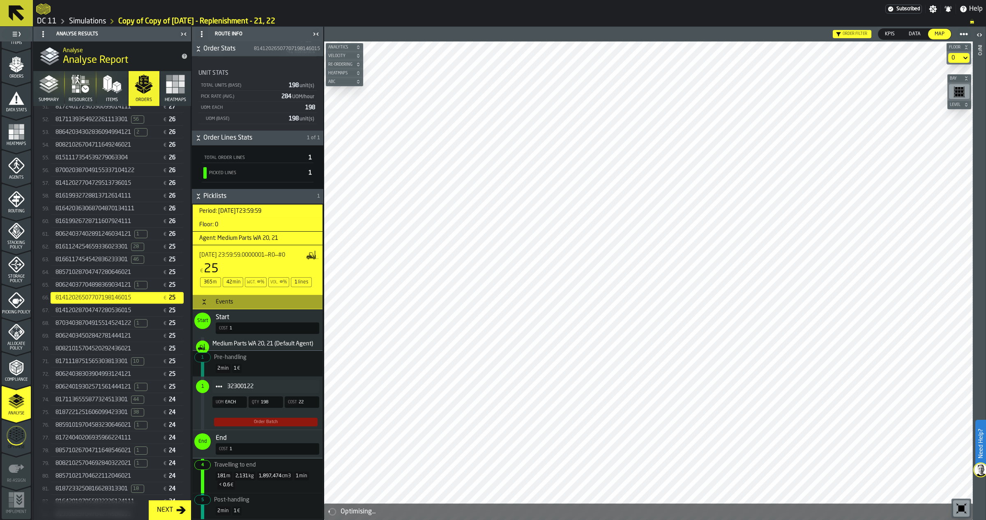
click at [251, 382] on div "32300122" at bounding box center [265, 386] width 107 height 13
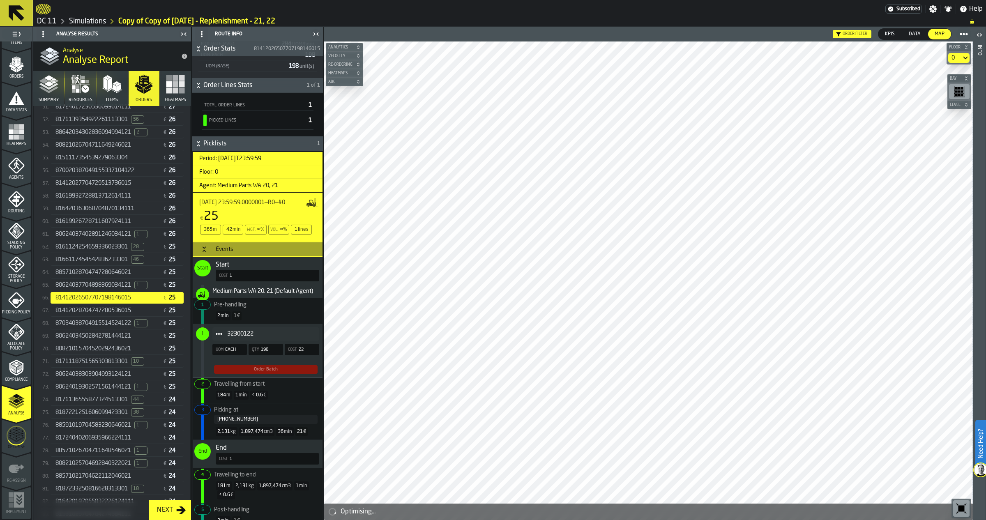
scroll to position [194, 0]
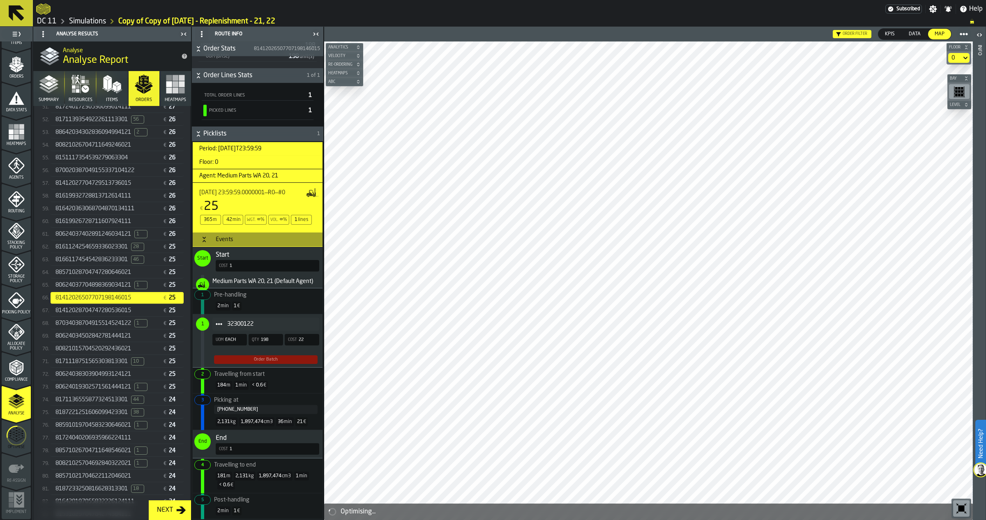
click at [242, 332] on div "32300122 UOM EACH Qty 198 Cost 22 Order Batch" at bounding box center [256, 340] width 127 height 53
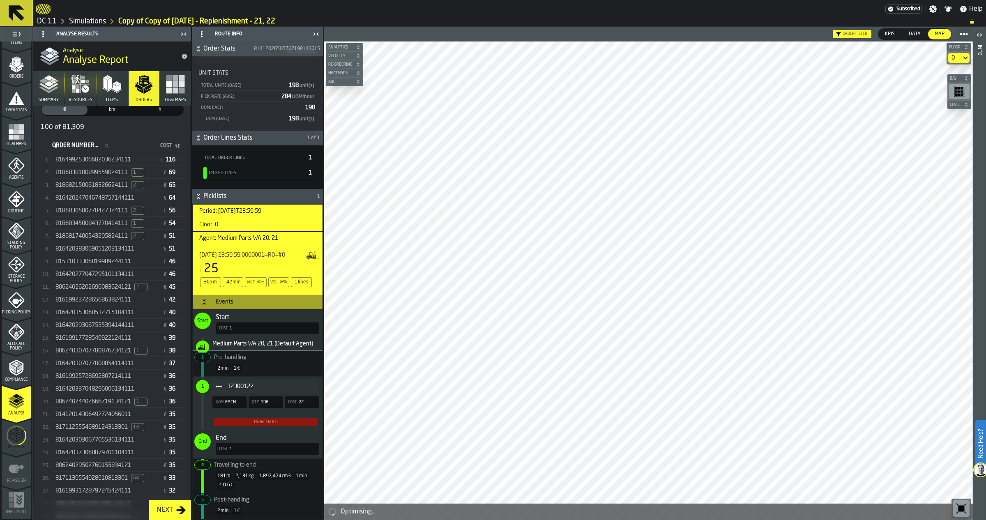
scroll to position [0, 0]
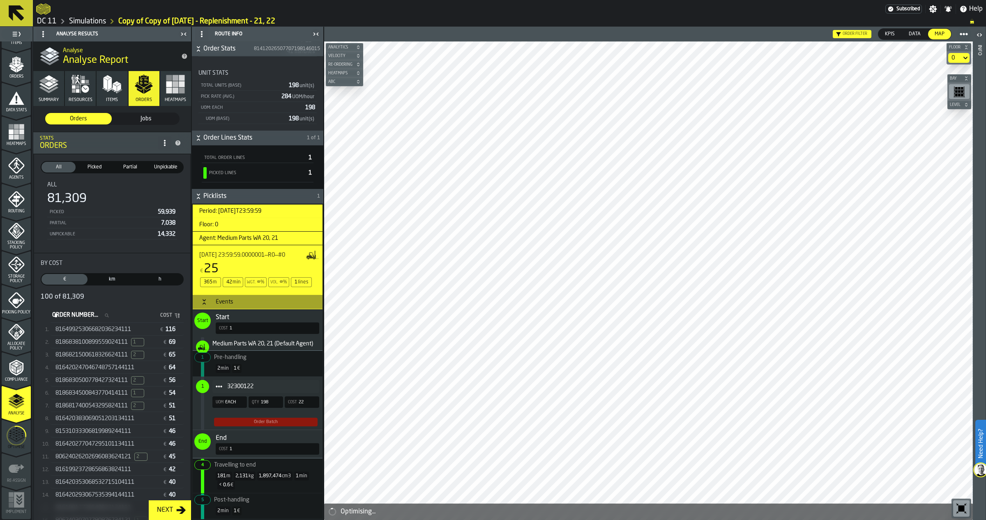
drag, startPoint x: 151, startPoint y: 124, endPoint x: 144, endPoint y: 122, distance: 7.6
click at [147, 123] on div "Orders Orders Jobs Jobs" at bounding box center [112, 118] width 158 height 25
click at [144, 122] on span "Jobs" at bounding box center [146, 119] width 60 height 8
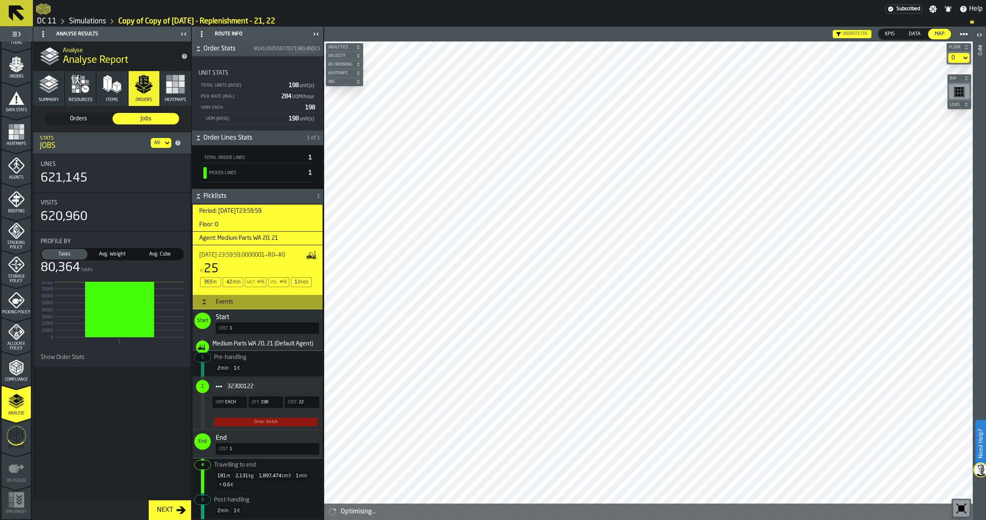
click at [81, 91] on icon "button" at bounding box center [81, 84] width 20 height 20
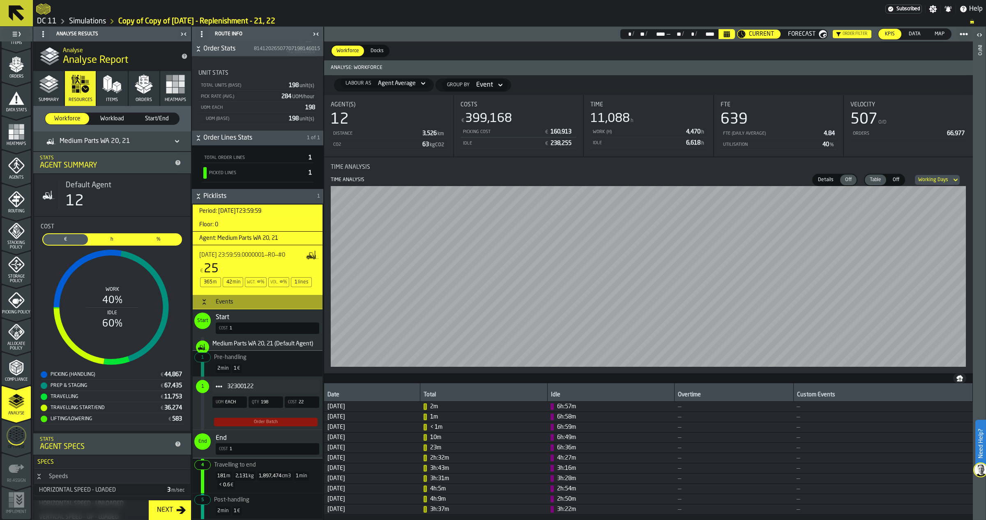
click at [107, 97] on span "Items" at bounding box center [112, 99] width 12 height 5
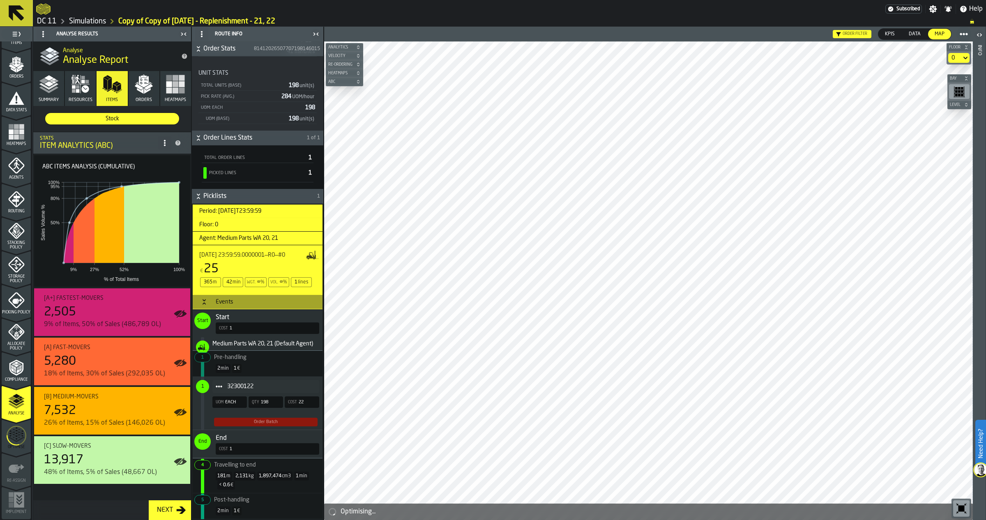
click at [150, 81] on icon "button" at bounding box center [144, 84] width 20 height 20
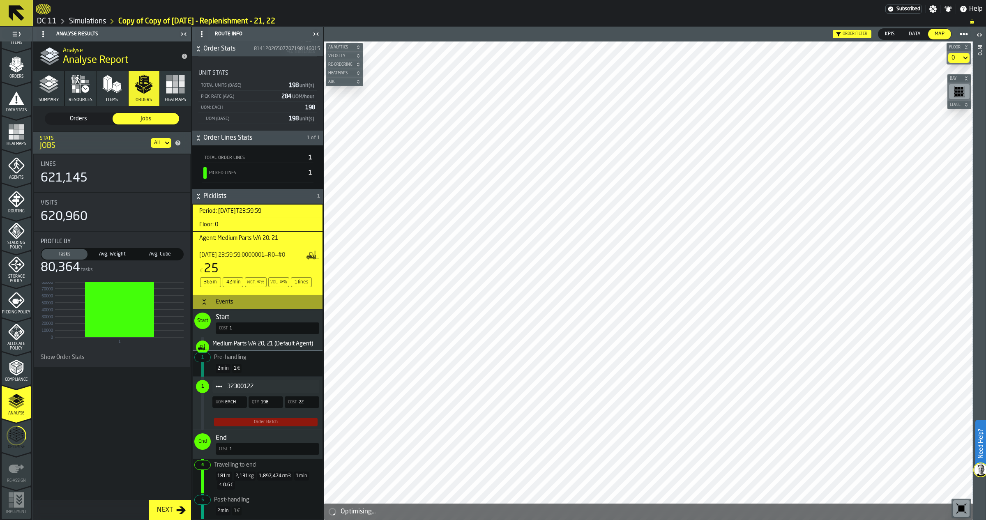
click at [77, 117] on span "Orders" at bounding box center [78, 119] width 60 height 8
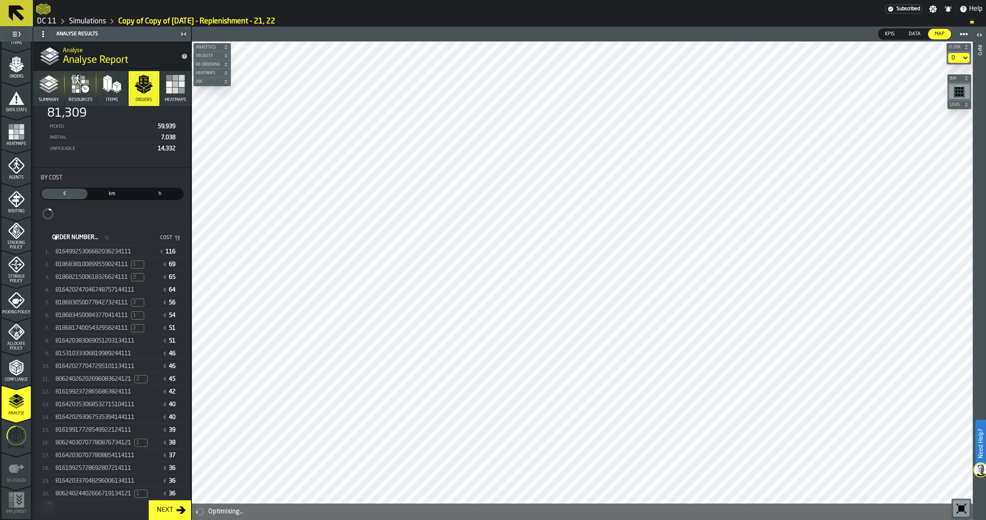
scroll to position [88, 0]
click at [111, 422] on span "81619917728549922124111" at bounding box center [93, 419] width 76 height 7
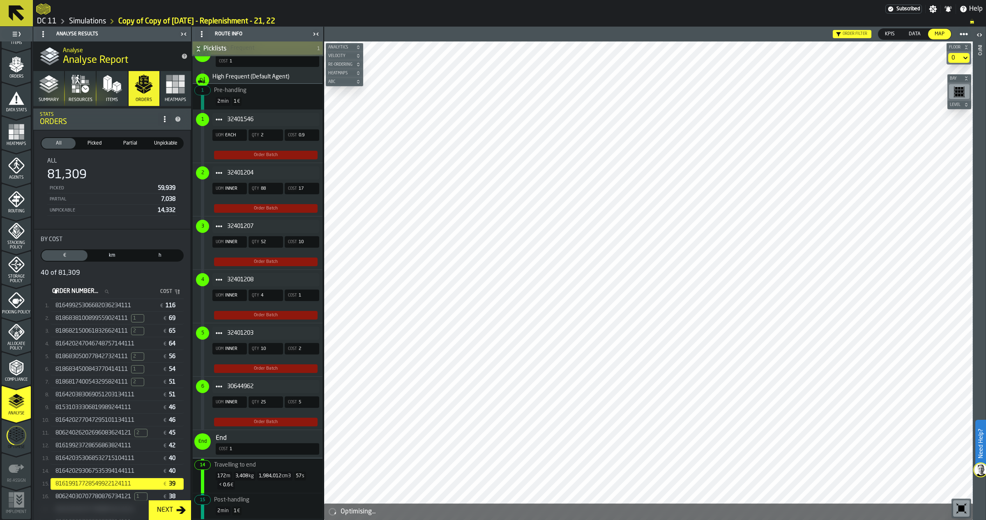
scroll to position [0, 0]
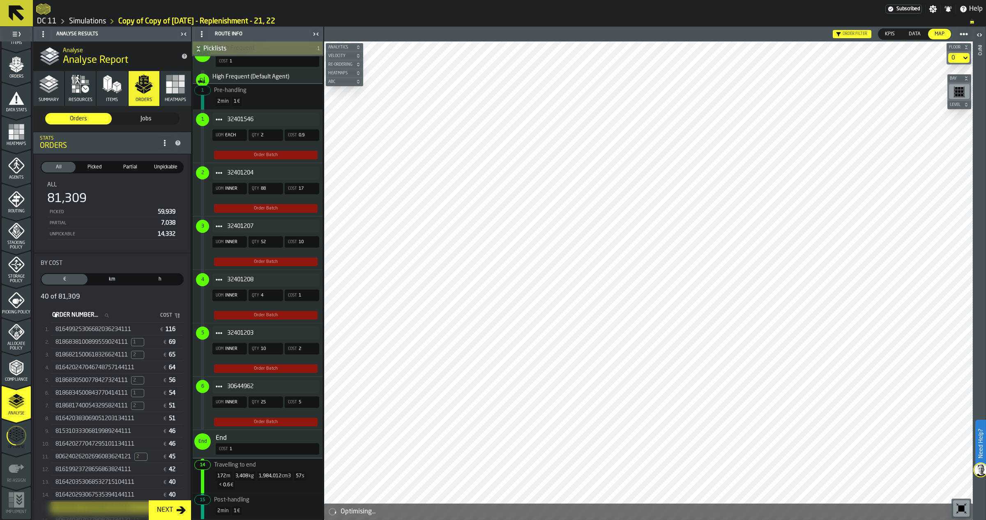
click at [99, 345] on span "8186838100899559024111" at bounding box center [91, 342] width 72 height 7
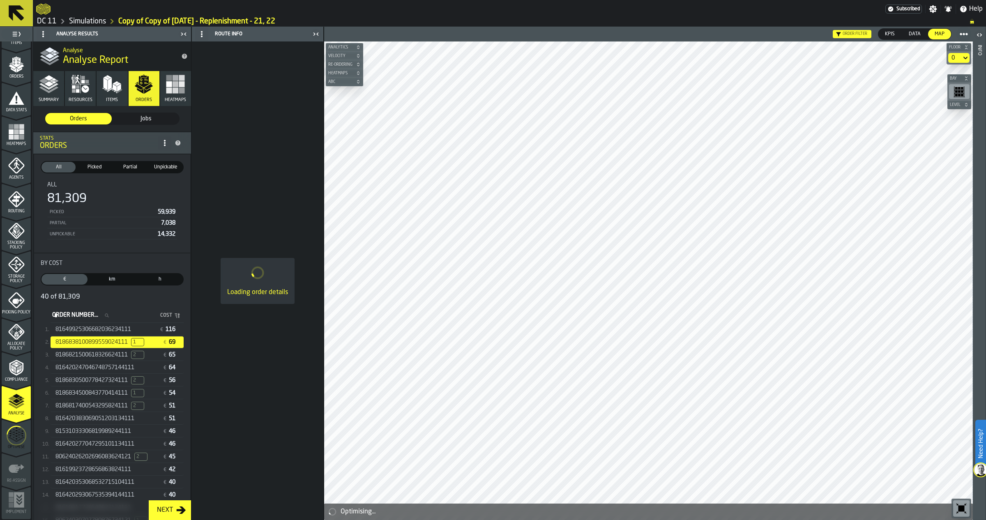
click at [109, 315] on icon "stat-By Cost" at bounding box center [106, 315] width 5 height 5
click at [115, 315] on input "Order Number... Order Number..." at bounding box center [83, 315] width 65 height 11
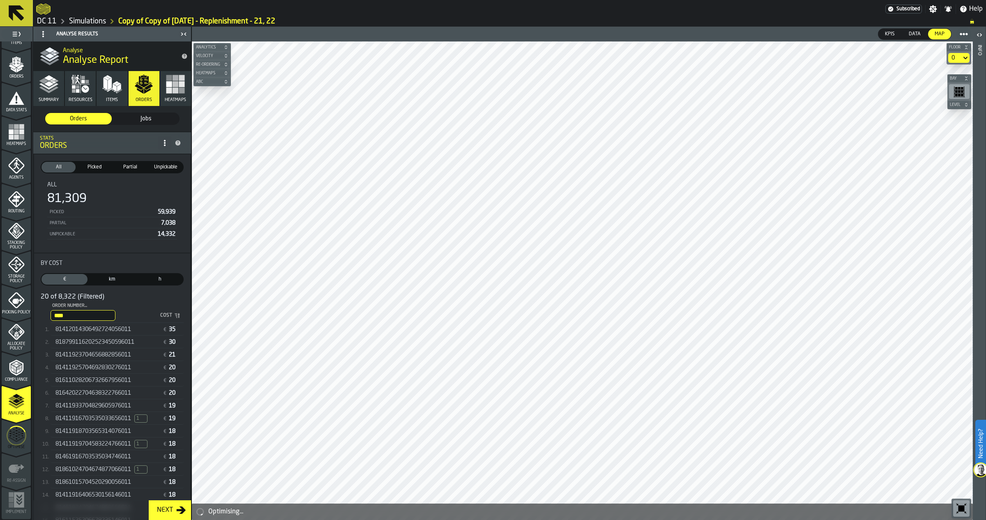
type input "****"
click at [109, 333] on div "81412014306492724056011 € 35" at bounding box center [117, 330] width 133 height 12
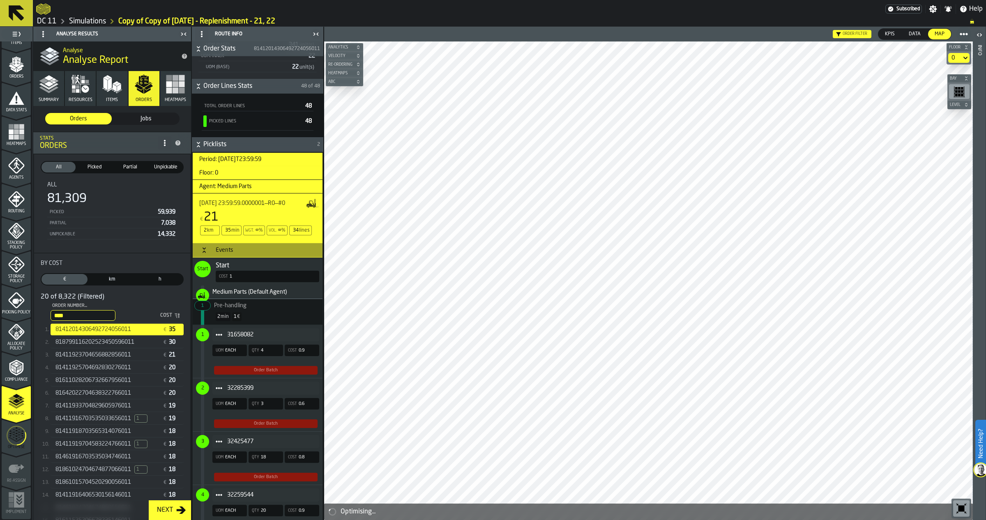
scroll to position [205, 0]
click at [20, 438] on icon "menu Optimise" at bounding box center [17, 435] width 20 height 32
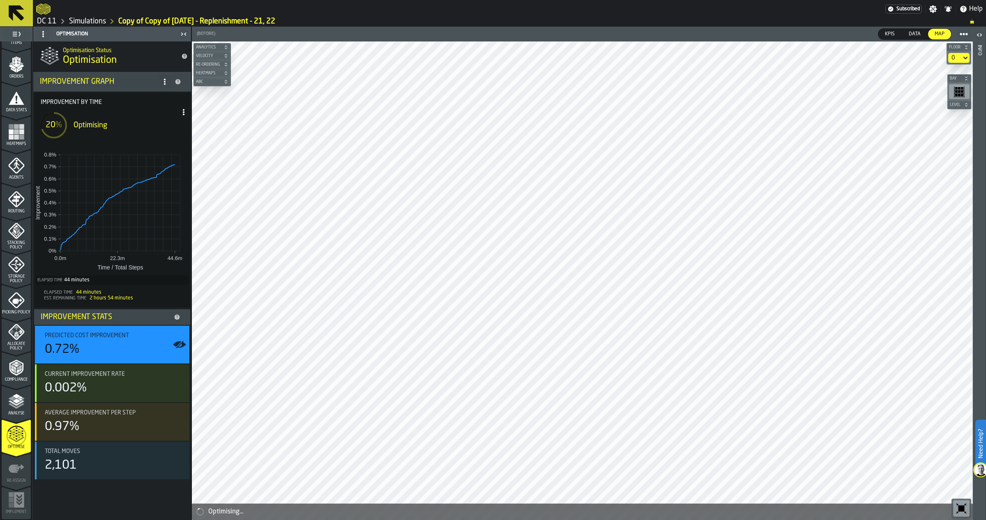
click at [202, 46] on span "Analytics" at bounding box center [208, 47] width 28 height 5
click at [219, 62] on icon "button-toolbar-undefined" at bounding box center [224, 61] width 13 height 13
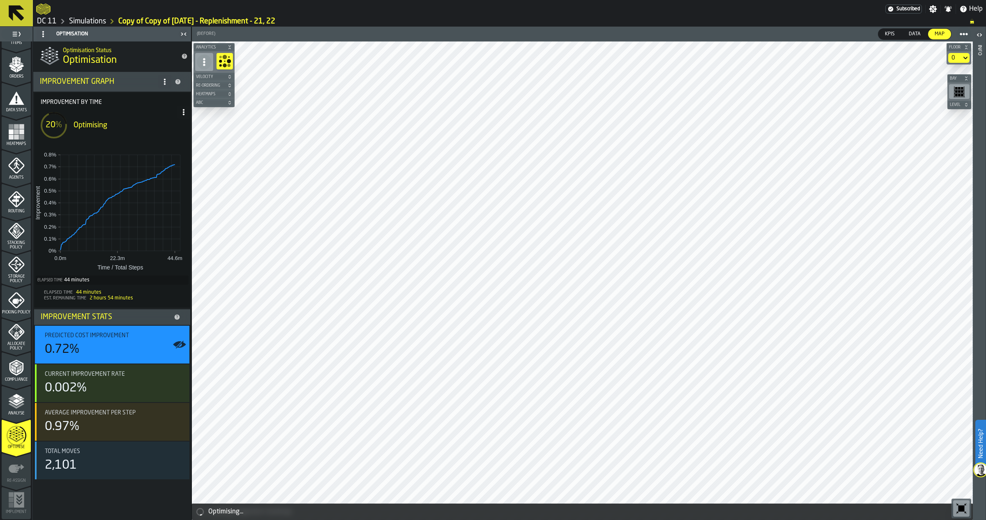
click at [209, 65] on span at bounding box center [204, 62] width 15 height 15
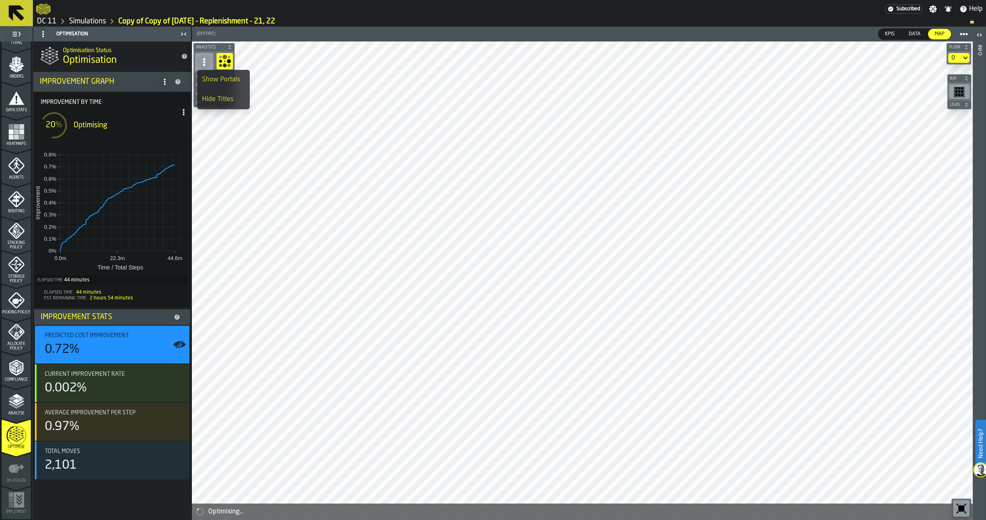
click at [207, 60] on icon at bounding box center [204, 62] width 8 height 8
click at [228, 62] on circle "button-toolbar-undefined" at bounding box center [229, 61] width 4 height 4
click at [224, 60] on icon "button-toolbar-undefined" at bounding box center [224, 61] width 13 height 13
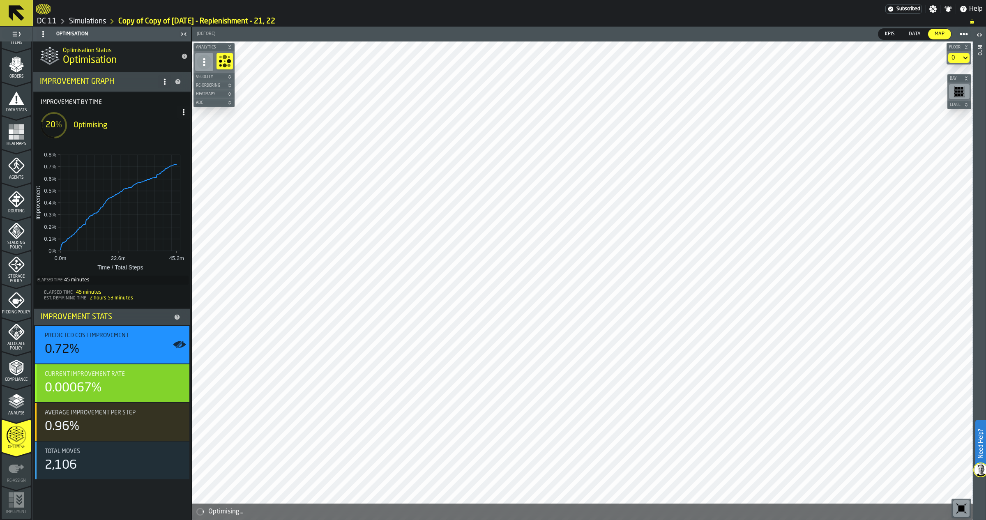
click at [77, 374] on span "Current Improvement Rate" at bounding box center [85, 374] width 80 height 7
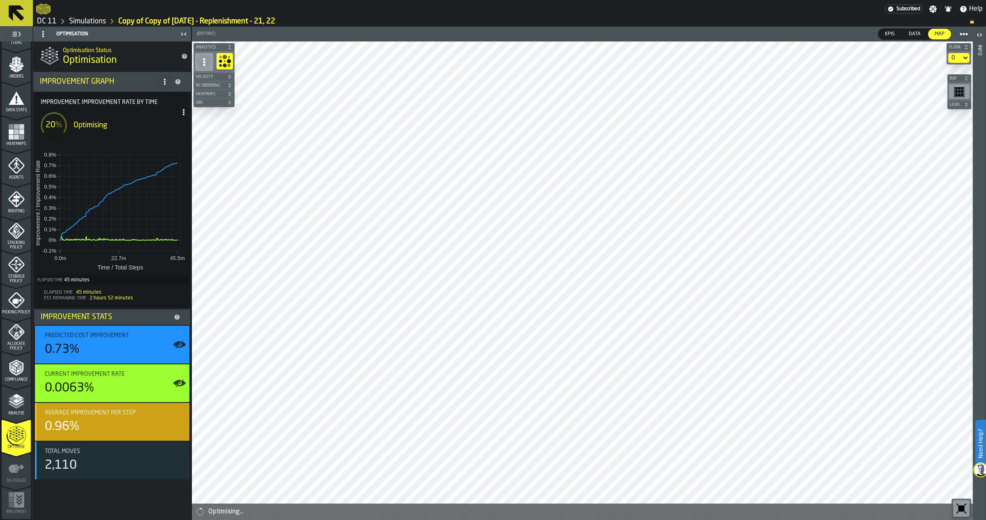
click at [140, 429] on div "0.96%" at bounding box center [114, 426] width 138 height 15
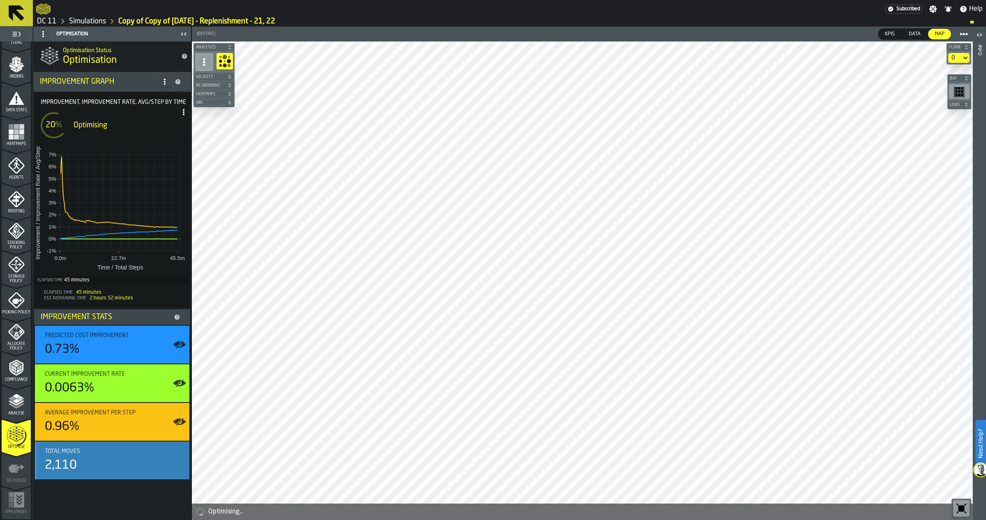
click at [81, 458] on div "2,110" at bounding box center [114, 465] width 138 height 15
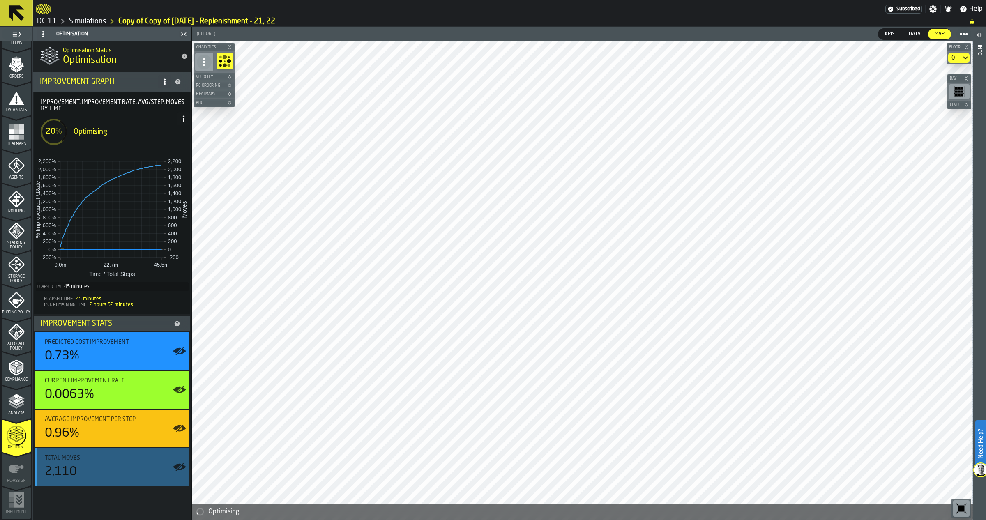
drag, startPoint x: 95, startPoint y: 475, endPoint x: 85, endPoint y: 452, distance: 25.4
click at [94, 472] on div "2,110" at bounding box center [114, 472] width 138 height 15
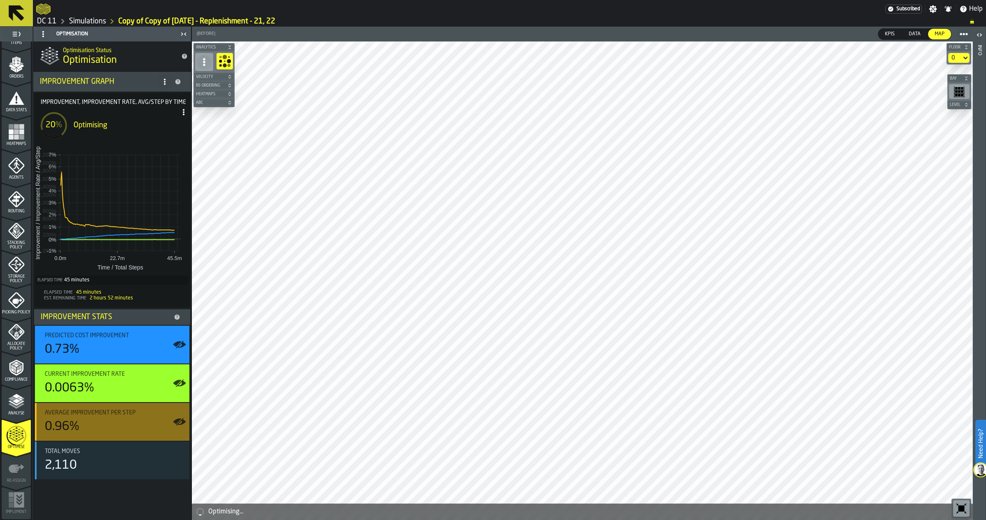
click at [88, 424] on div "0.96%" at bounding box center [114, 426] width 138 height 15
click at [109, 376] on span "Current Improvement Rate" at bounding box center [85, 374] width 80 height 7
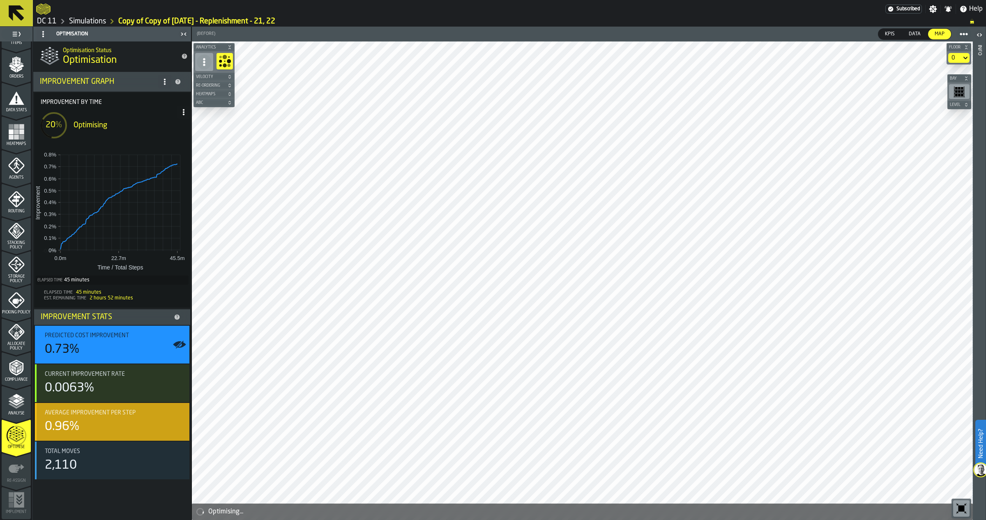
click at [87, 417] on div "Average Improvement Per Step 0.96%" at bounding box center [114, 422] width 138 height 25
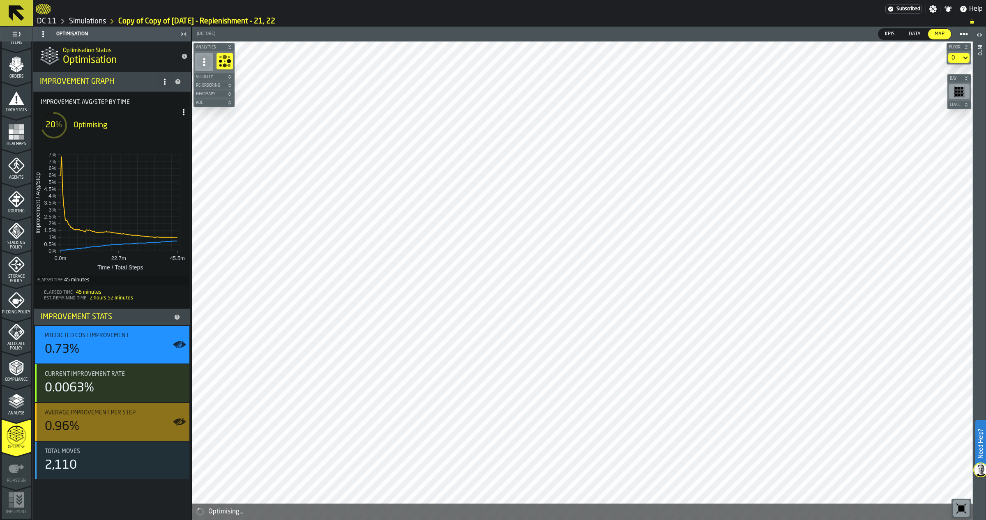
click at [91, 417] on div "Average Improvement Per Step 0.96%" at bounding box center [114, 422] width 138 height 25
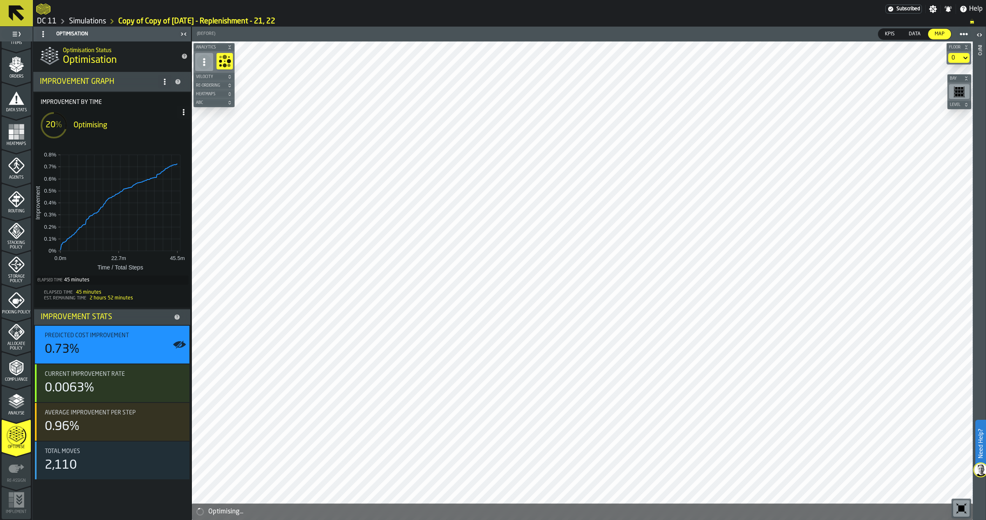
click at [83, 503] on div "Optimisation Status Optimisation Improvement Graph Improvement by time 20 % Opt…" at bounding box center [112, 280] width 158 height 479
click at [18, 393] on icon "menu Analyse" at bounding box center [16, 401] width 16 height 16
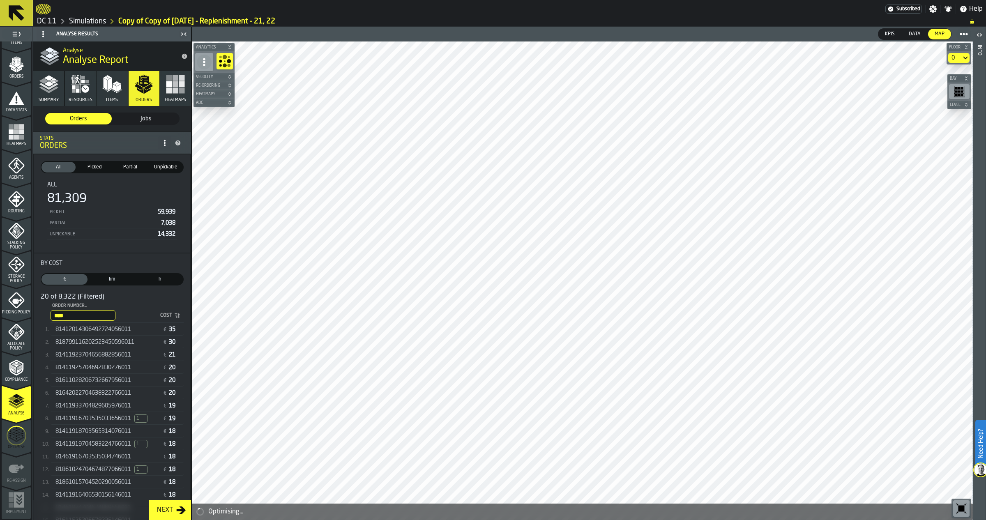
click at [217, 75] on span "Velocity" at bounding box center [209, 77] width 31 height 5
click at [225, 89] on rect "button-toolbar-undefined" at bounding box center [224, 87] width 4 height 4
click at [223, 122] on span "Visits" at bounding box center [209, 122] width 31 height 5
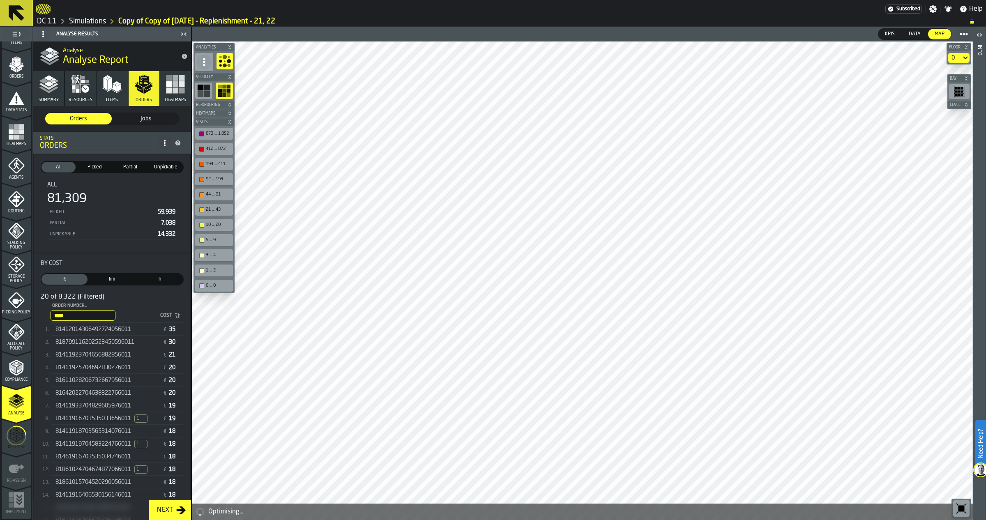
click at [226, 122] on span "button-" at bounding box center [230, 122] width 8 height 5
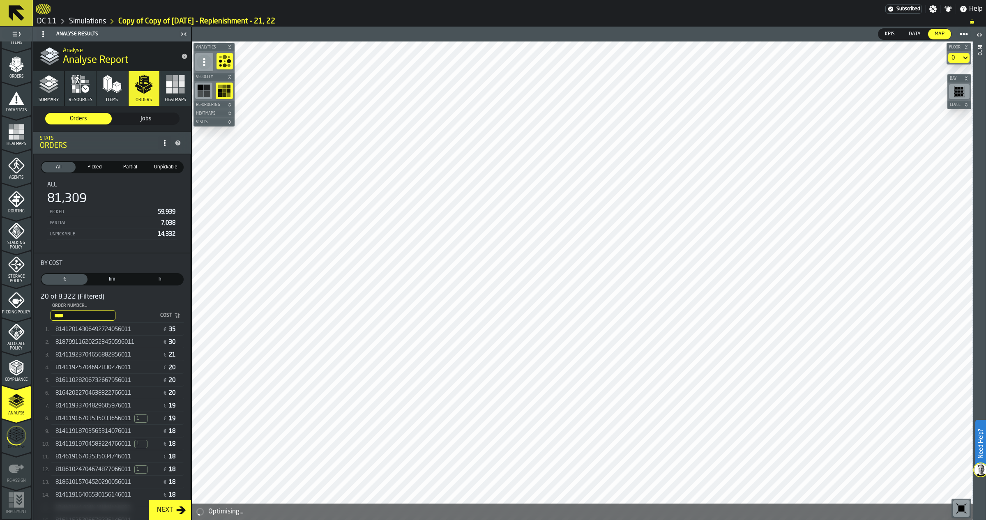
click at [218, 114] on span "Heatmaps" at bounding box center [209, 113] width 31 height 5
click at [228, 127] on circle "button-toolbar-undefined" at bounding box center [228, 124] width 6 height 6
click at [200, 121] on icon "button-toolbar-undefined" at bounding box center [203, 127] width 13 height 13
click at [208, 127] on icon "button-toolbar-undefined" at bounding box center [208, 125] width 3 height 2
click at [212, 103] on span "Re-Ordering" at bounding box center [209, 105] width 31 height 5
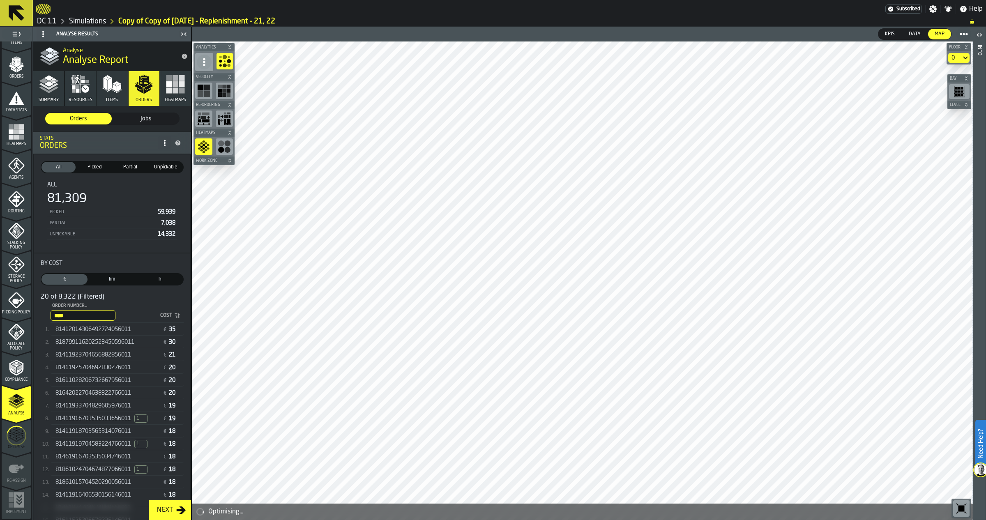
click at [16, 435] on icon "menu Optimise" at bounding box center [17, 435] width 20 height 32
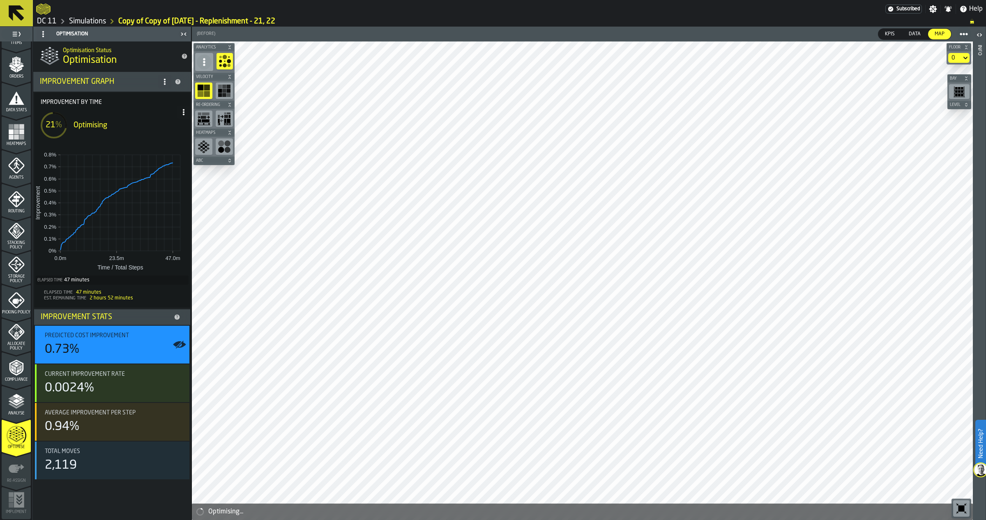
click at [207, 90] on rect "button-toolbar-undefined" at bounding box center [207, 88] width 6 height 6
click at [226, 57] on circle "button-toolbar-undefined" at bounding box center [225, 57] width 5 height 5
click at [205, 89] on rect "button-toolbar-undefined" at bounding box center [207, 88] width 6 height 6
click at [204, 64] on circle at bounding box center [204, 65] width 2 height 2
click at [214, 76] on div "Show Portals" at bounding box center [223, 80] width 43 height 10
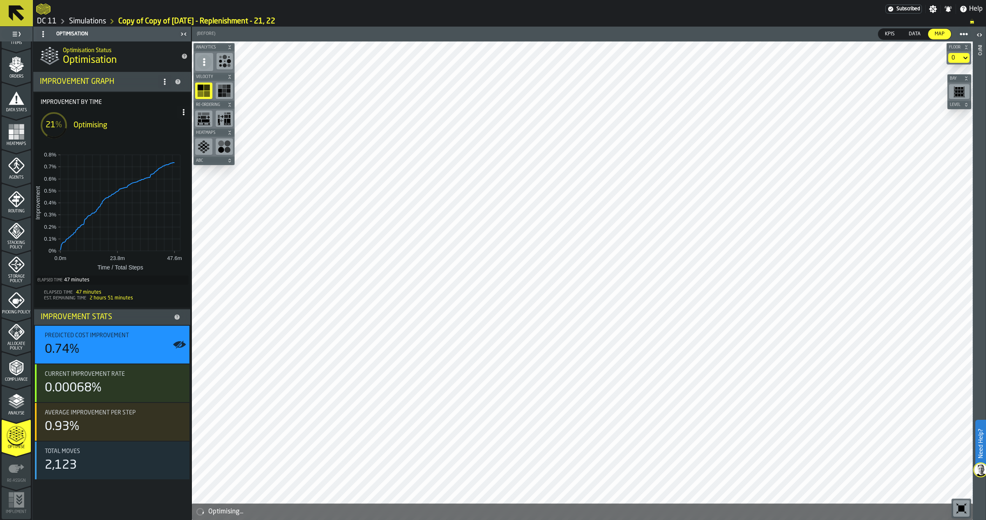
click at [207, 62] on icon at bounding box center [204, 62] width 8 height 8
click at [216, 76] on div "Hide Portals" at bounding box center [223, 80] width 43 height 10
click at [201, 88] on rect "button-toolbar-undefined" at bounding box center [201, 88] width 6 height 6
click at [223, 83] on div "button-toolbar-undefined" at bounding box center [224, 91] width 17 height 16
click at [959, 509] on icon "button-toolbar-undefined" at bounding box center [961, 509] width 6 height 6
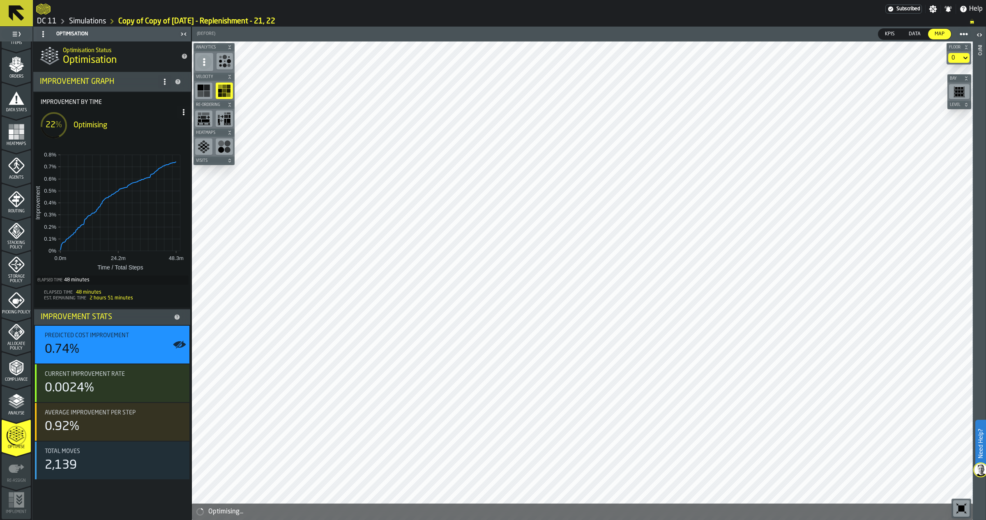
click at [258, 11] on div at bounding box center [460, 9] width 849 height 15
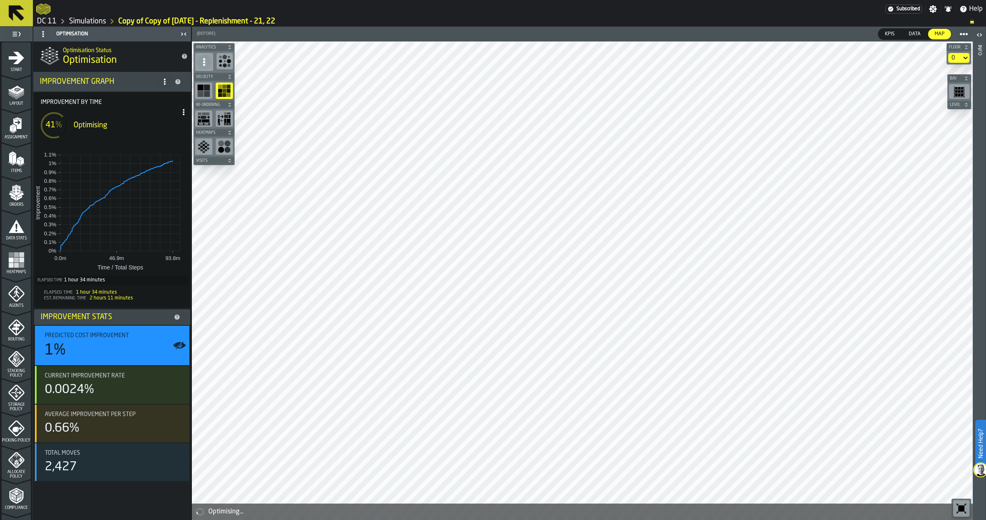
scroll to position [128, 0]
